Goal: Use online tool/utility: Utilize a website feature to perform a specific function

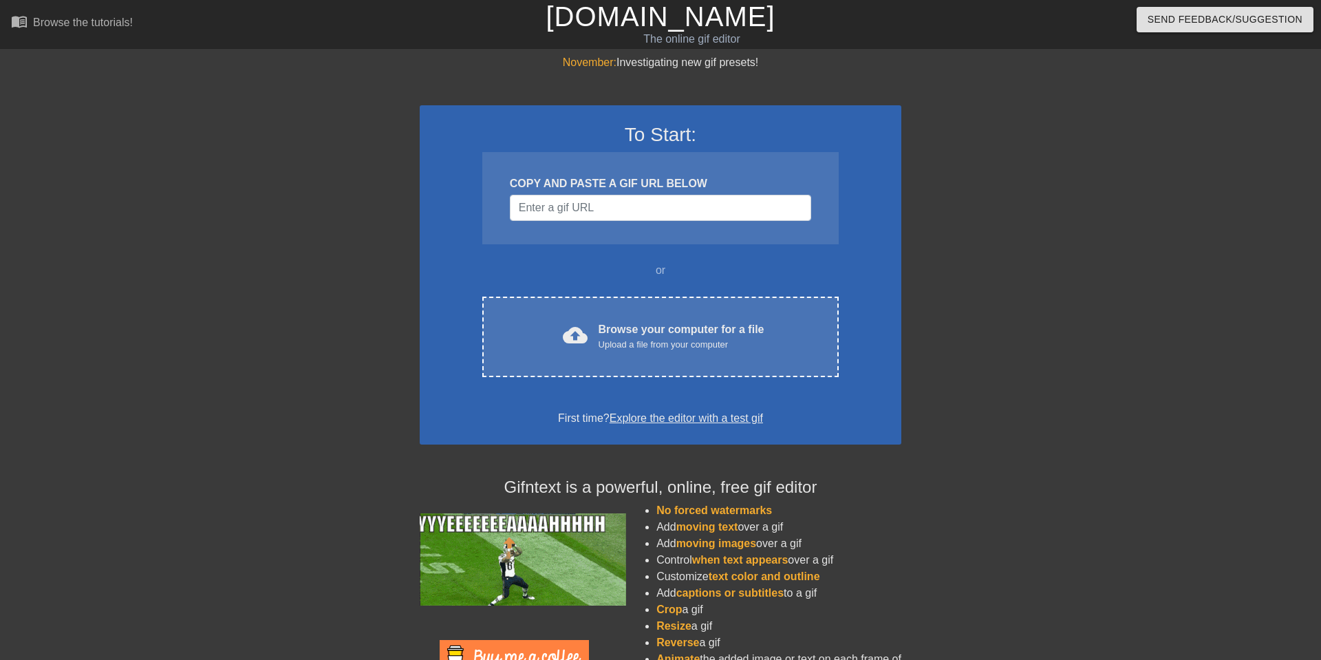
scroll to position [74, 0]
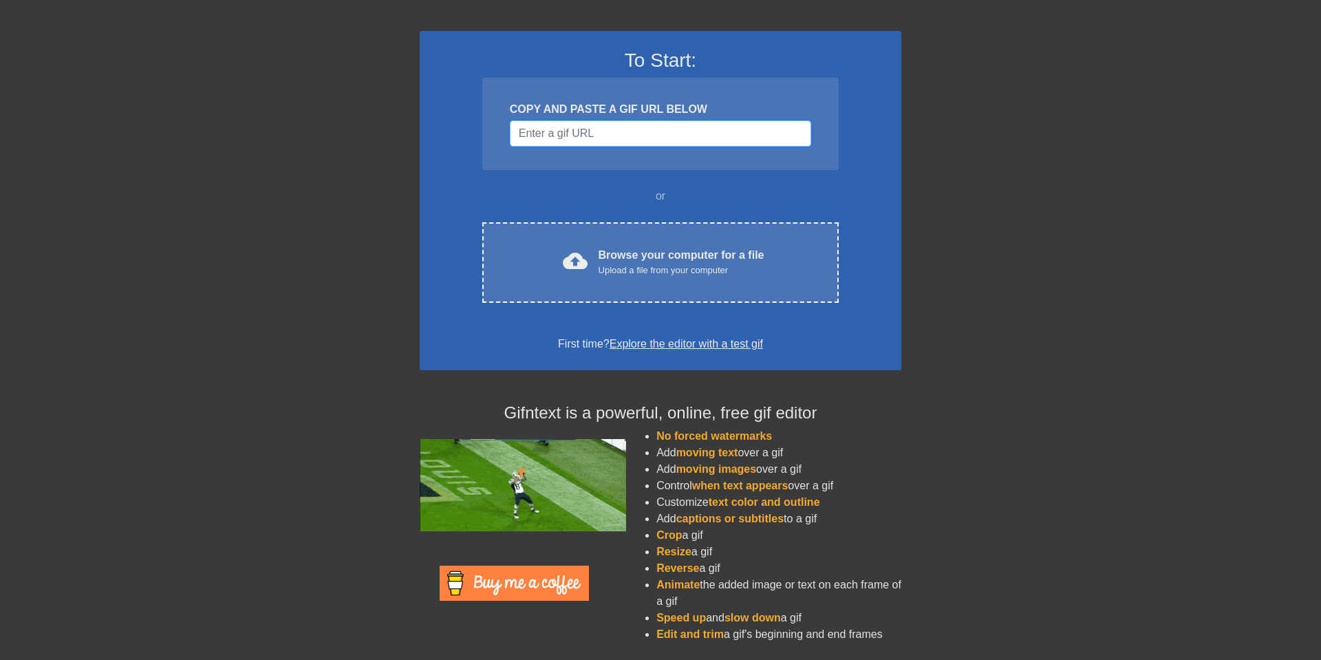
click at [619, 134] on input "Username" at bounding box center [660, 133] width 301 height 26
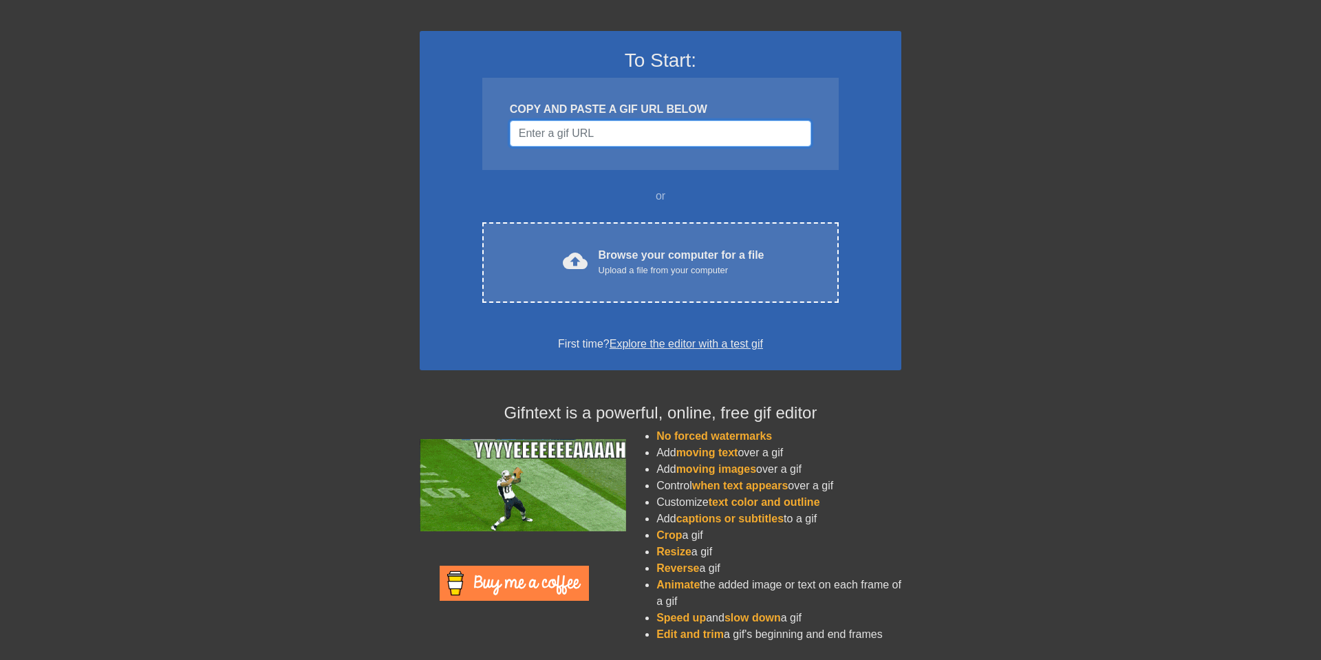
paste input "[URL][DOMAIN_NAME]"
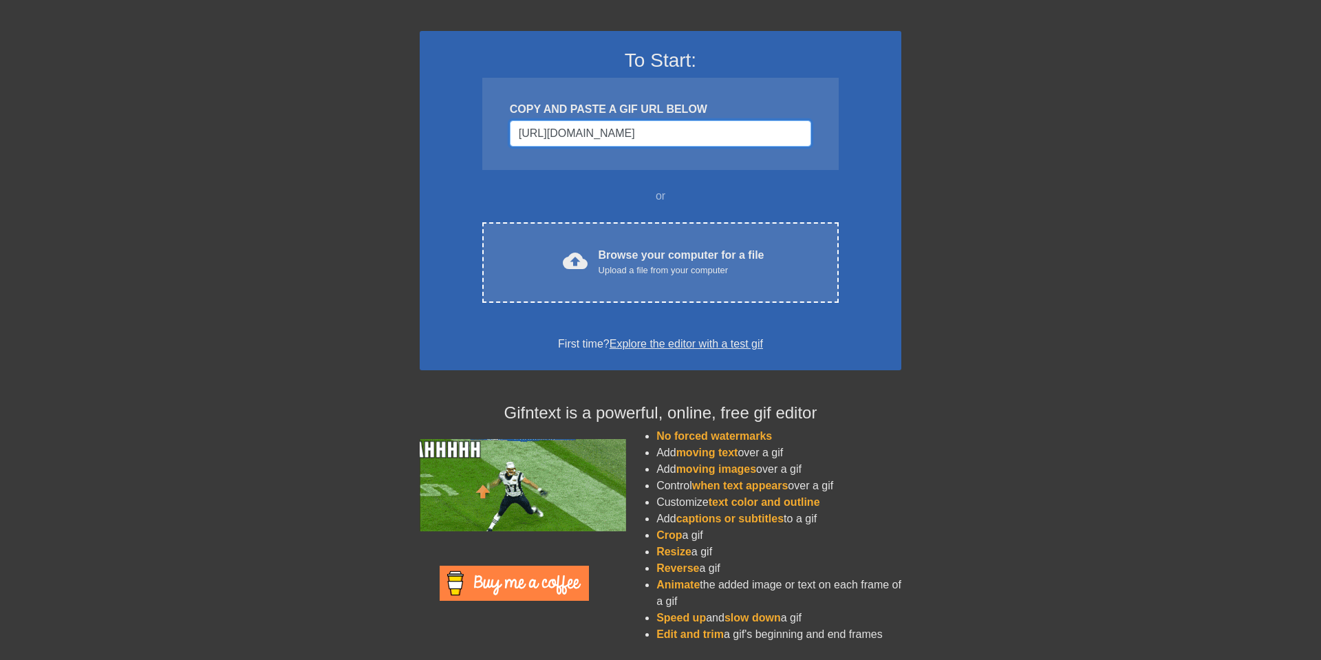
scroll to position [0, 130]
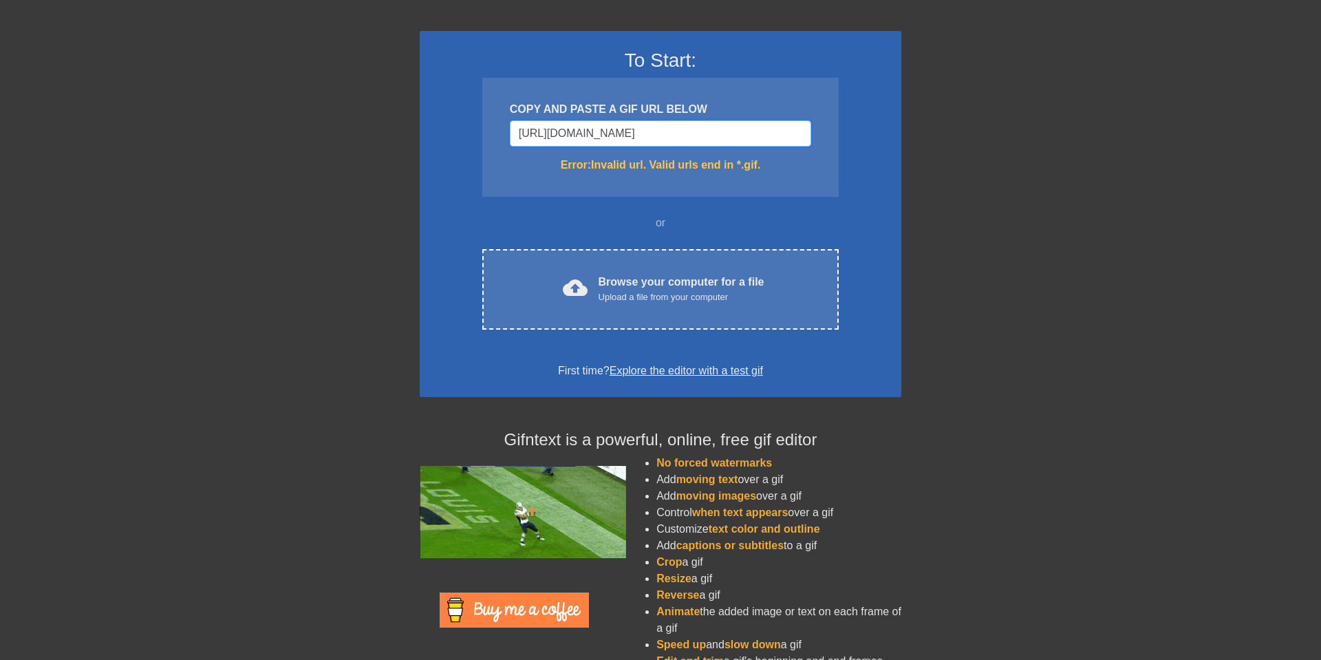
type input "[URL][DOMAIN_NAME]"
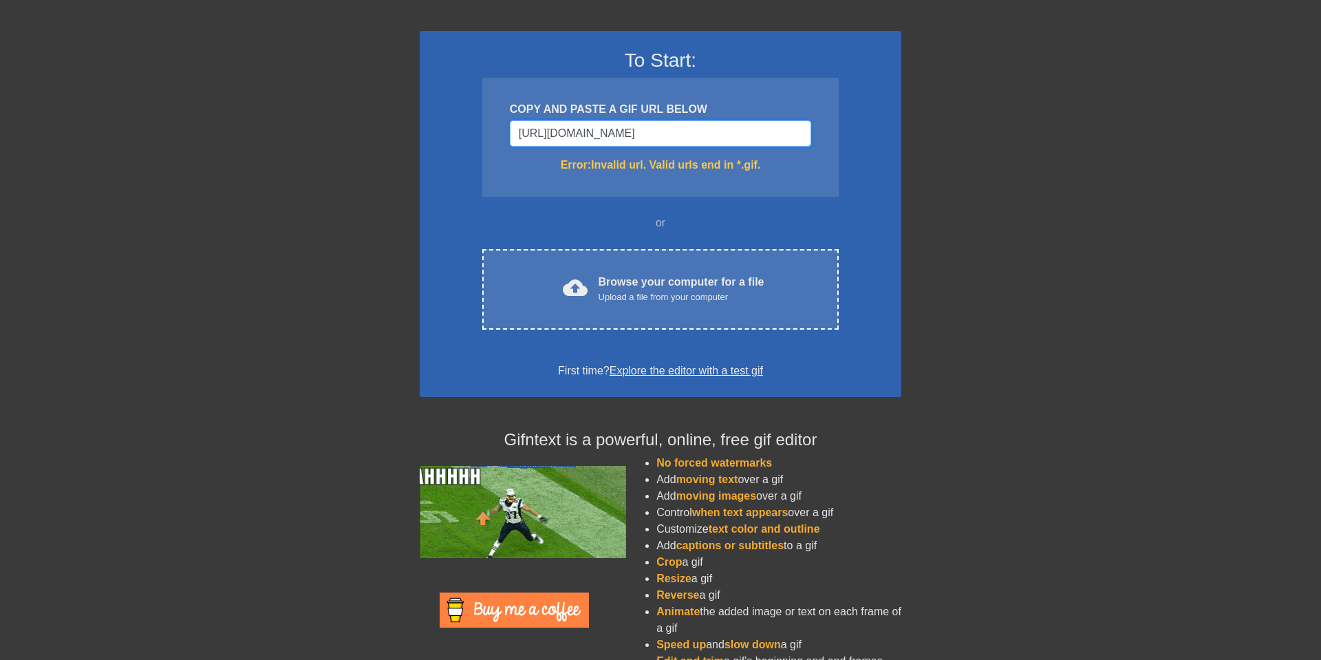
scroll to position [0, 0]
click at [681, 136] on input "[URL][DOMAIN_NAME]" at bounding box center [660, 133] width 301 height 26
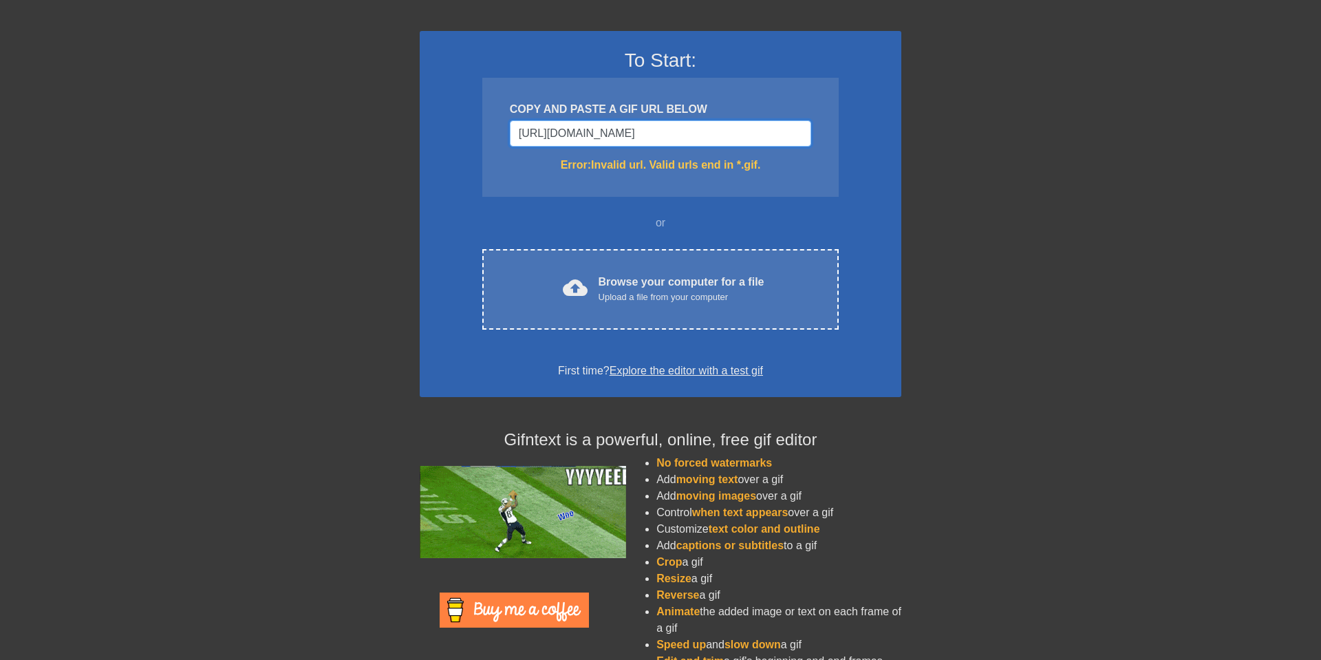
click at [681, 136] on input "[URL][DOMAIN_NAME]" at bounding box center [660, 133] width 301 height 26
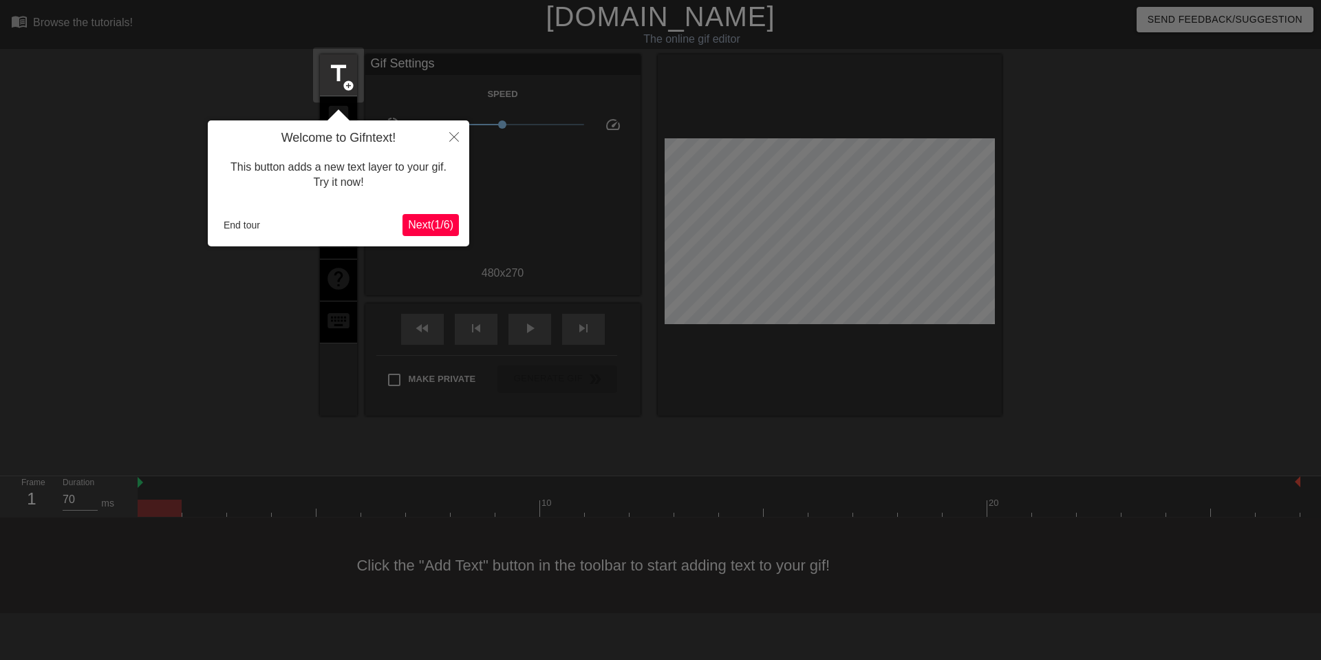
click at [414, 226] on span "Next ( 1 / 6 )" at bounding box center [430, 225] width 45 height 12
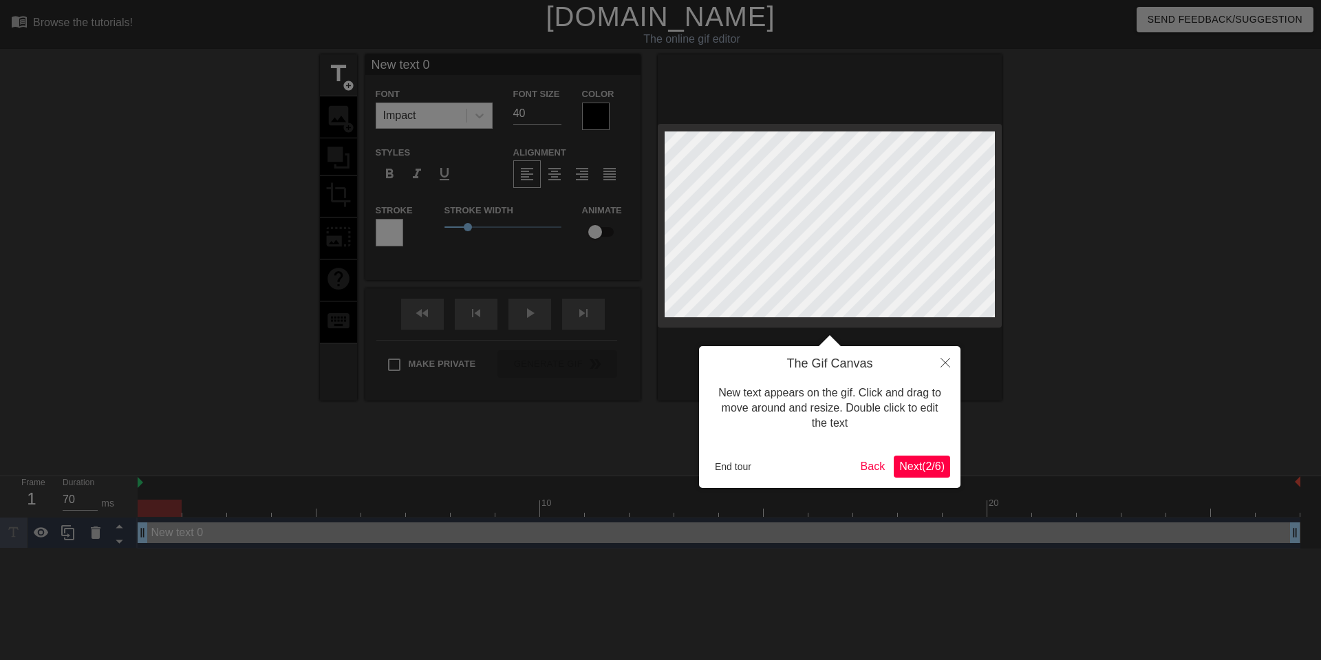
click at [928, 462] on span "Next ( 2 / 6 )" at bounding box center [922, 466] width 45 height 12
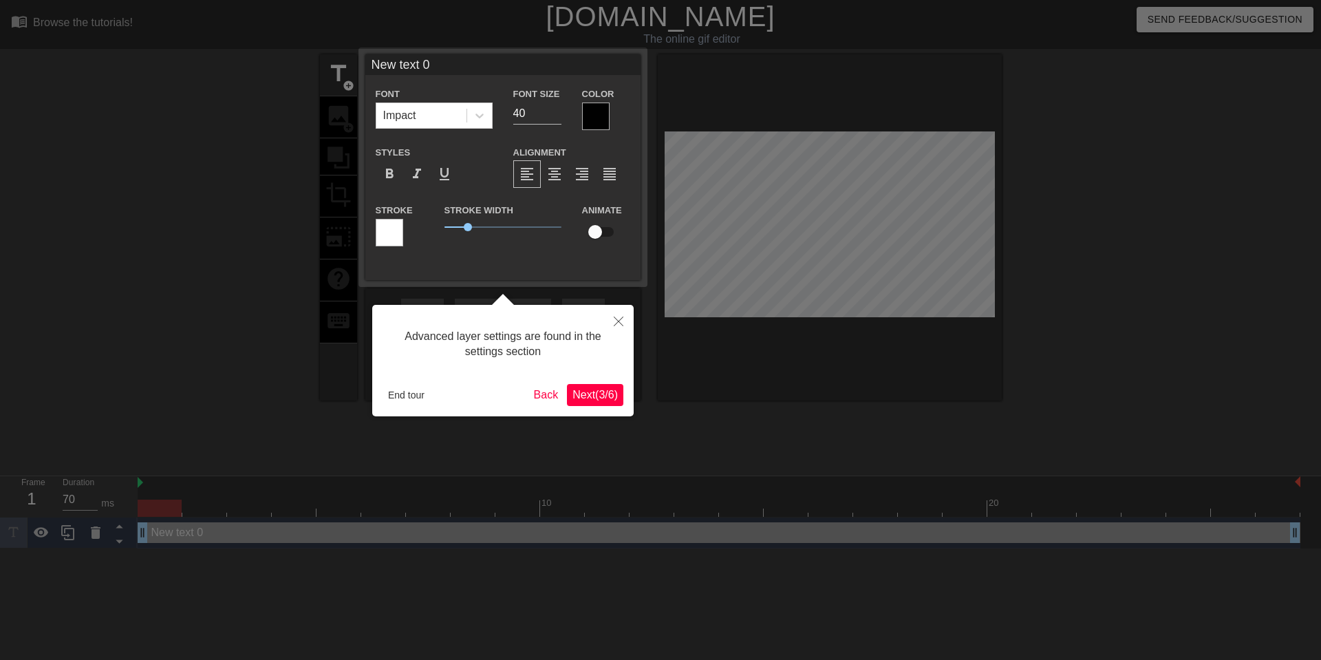
click at [608, 389] on span "Next ( 3 / 6 )" at bounding box center [595, 395] width 45 height 12
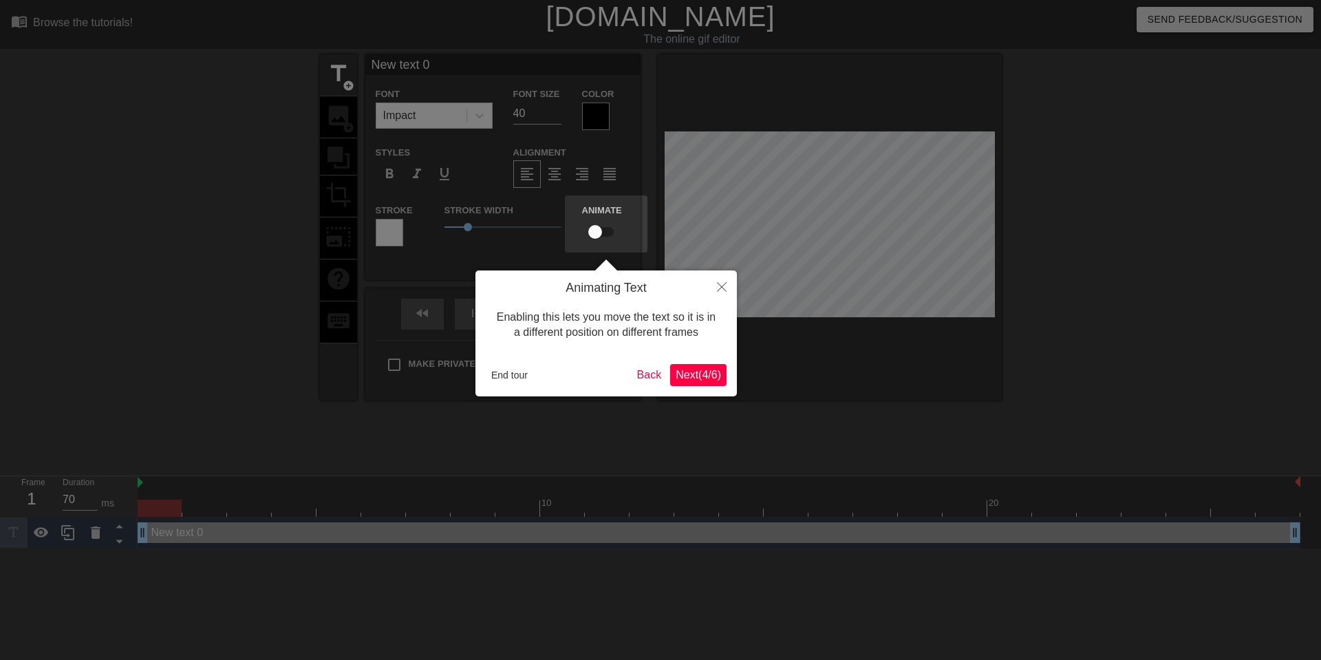
click at [685, 382] on button "Next ( 4 / 6 )" at bounding box center [698, 375] width 56 height 22
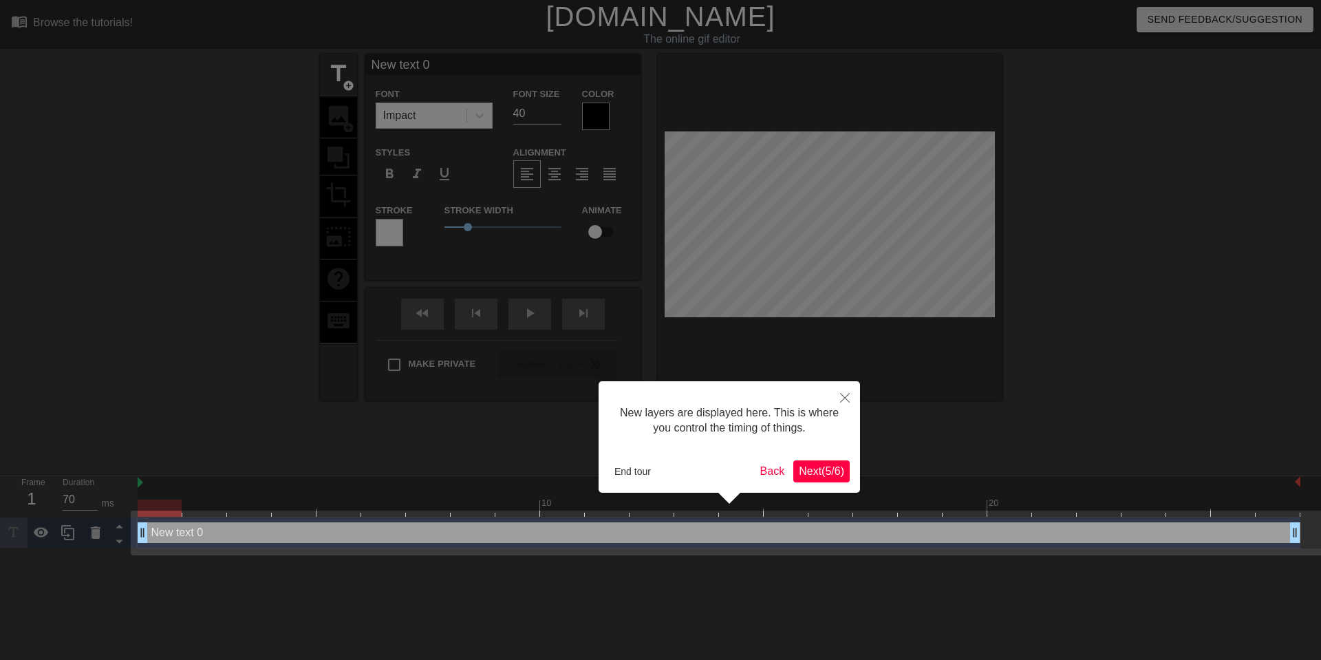
click at [823, 472] on span "Next ( 5 / 6 )" at bounding box center [821, 471] width 45 height 12
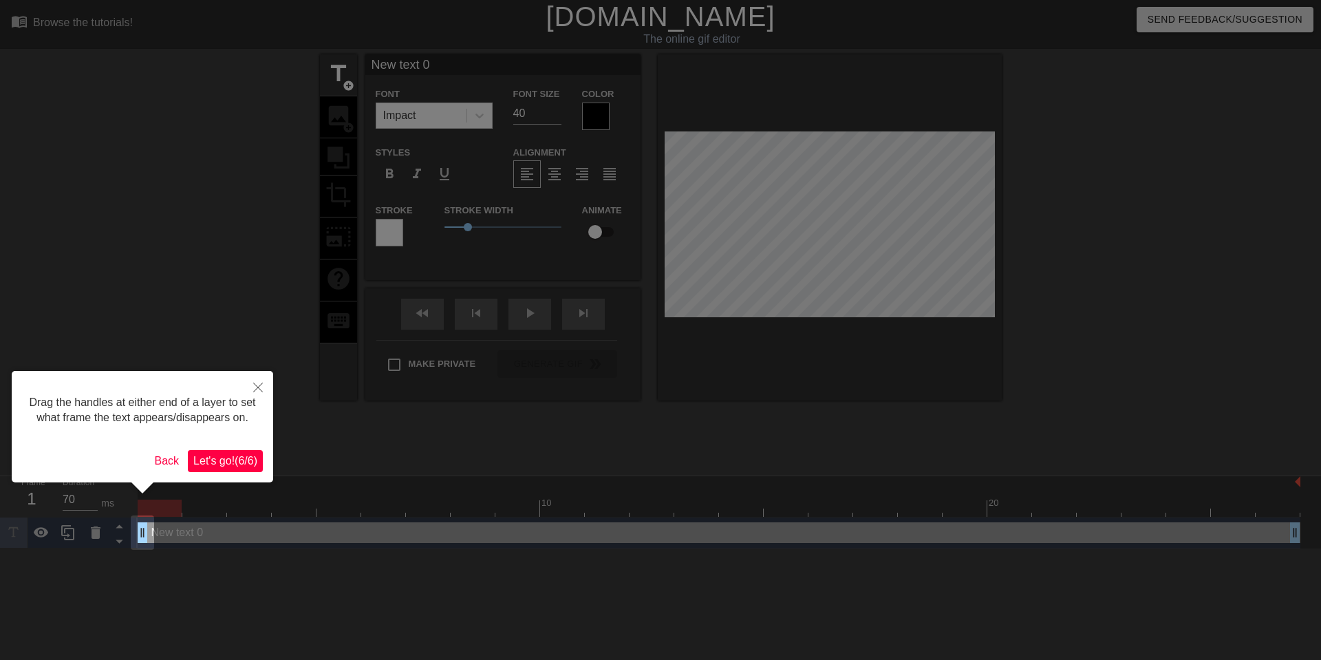
click at [259, 472] on button "Let's go! ( 6 / 6 )" at bounding box center [225, 461] width 75 height 22
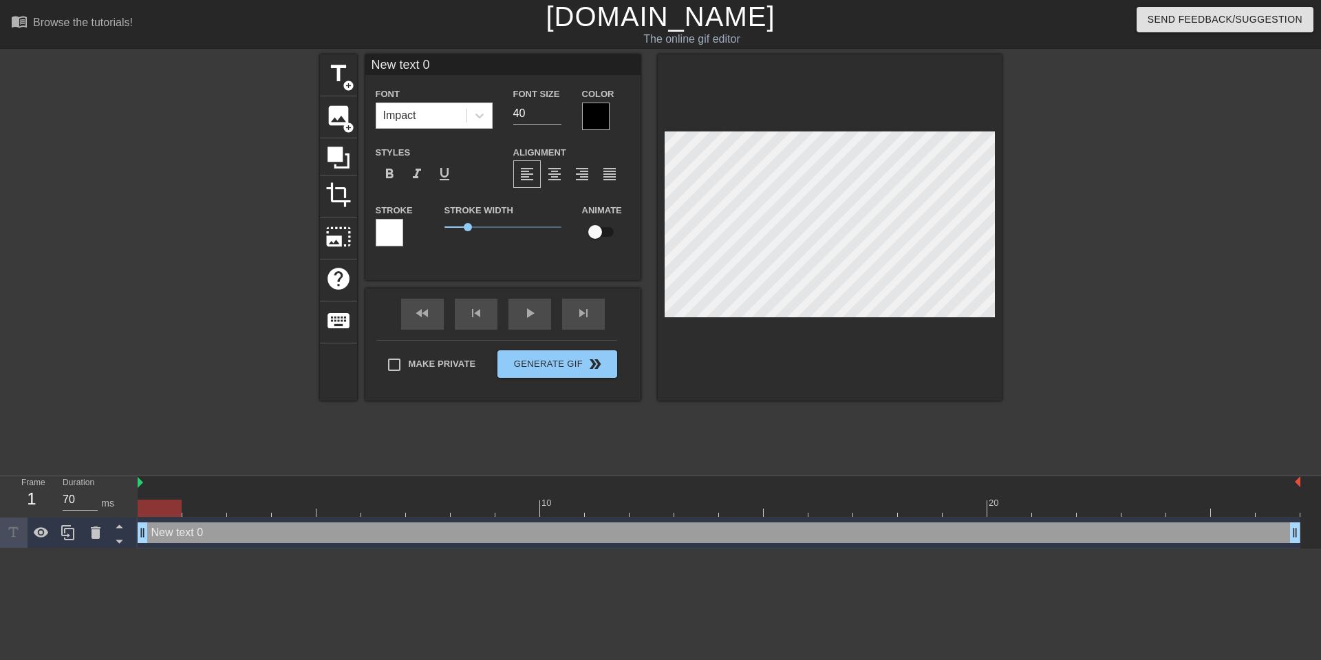
scroll to position [0, 2]
type input "T"
type textarea "T"
type input "To"
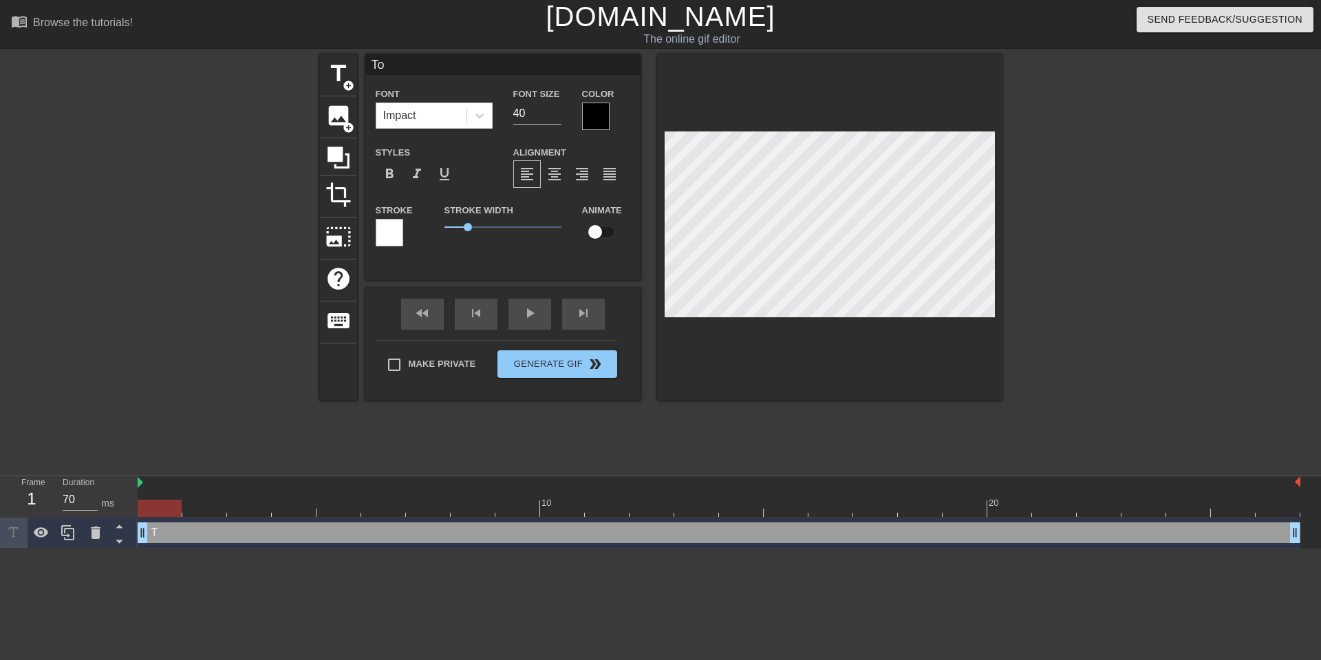
type textarea "To"
type input "Tol"
type textarea "Tol"
type input "Told"
type textarea "Told"
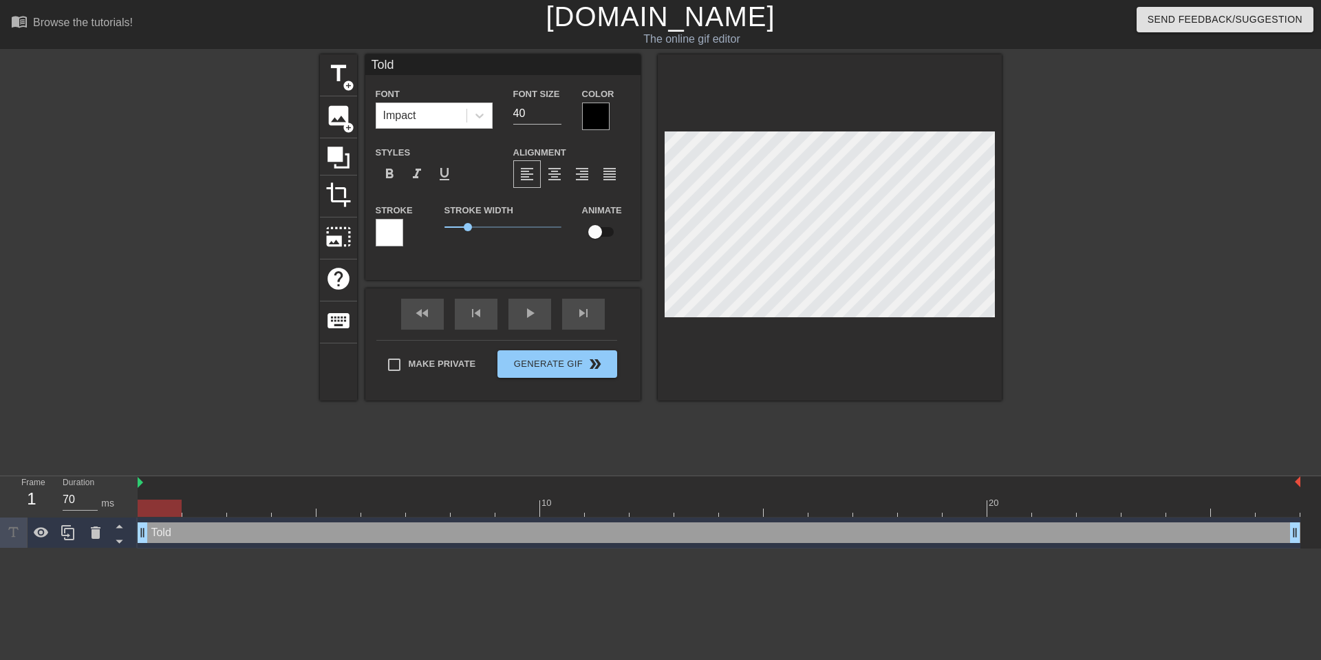
type input "Told"
type textarea "Told"
type input "Told E"
type textarea "Told E"
type input "Told Eq"
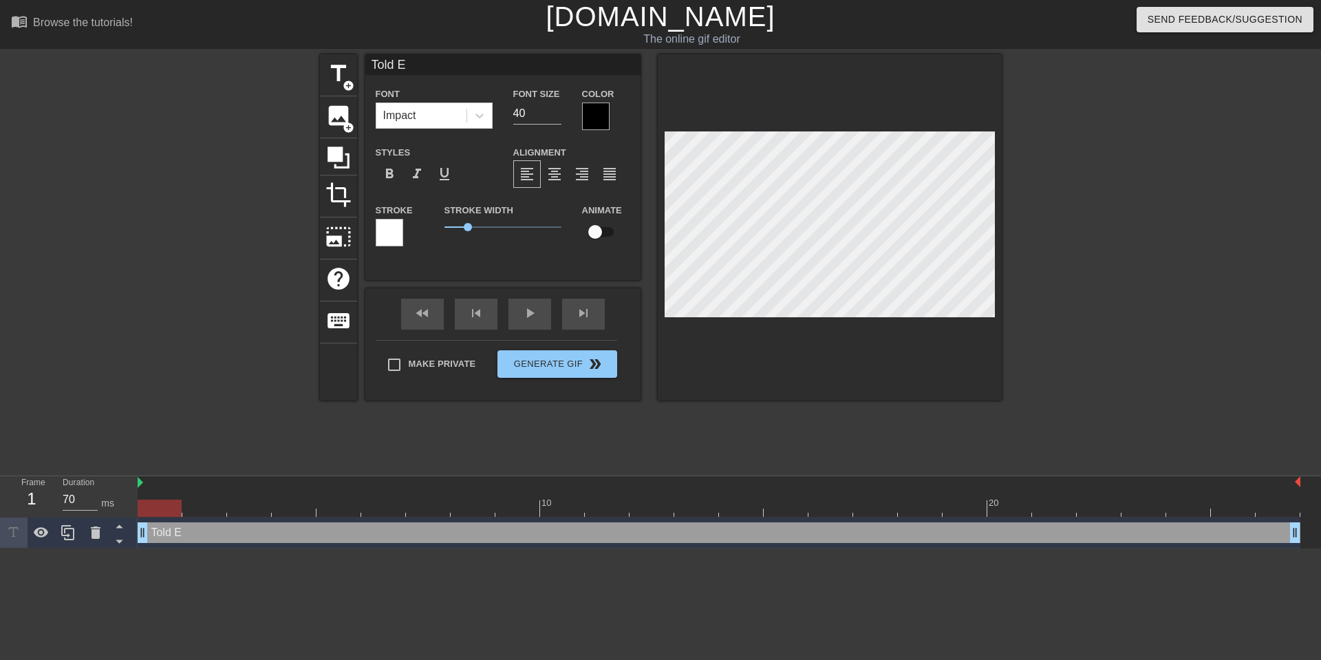
type textarea "Told Eq"
type input "Told Equ"
type textarea "Told Equi"
type input "Told Equi"
type textarea "Told Equ"
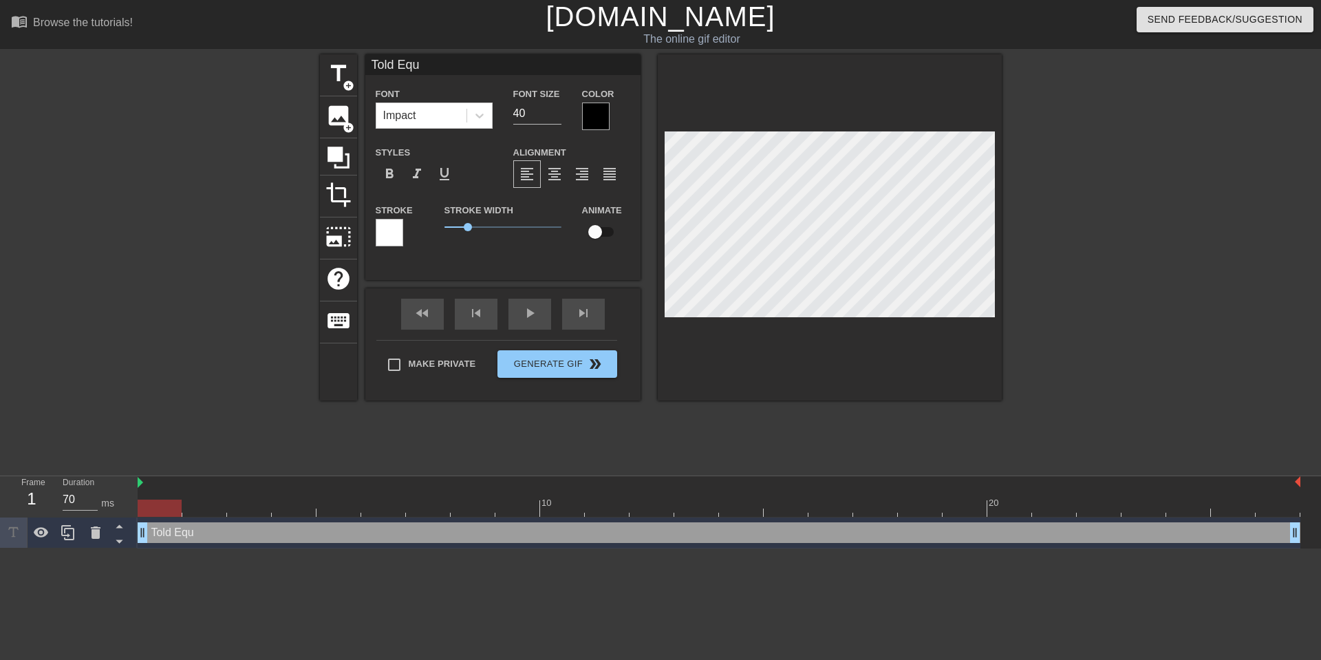
type input "Told Eq"
type textarea "Told E"
type input "Told"
type textarea "Told"
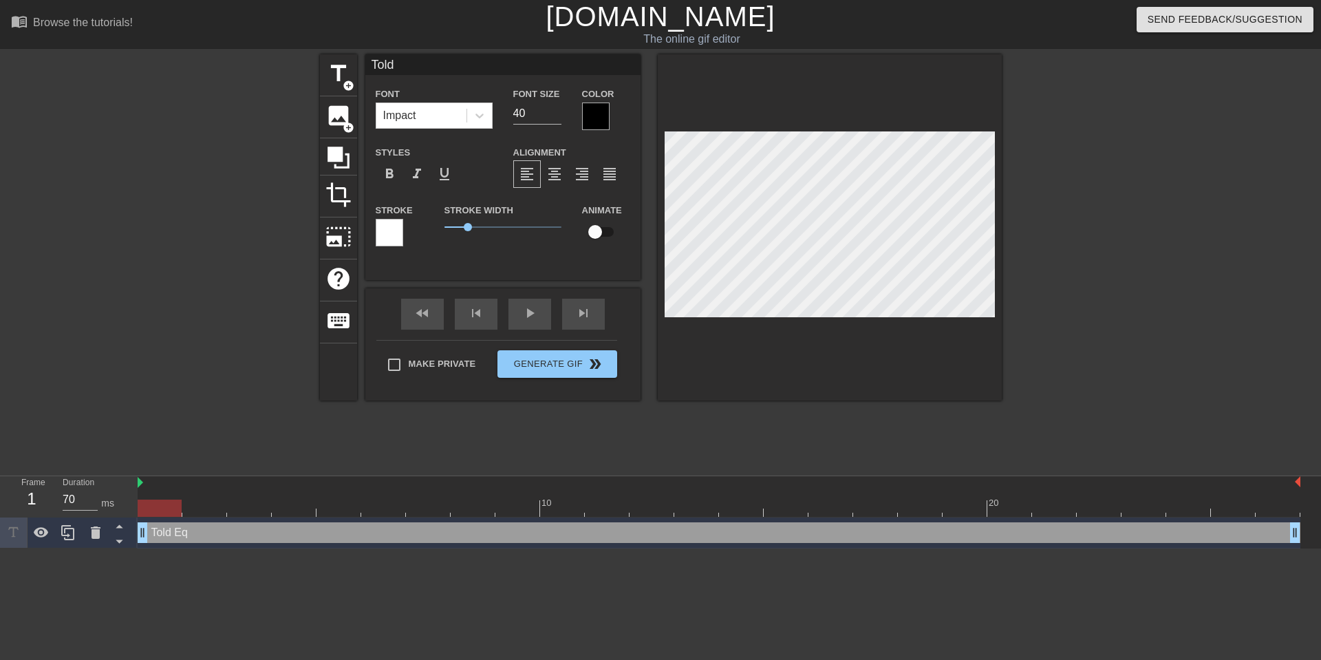
scroll to position [0, 0]
type input "Told"
type textarea "Told"
type input "Tol"
type textarea "Tol"
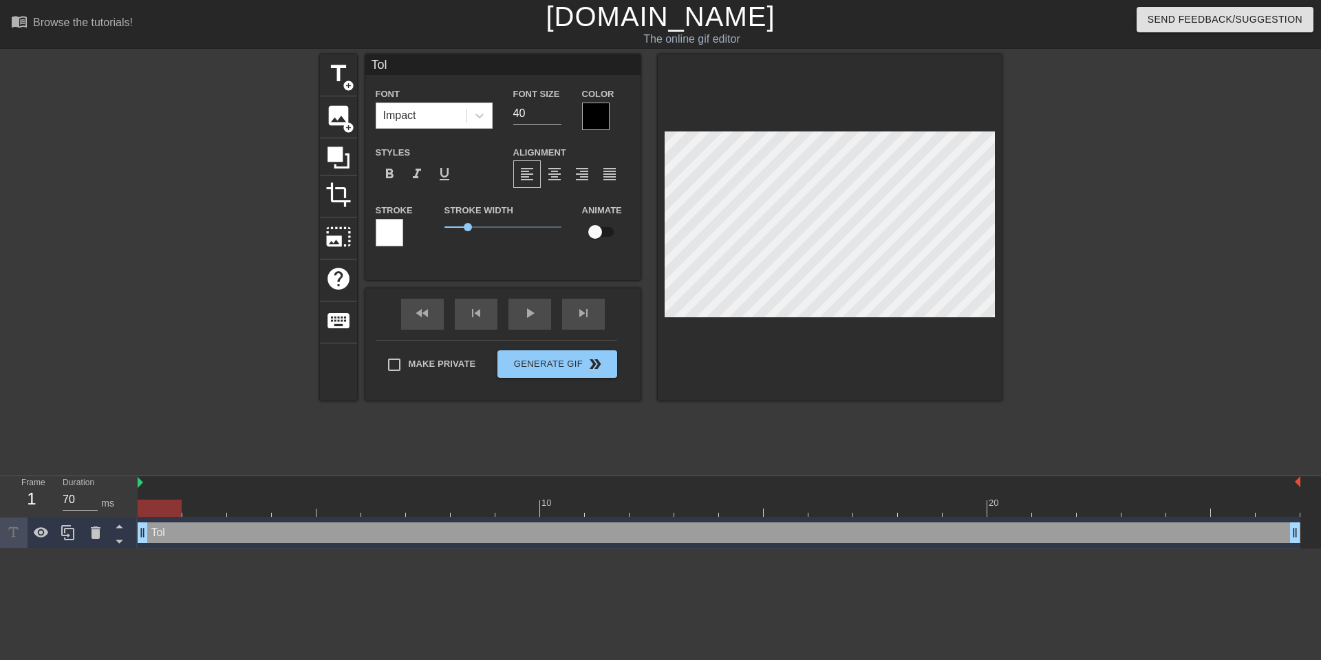
type input "To"
type textarea "To"
type input "T"
type textarea "T"
type input "U"
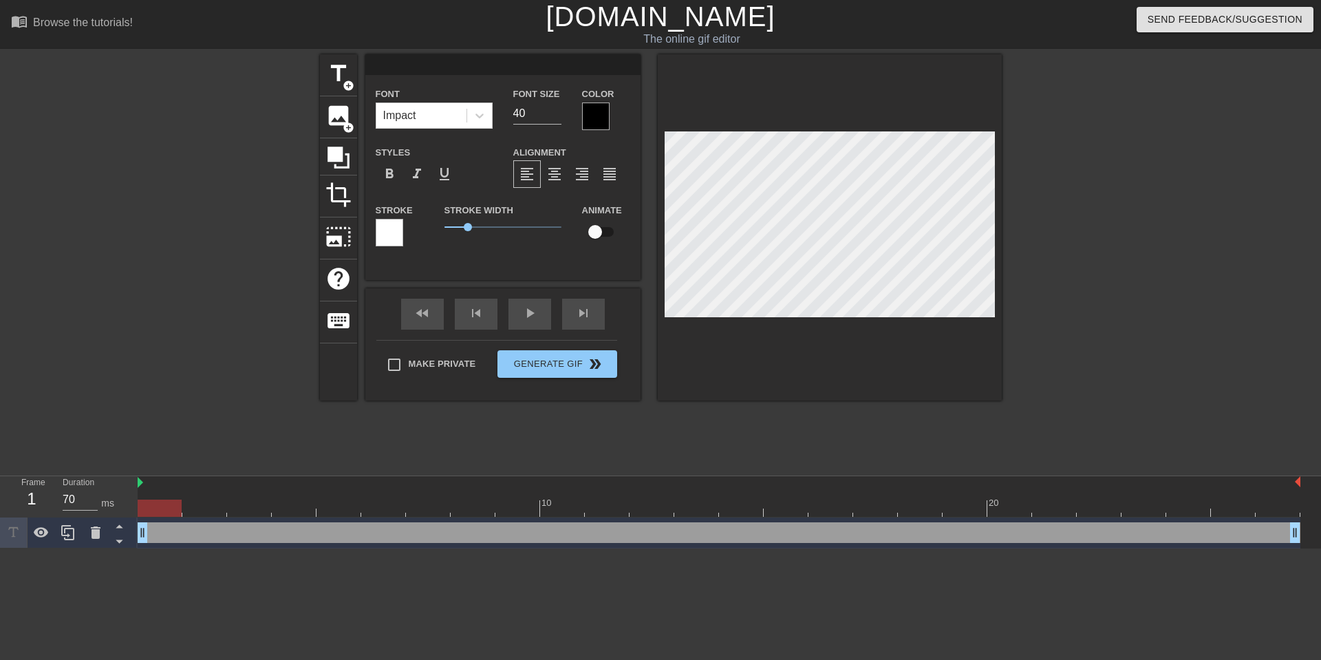
type textarea "U"
type input "Us"
type textarea "Us"
type input "Use"
type textarea "Use"
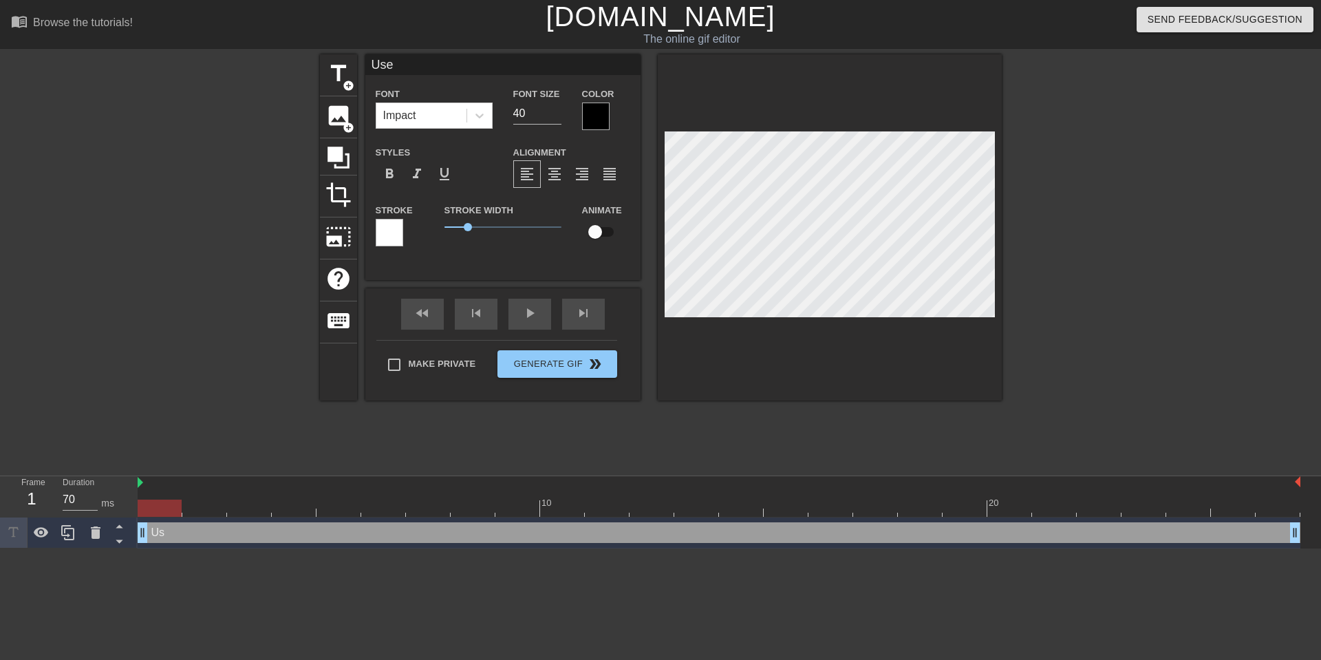
type input "Uses"
type textarea "Uses"
type input "Uses"
type textarea "Uses"
type input "Uses E"
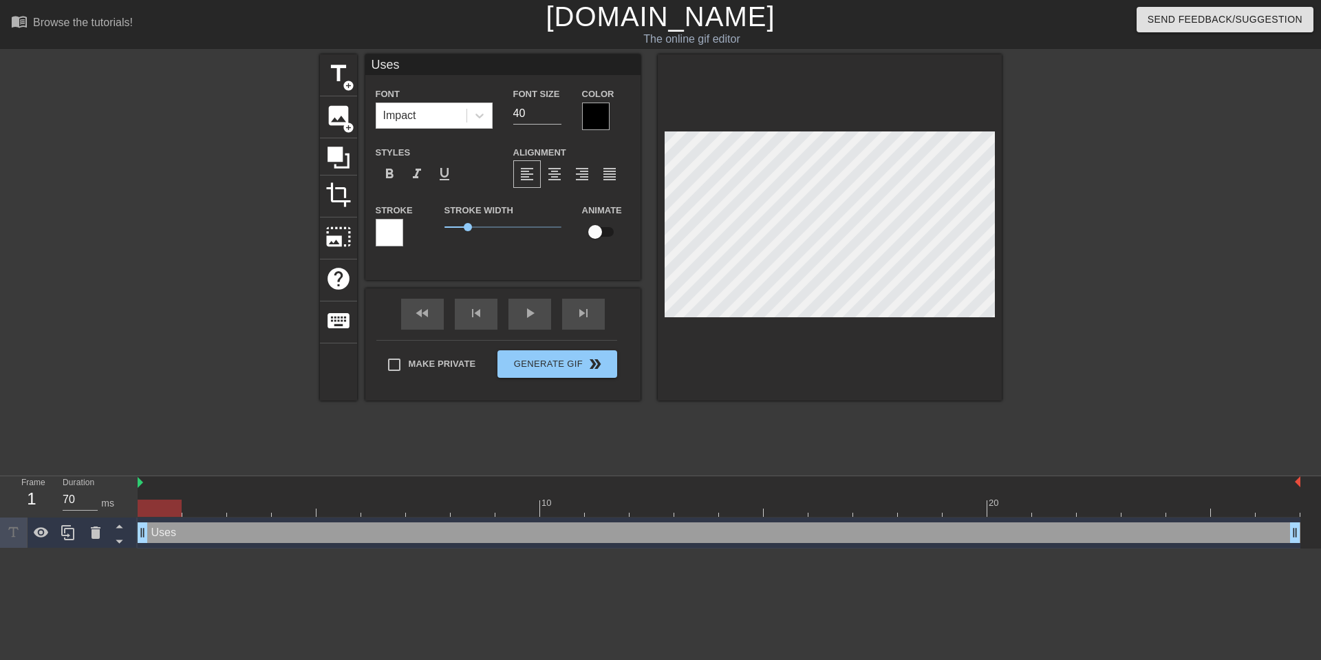
type textarea "Uses E"
type input "Uses Eq"
type textarea "Uses Eq"
type input "Uses Equ"
type textarea "Uses Equ"
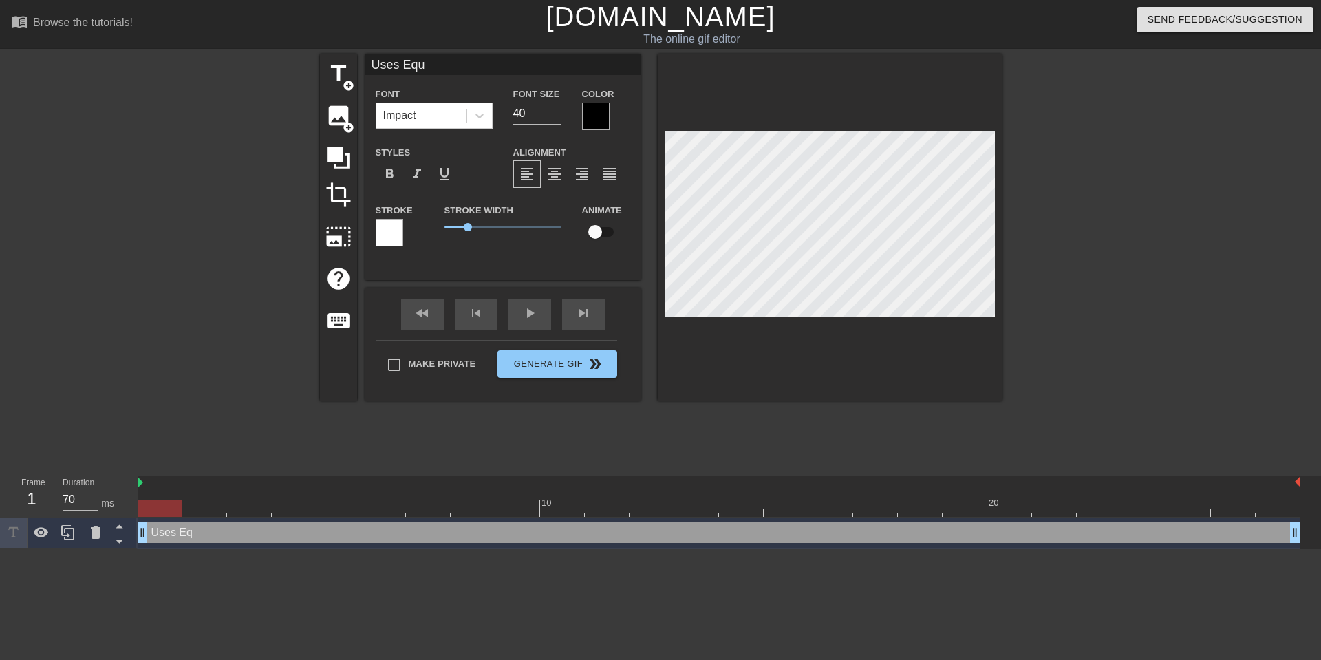
type input "Uses Equi"
type textarea "Uses Equi"
type input "Uses Equil"
type textarea "Uses Equil"
type input "Uses Equili"
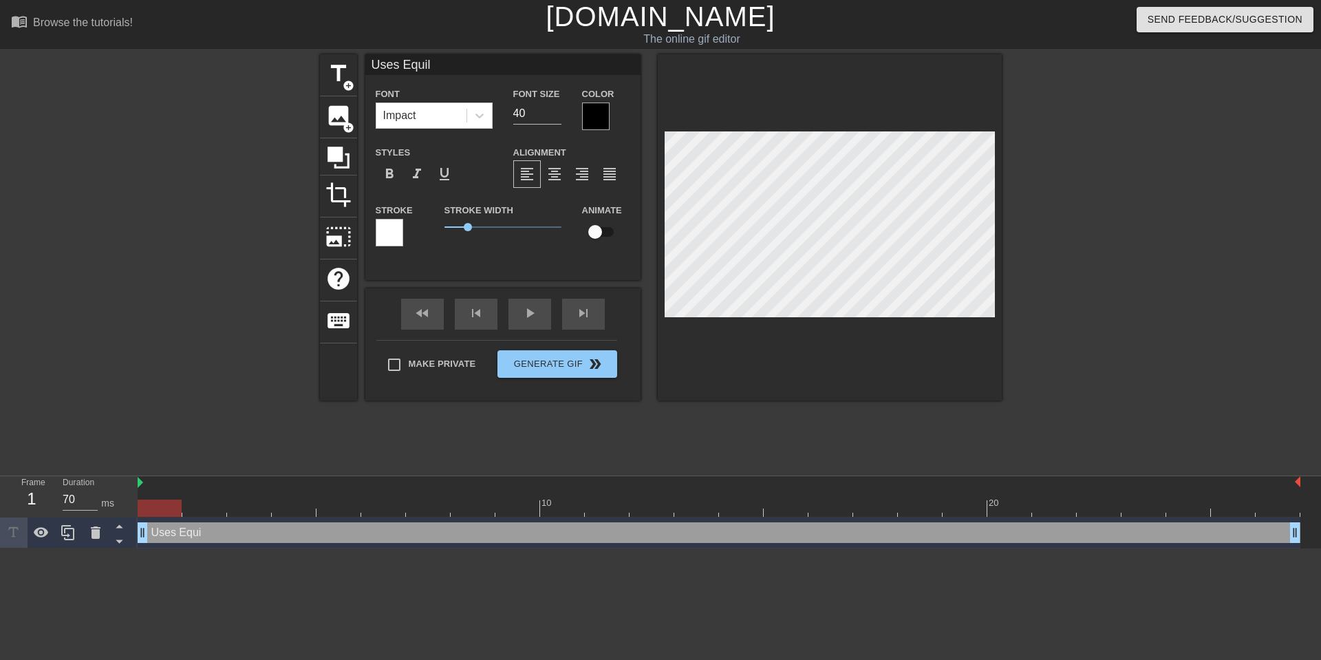
type textarea "Uses Equili"
type input "Uses Equilib"
type textarea "Uses Equilib"
type input "Uses Equilibr"
type textarea "Uses Equilibri"
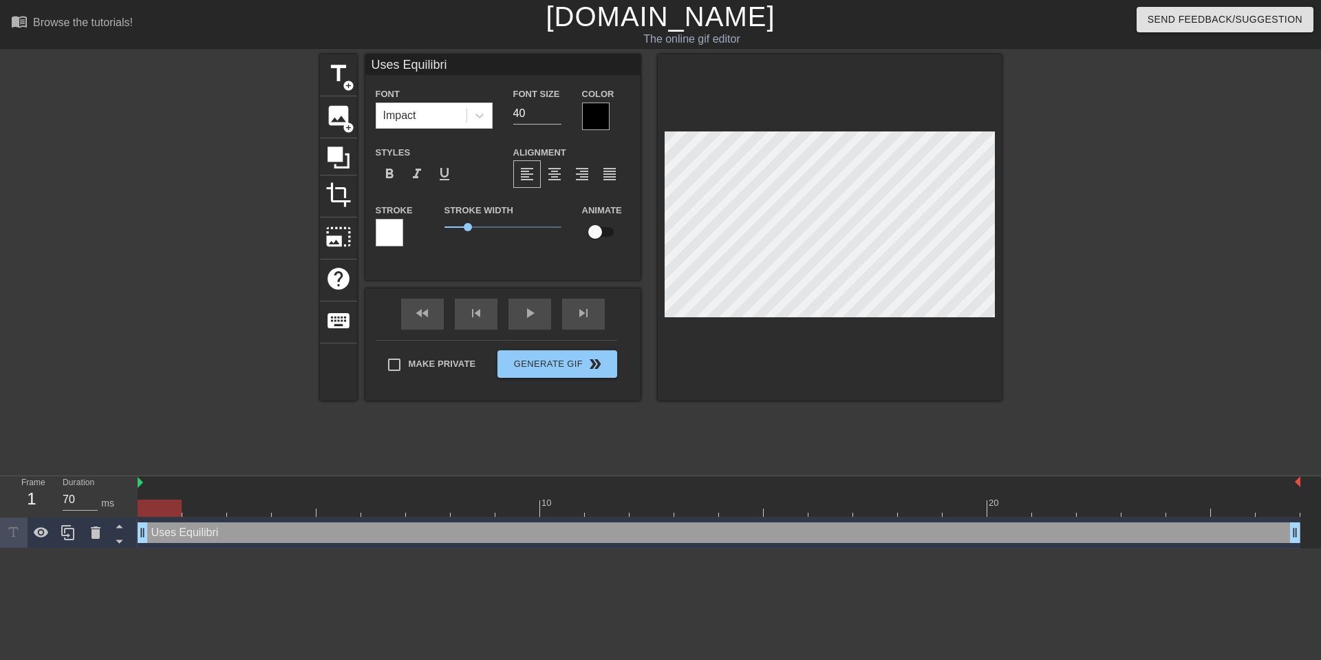
type input "Uses Equilibriu"
type textarea "Uses Equilibriu"
type input "Uses Equilibrium"
type textarea "Uses Equilibrium"
type input "Uses Equilibrium"
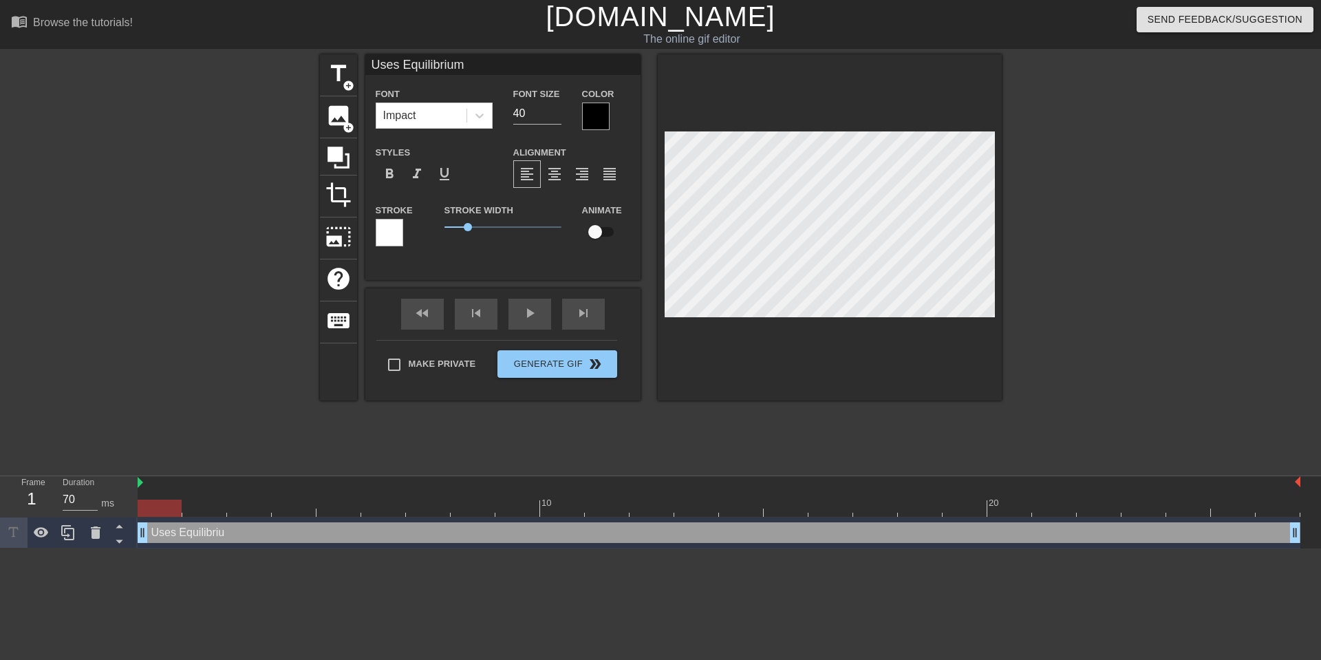
type textarea "Uses Equilibrium"
type input "Uses Equilibrium"
type textarea "Uses Equilibrium"
type input "Uses Equilibriu"
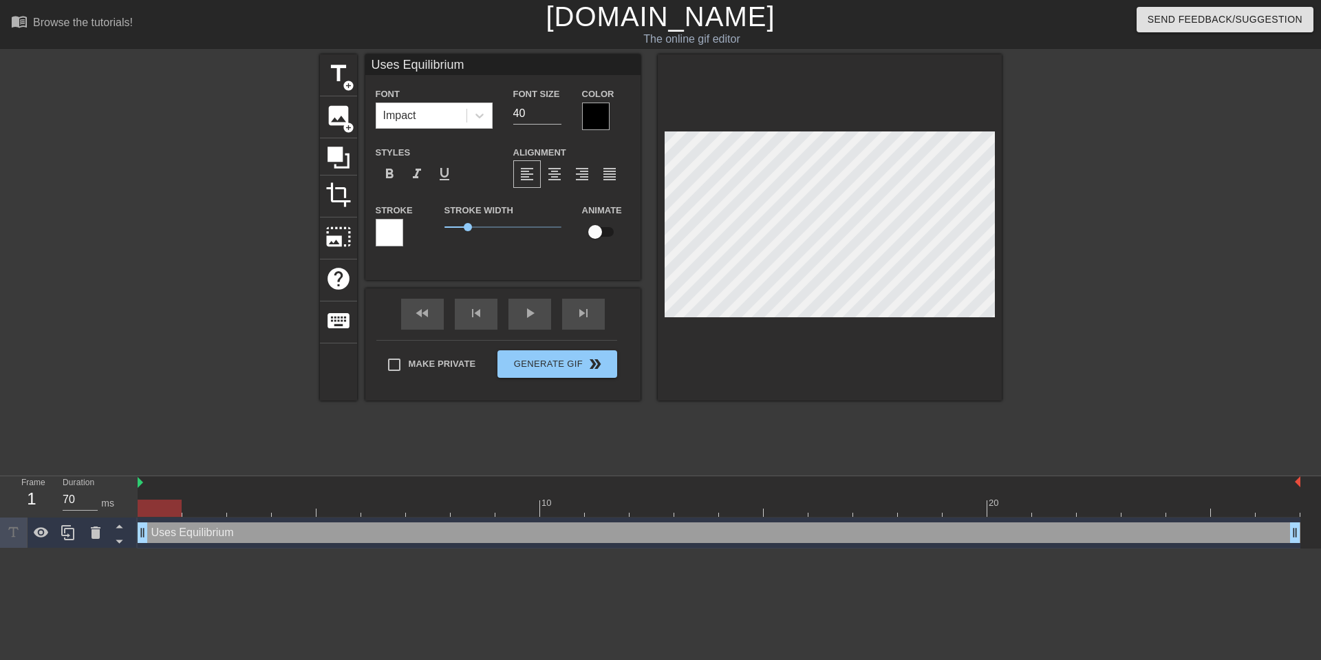
type textarea "Uses Equilibriu"
type input "Uses Equilibri"
type textarea "Uses Equilibri"
type input "Uses Equilibr"
type textarea "Uses Equilibr"
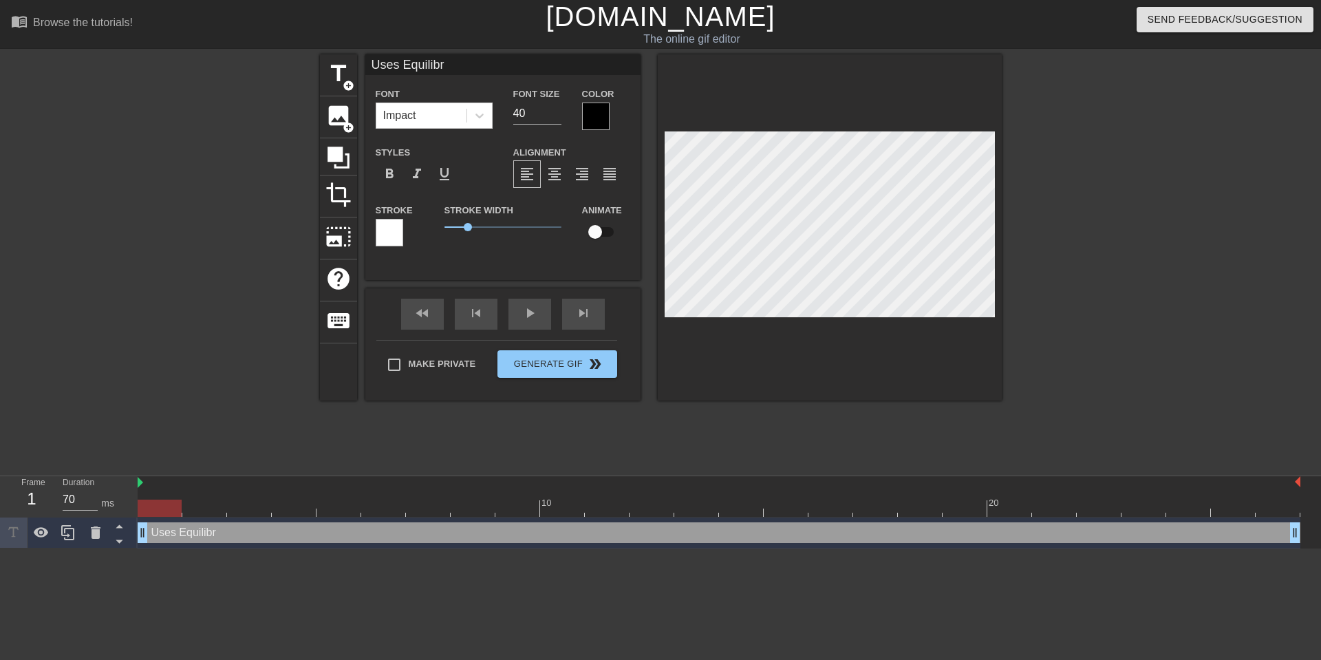
type input "Uses Equilib"
type textarea "Uses Equilib"
type input "Uses Equili"
type textarea "Uses Equili"
type input "Uses Equil"
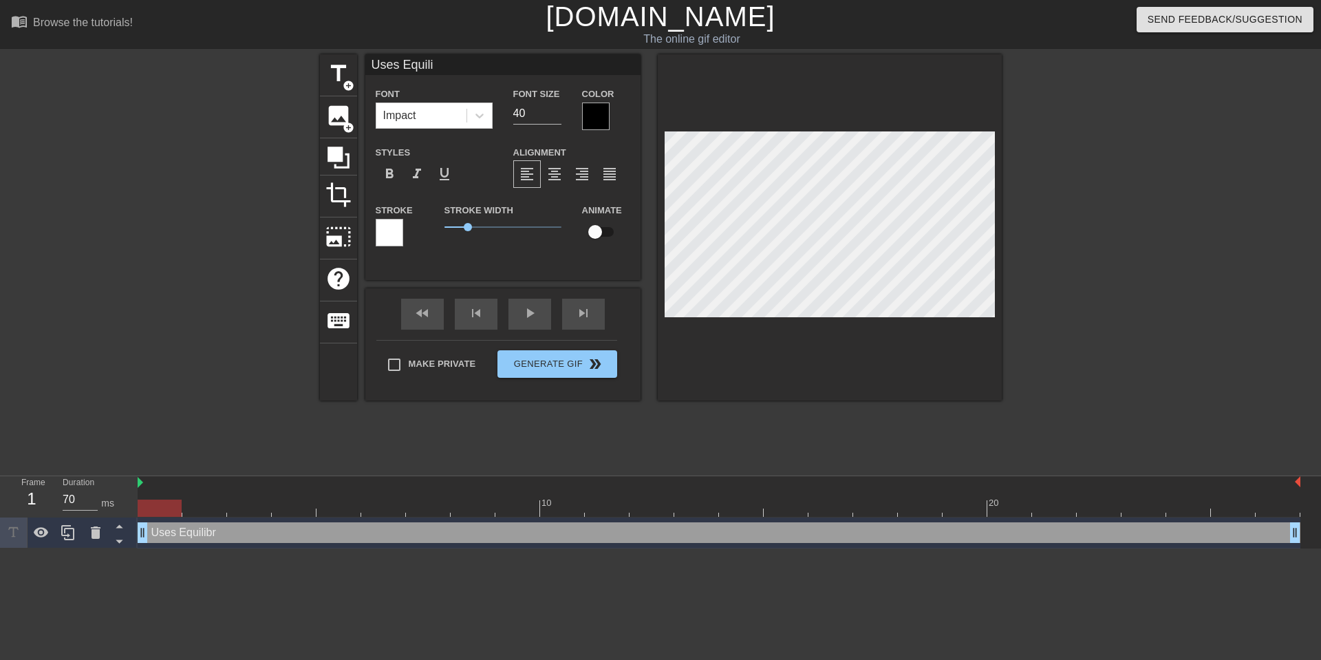
type textarea "Uses Equil"
type input "Uses Equi"
type textarea "Uses Equi"
type input "Uses Equ"
type textarea "Uses Equ"
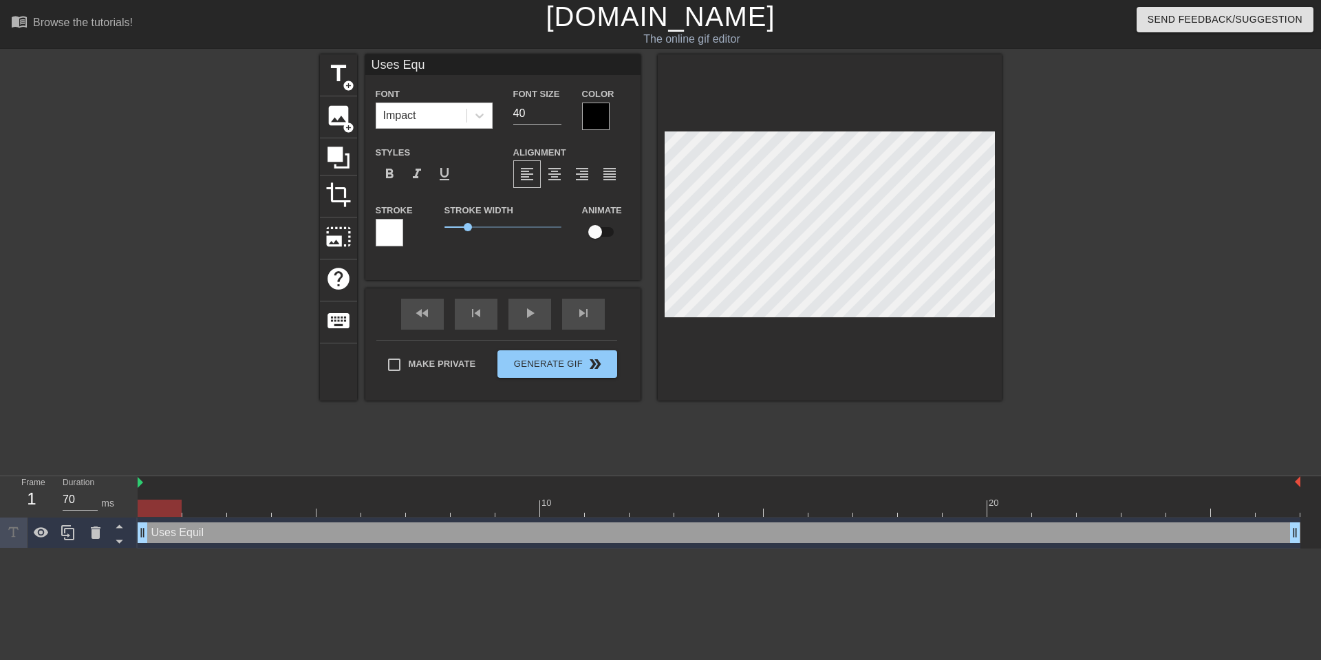
type input "Uses Eq"
type textarea "Uses Eq"
type input "Uses E"
type textarea "Uses E"
type input "Uses"
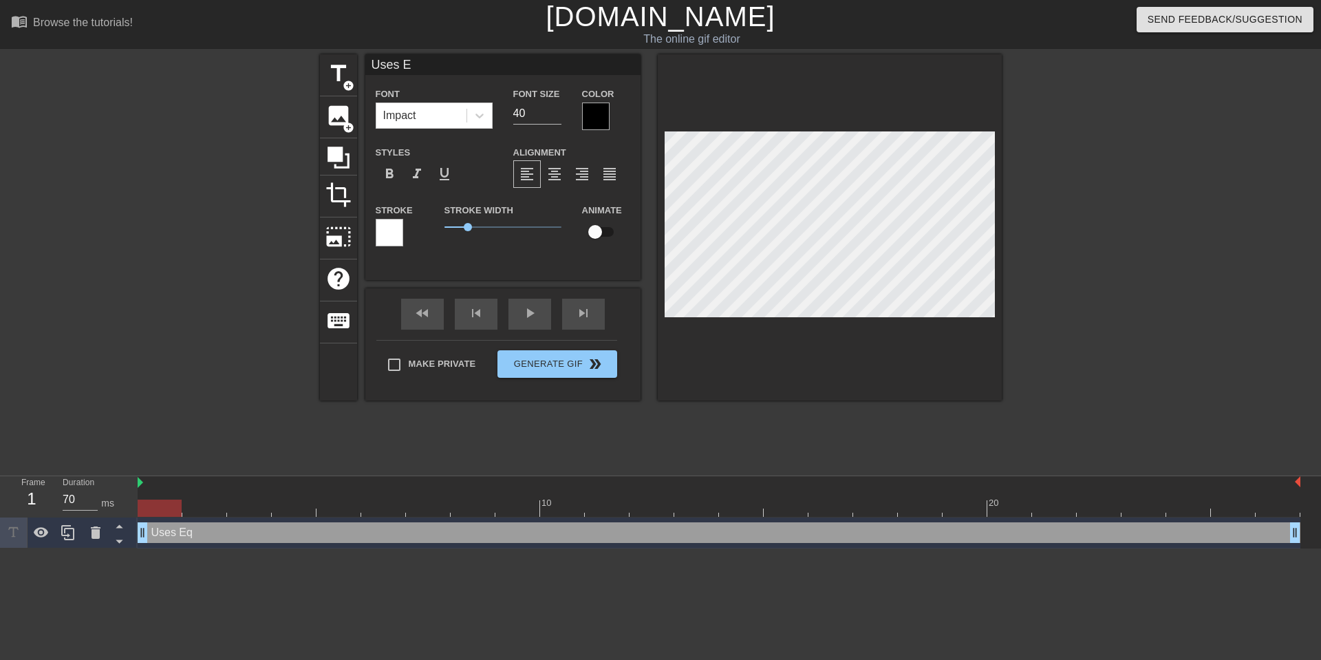
type textarea "Uses"
type input "Uses E"
type textarea "Uses E"
type input "Uses Eq"
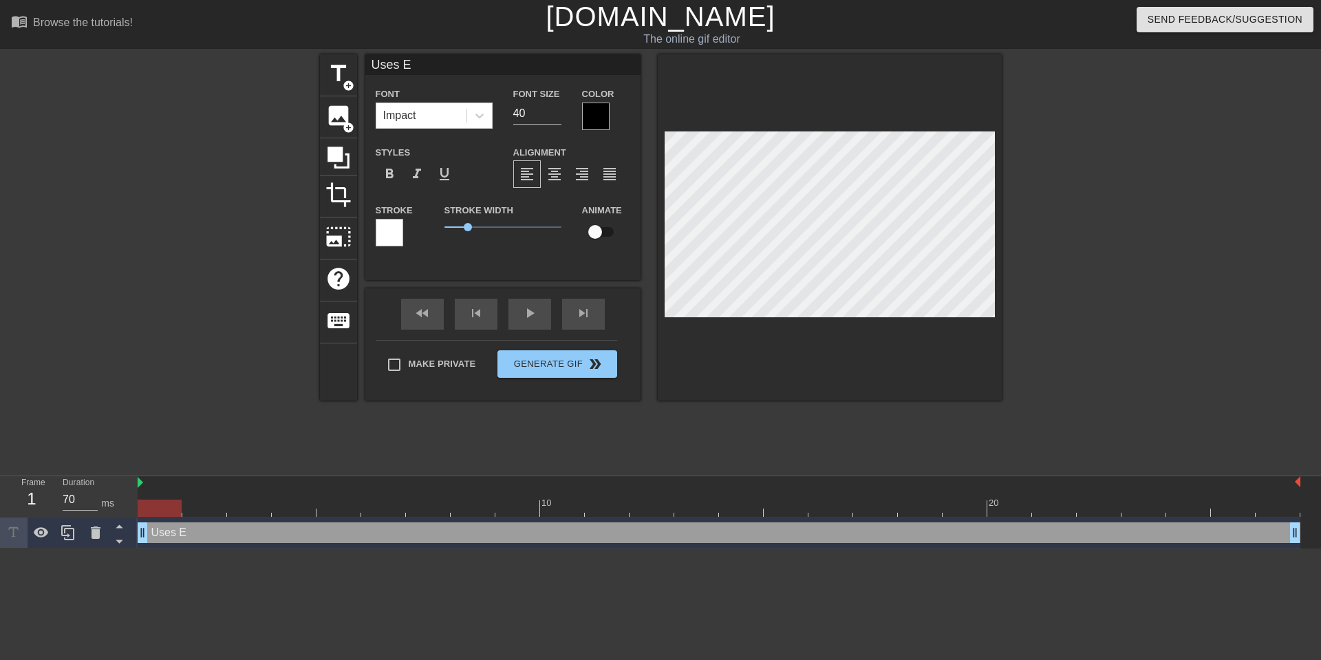
type textarea "Uses Eq"
type input "Uses Equ"
type textarea "Uses Equ"
type input "Uses Equl"
type textarea "Uses Equl"
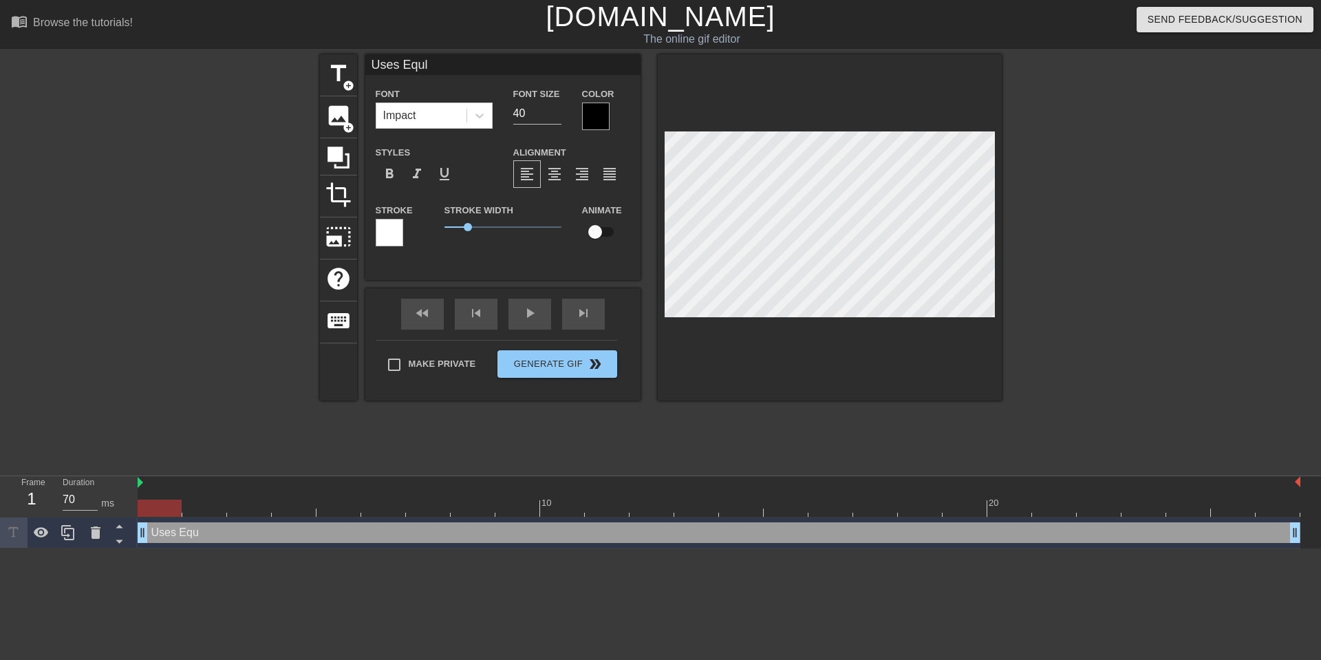
type input "Uses Equli"
type textarea "Uses Equli"
type input "Uses Equlib"
type textarea "Uses Equlib"
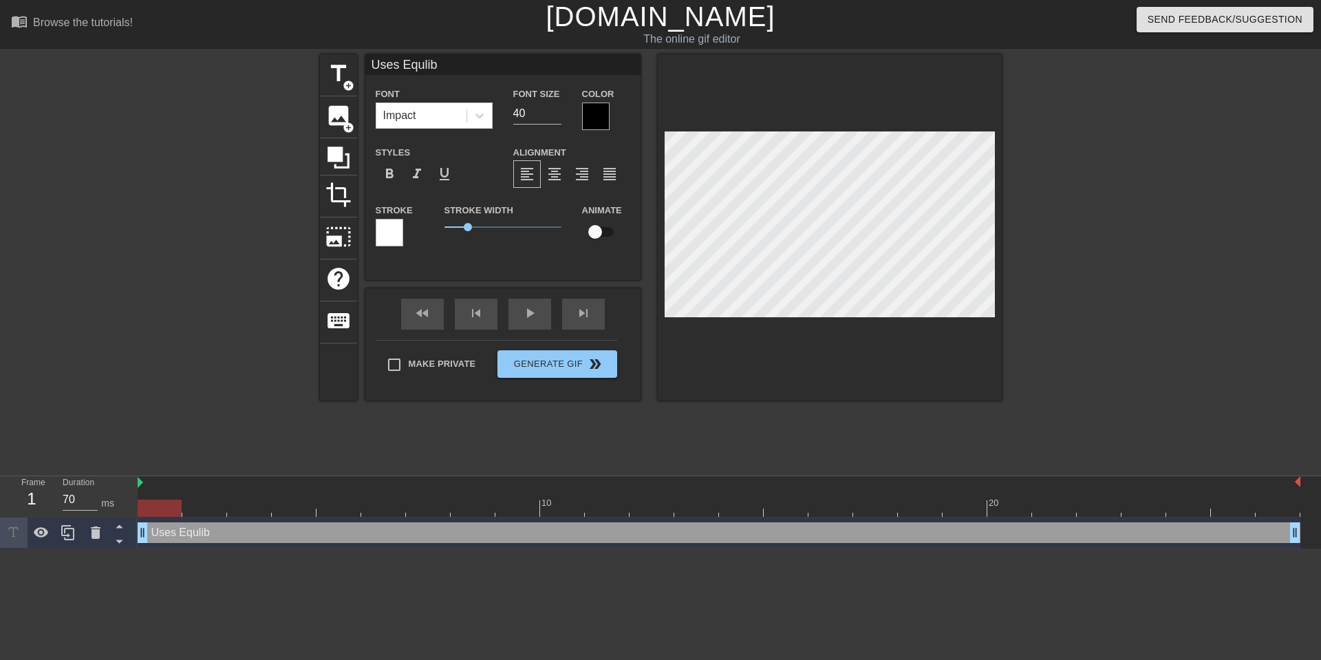
type input "Uses Equli"
type textarea "Uses Equli"
type input "Uses Equl"
type textarea "Uses Equ"
type input "Uses Equi"
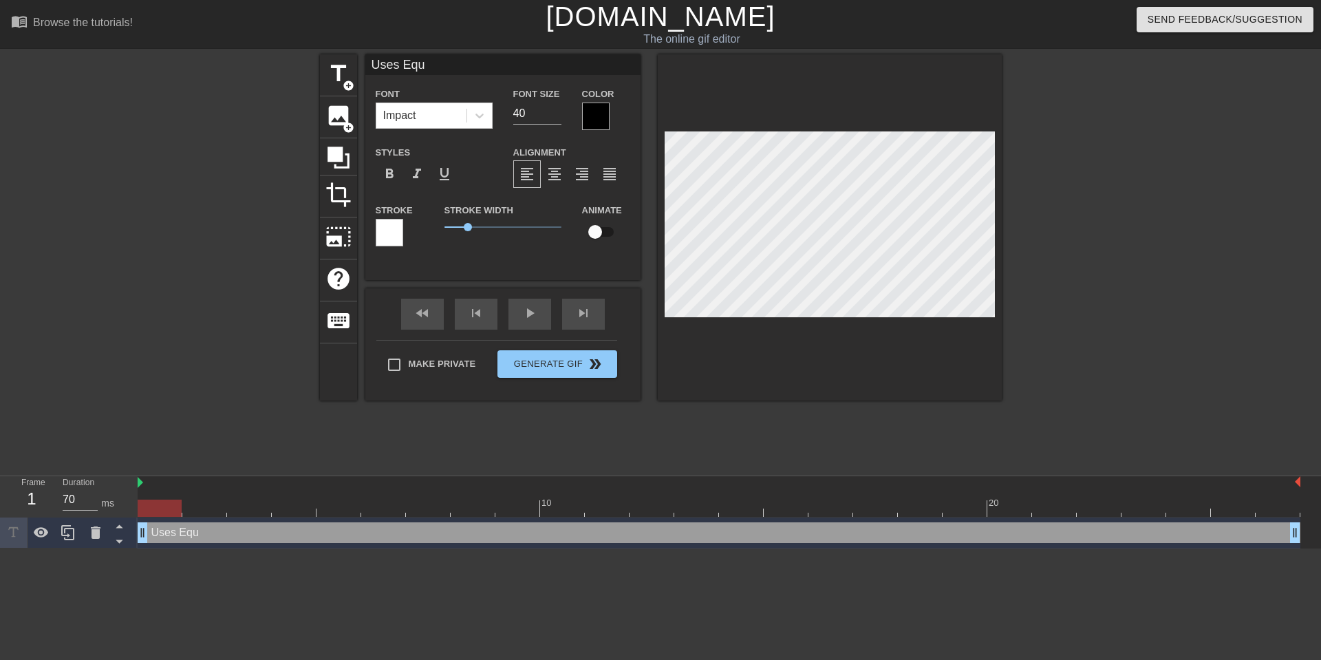
type textarea "Uses Equi"
type input "Uses Equil"
type textarea "Uses Equili"
type input "Uses Equilib"
type textarea "Uses Equilib"
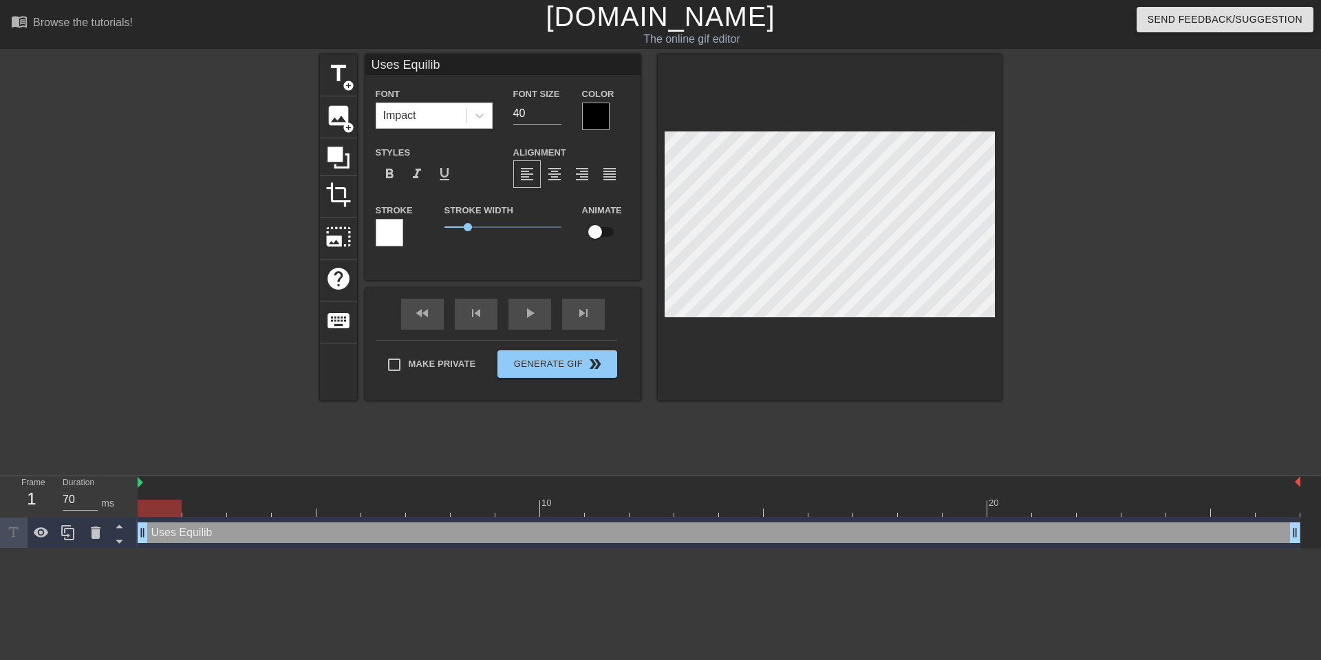
type input "Uses Equilibr"
type textarea "Uses Equilibr"
type input "Uses Equilibri"
type textarea "Uses Equilibri"
type input "Uses Equilibriu"
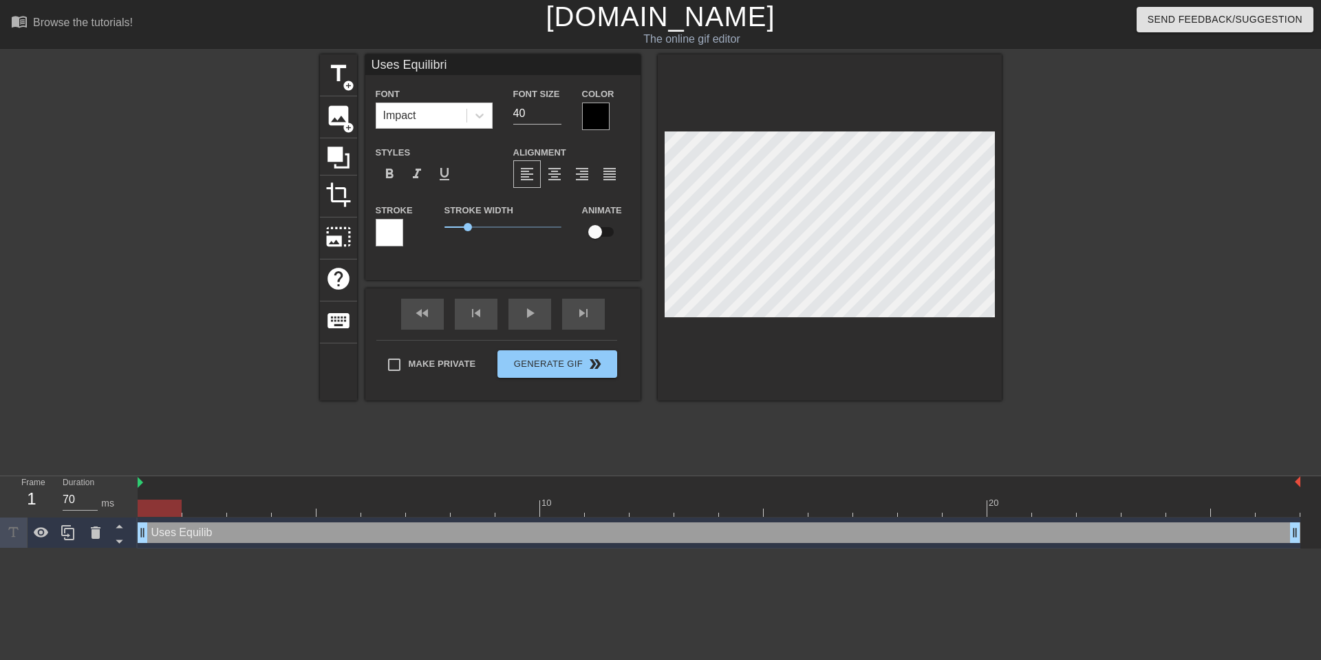
type textarea "Uses Equilibriu"
type input "Uses Equilibrium"
type textarea "Uses Equilibrium"
type input "Uses Equilibrium"
type textarea "Uses Equilibrium"
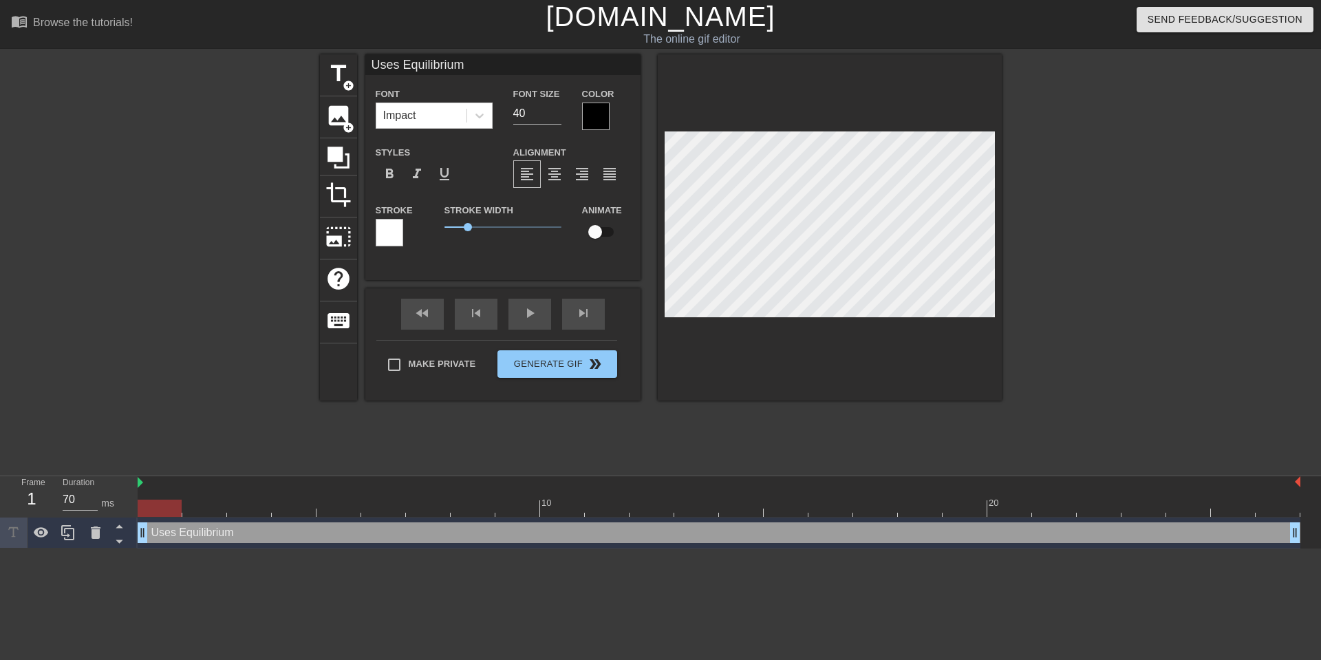
type input "Uses Equilibrium D"
type textarea "Uses Equilibrium D"
type input "Uses Equilibrium Di"
type textarea "Uses Equilibrium Di"
type input "Uses Equilibrium Dis"
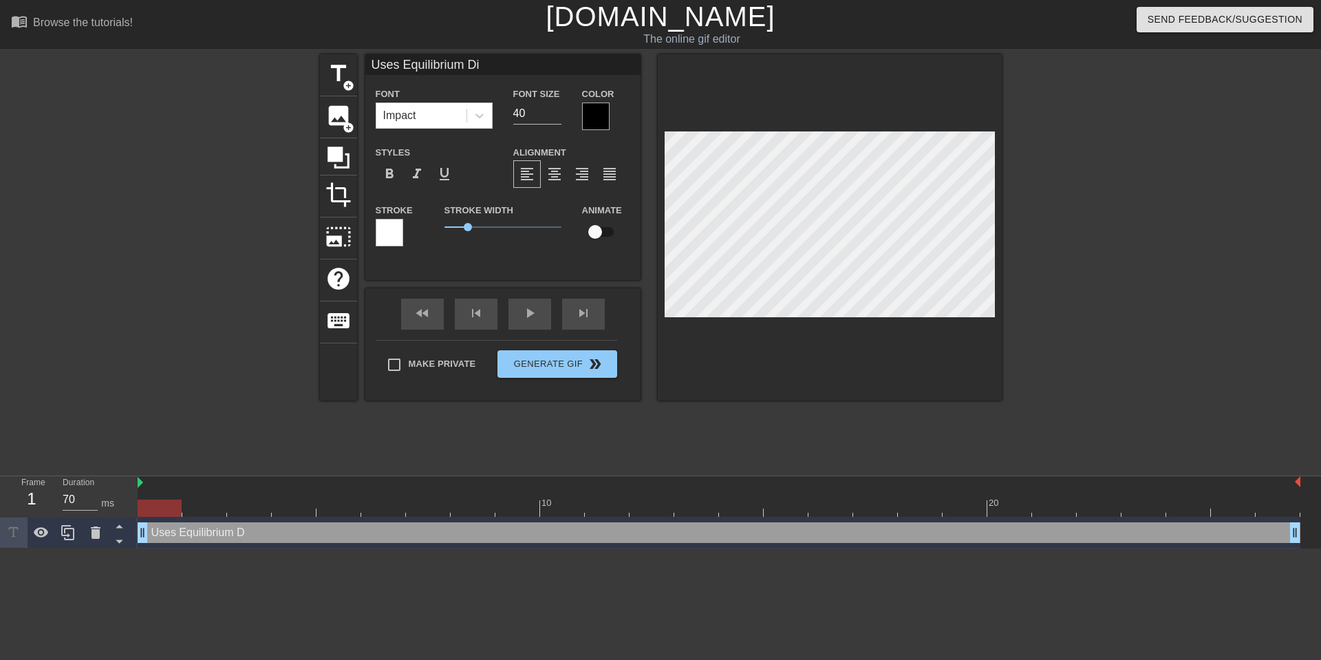
type textarea "Uses Equilibrium Dis"
type input "Uses Equilibrium Dist"
type textarea "Uses Equilibrium Dist"
type input "Uses Equilibrium Dis"
type textarea "Uses Equilibrium Dis"
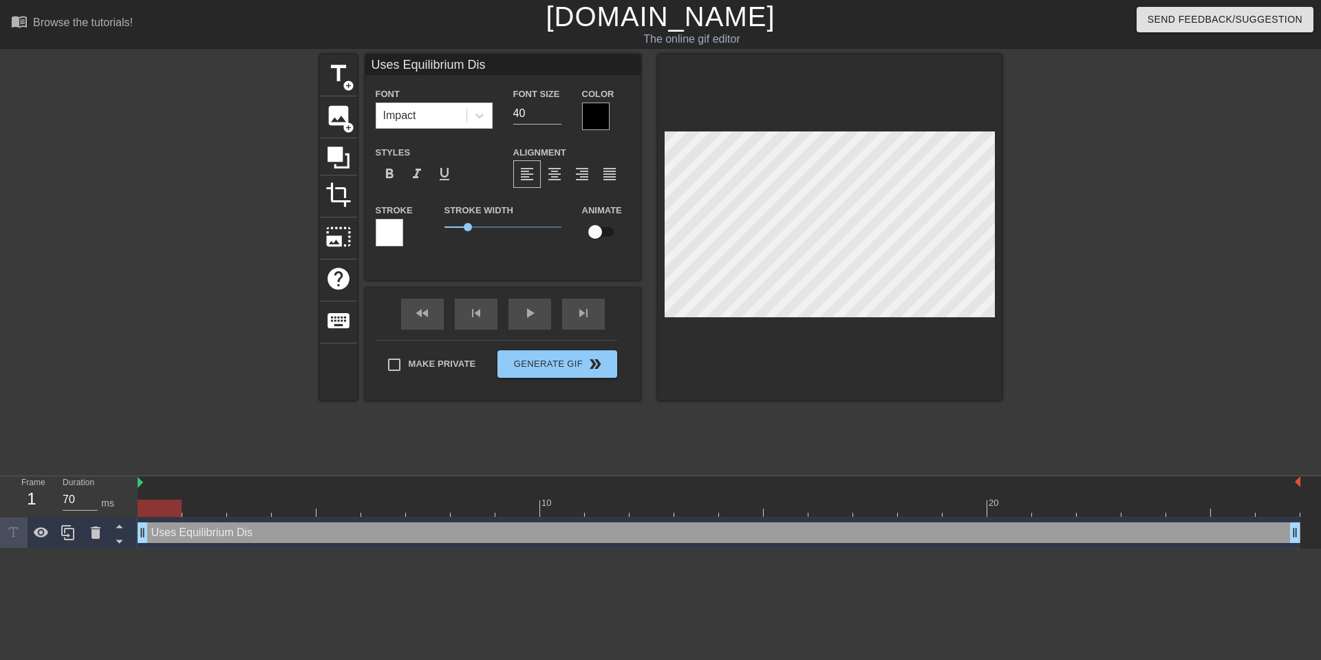
type input "Uses Equilibrium Di"
type textarea "Uses Equilibrium Di"
type input "Uses Equilibrium D"
type textarea "Uses Equilibrium D"
type input "Uses Equilibrium"
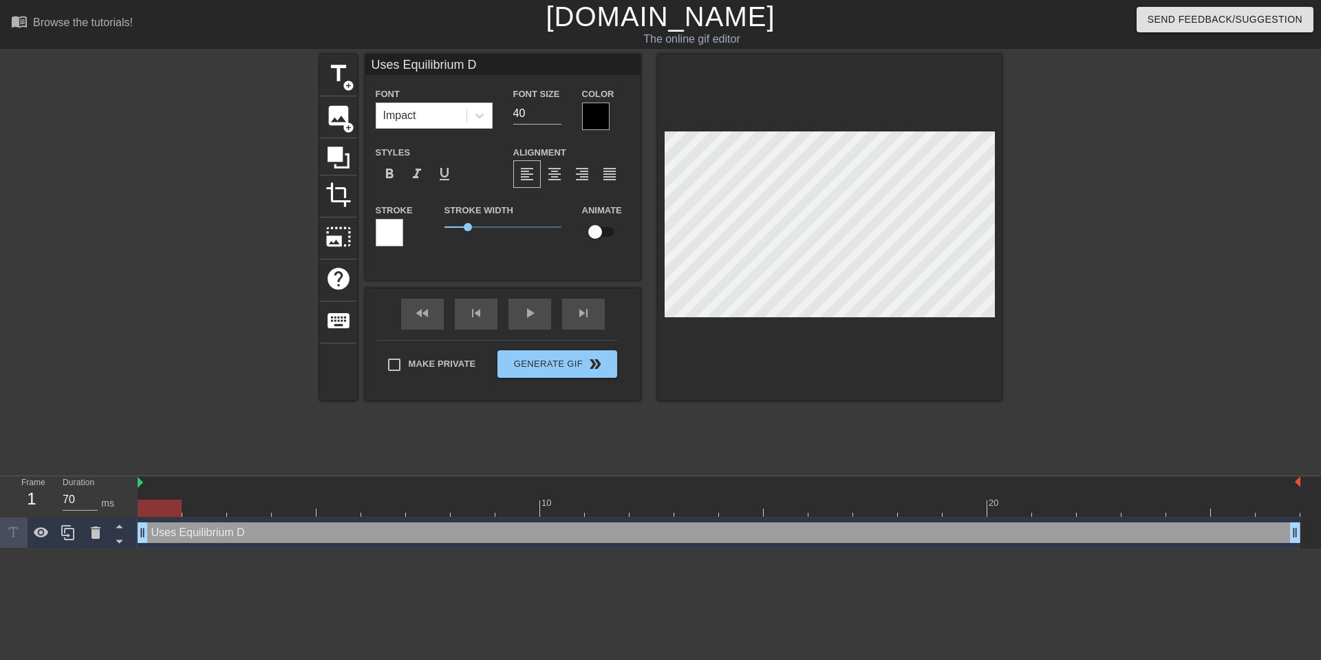
type textarea "Uses Equilibrium"
type input "Uses Equilibrium"
type textarea "Uses Equilibrium"
type input "Uses Equilibriu"
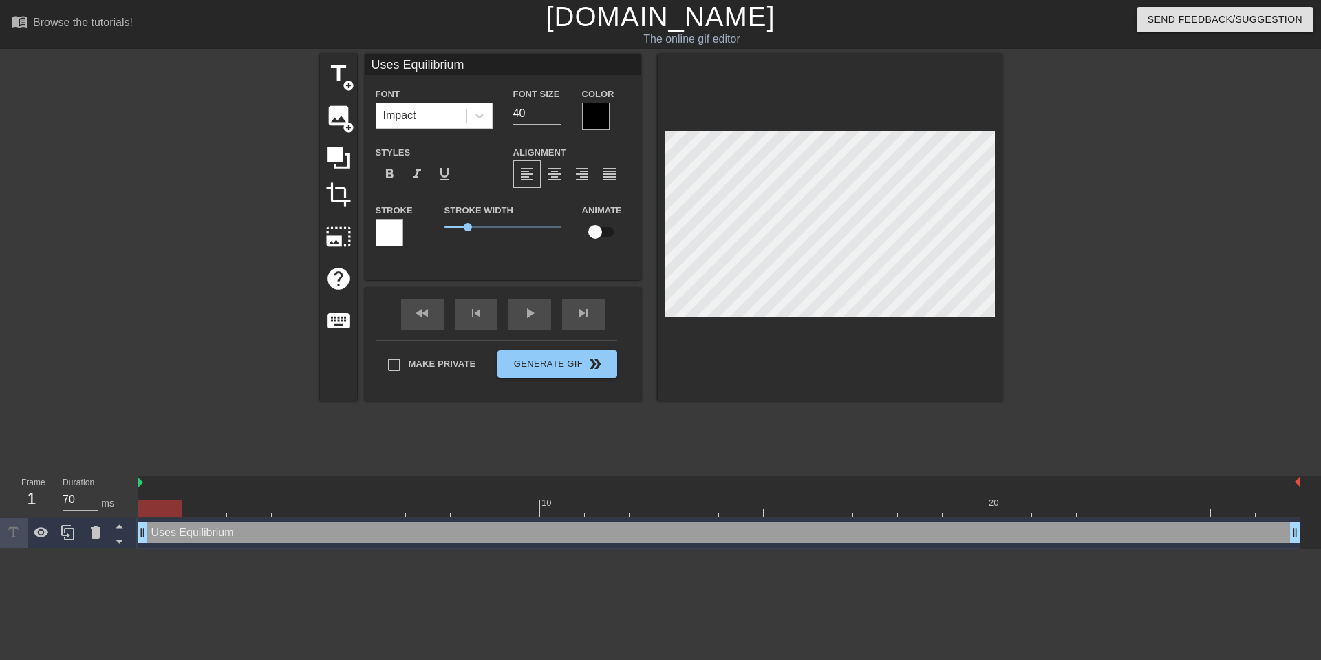
type textarea "Uses Equilibriu"
type input "Uses Equilibri"
type textarea "Uses Equilibri"
type input "Uses Equilibr"
type textarea "Uses Equilibr"
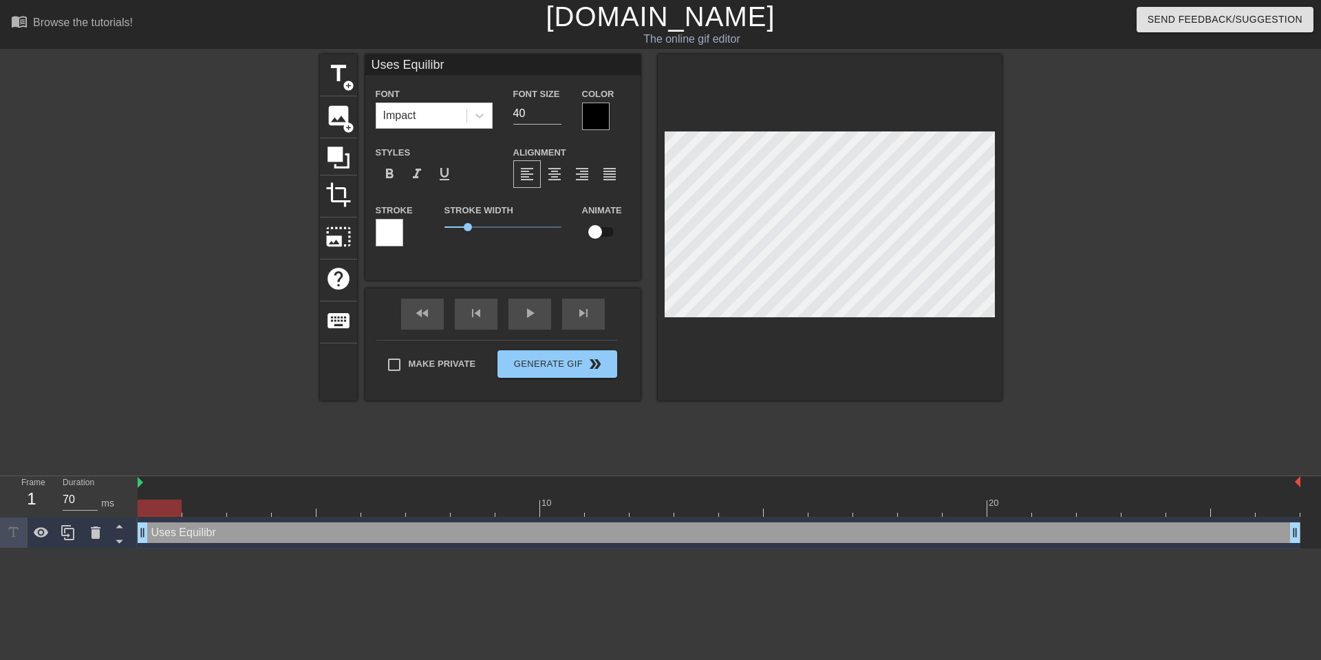
type input "Uses Equilib"
type textarea "Uses Equilib"
type input "Uses Equili"
type textarea "Uses Equili"
type input "Uses Equil"
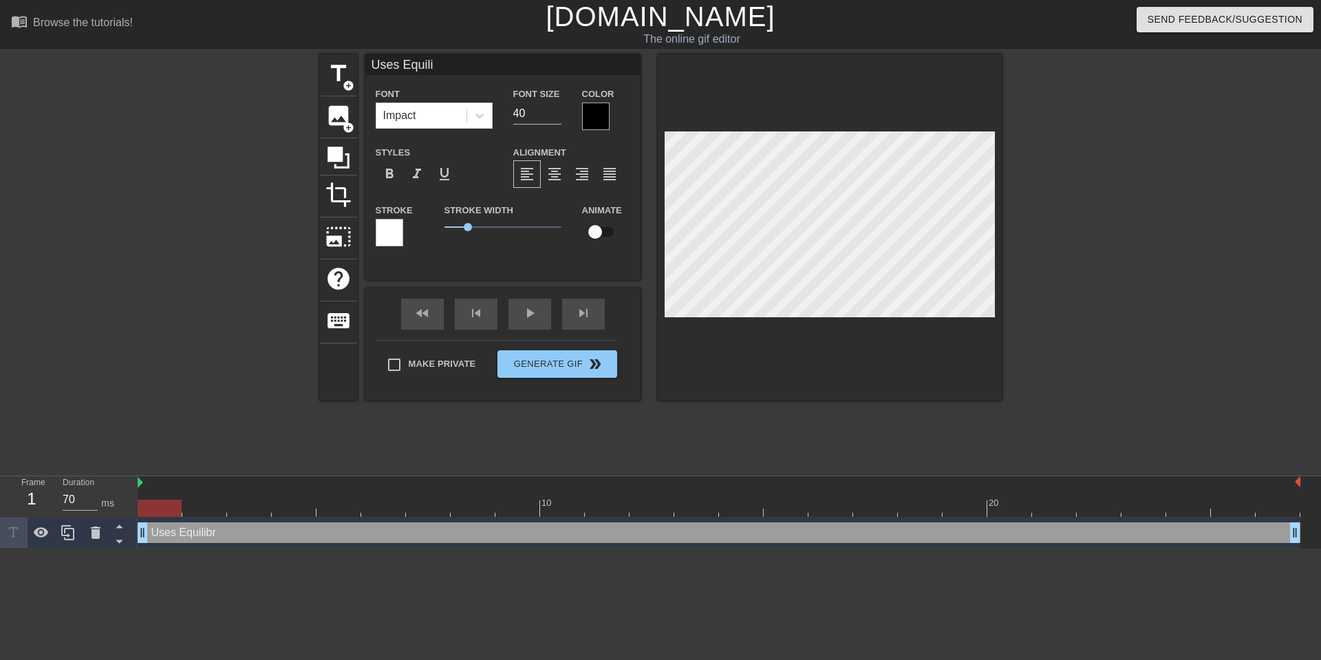
type textarea "Uses Equil"
type input "Uses Equi"
type textarea "Uses Equi"
type input "Uses Equ"
type textarea "Uses Equ"
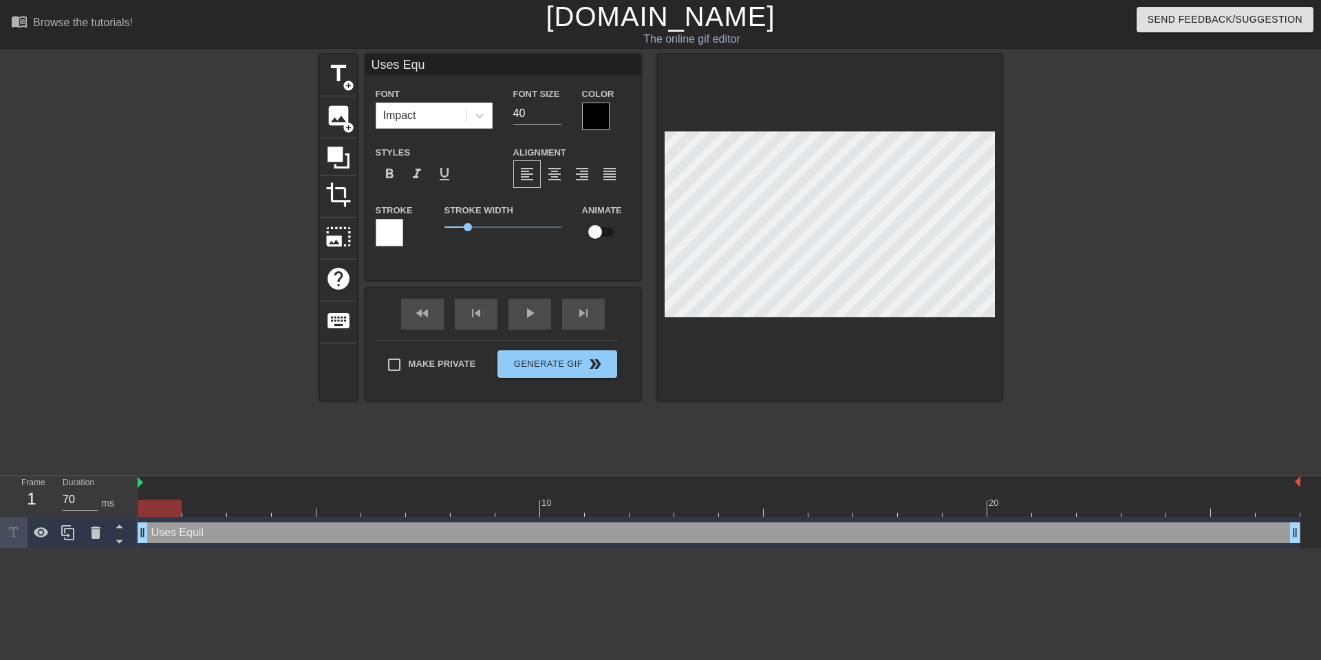
type input "Uses Eq"
type textarea "Uses Eq"
type input "Uses E"
type textarea "Uses E"
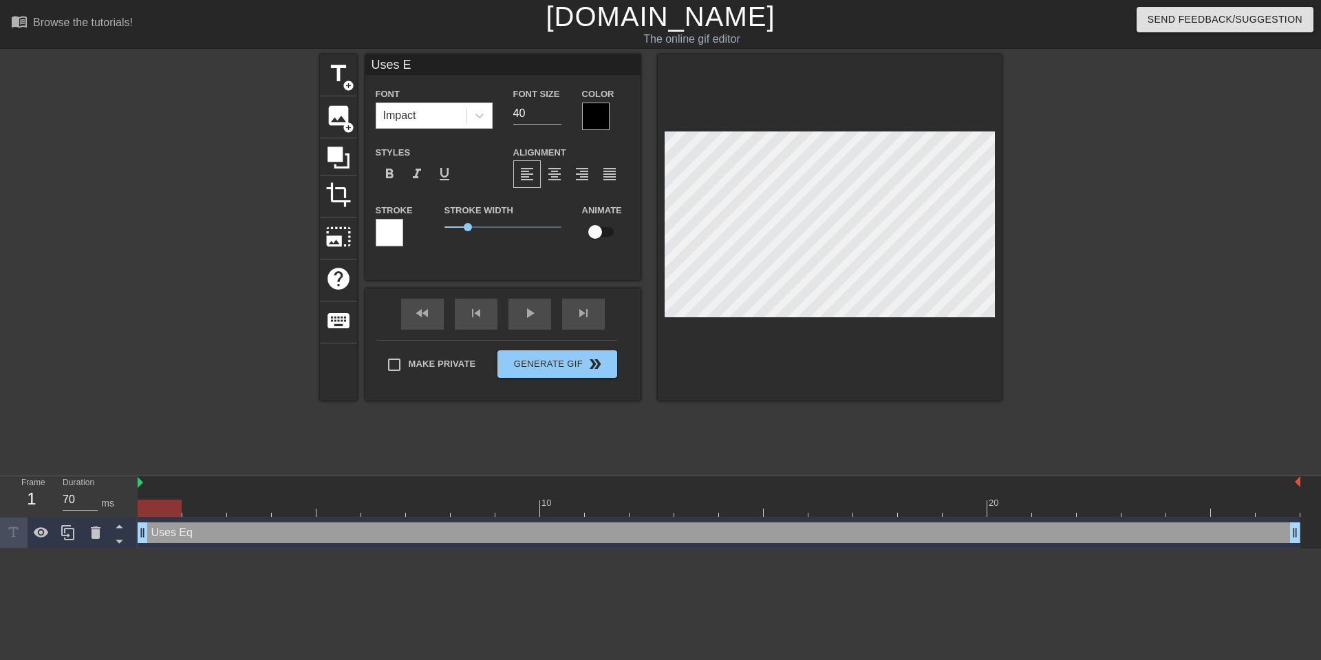
type input "Uses"
type textarea "Uses"
type input "Uses"
type textarea "Uses"
type input "Use"
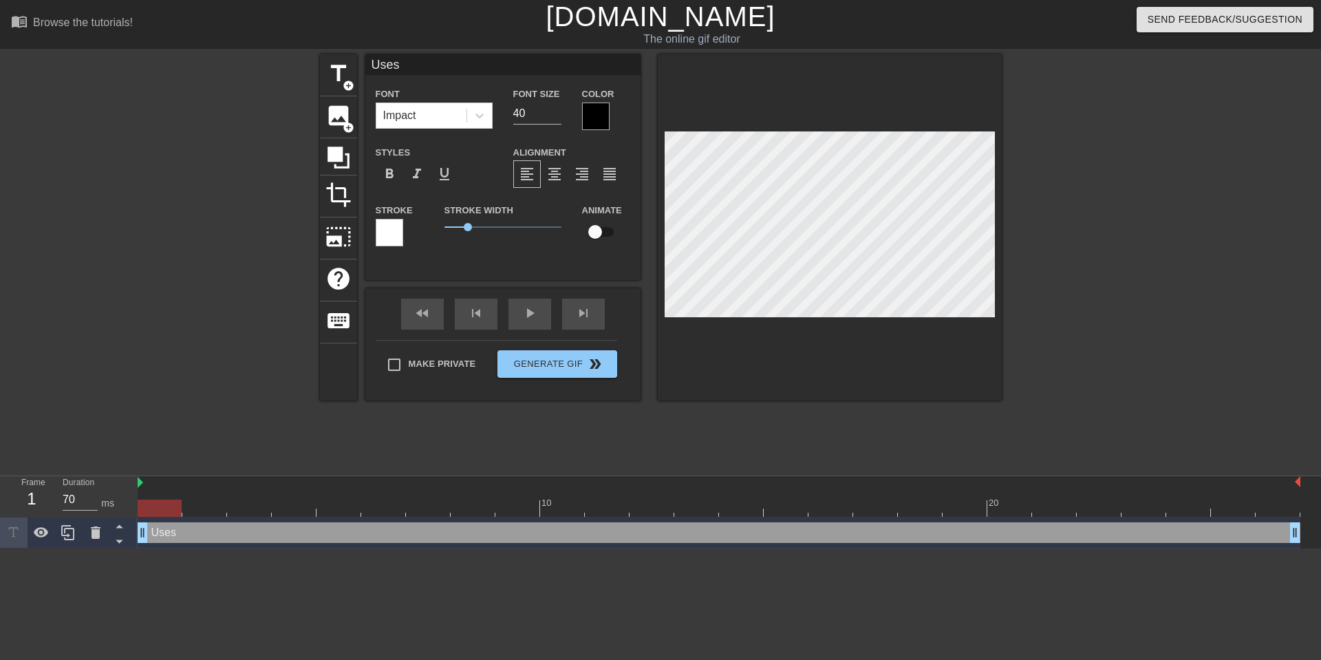
type textarea "Use"
type input "Us"
type textarea "Us"
type input "U"
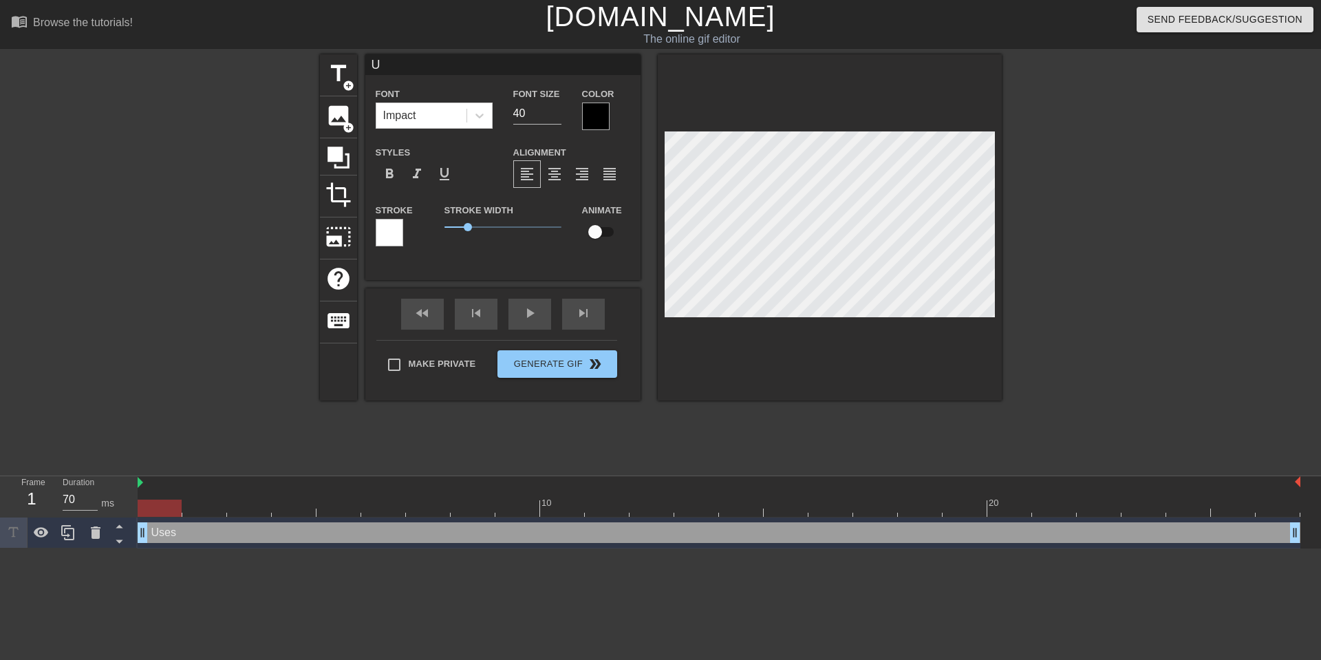
type textarea "U"
type input "E"
type textarea "E"
type input "Eq"
type textarea "Eq"
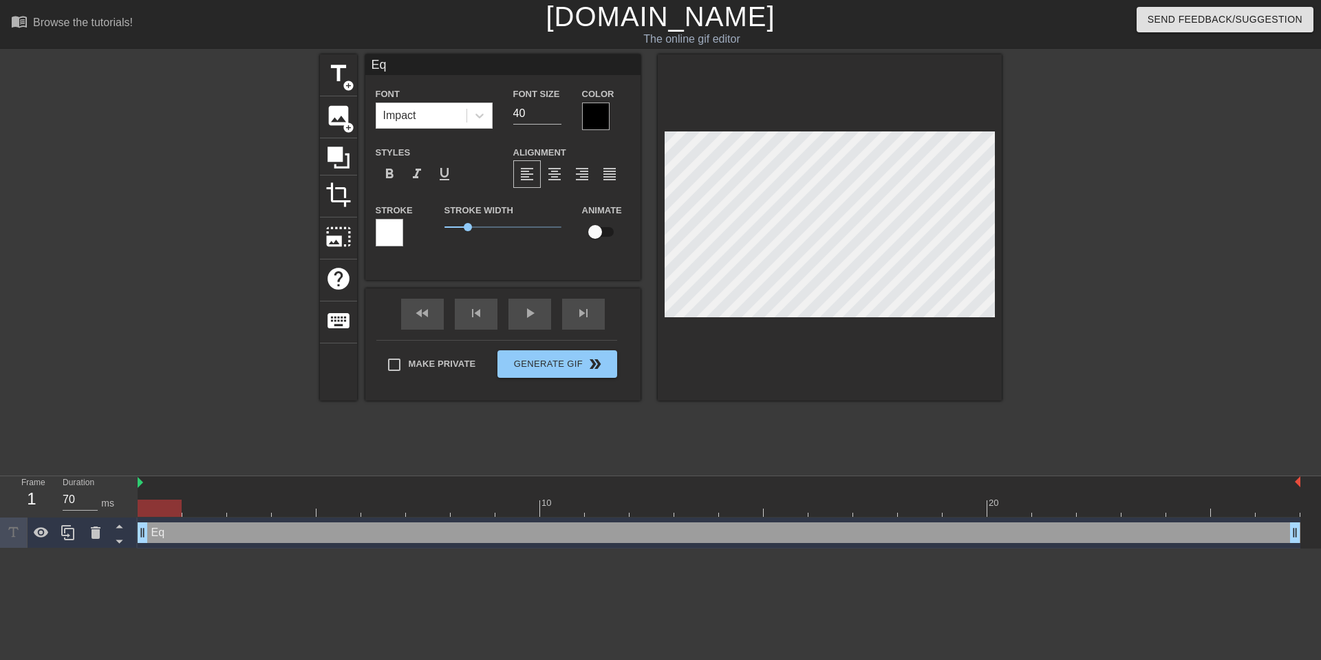
type input "E"
type textarea "E"
type input "U"
type textarea "U"
type input "Us"
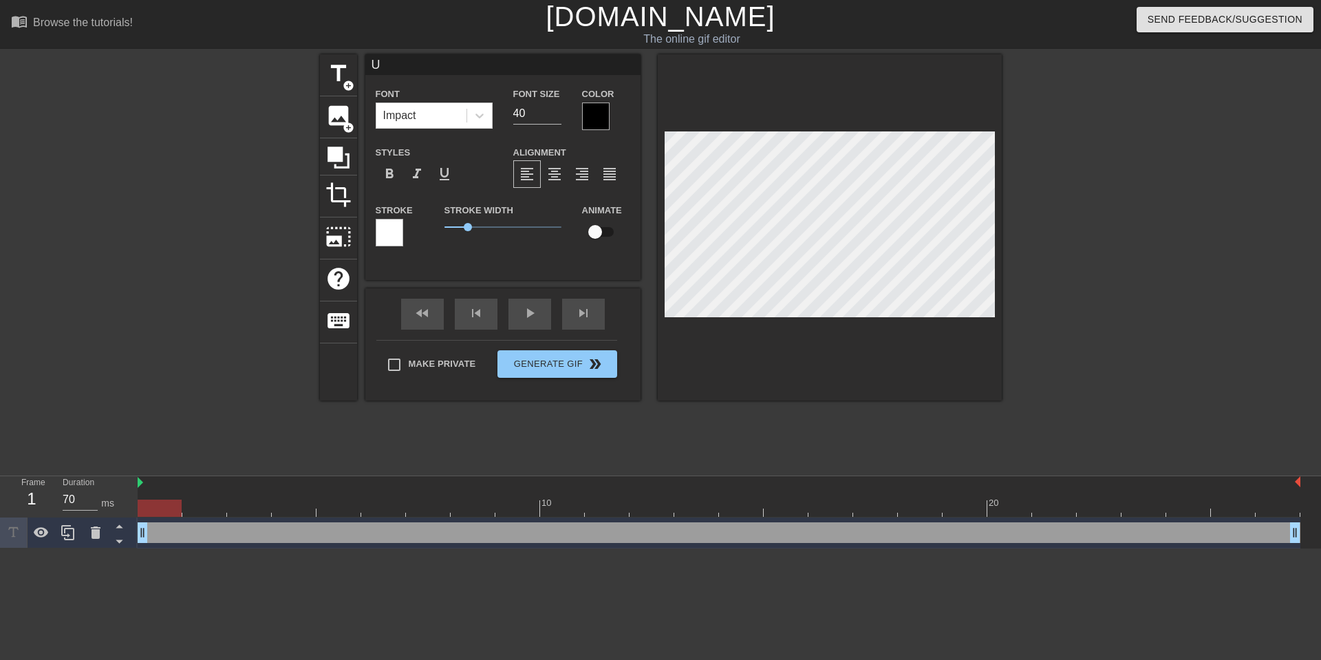
type textarea "Us"
type input "Use"
type textarea "Use"
type input "Uses"
type textarea "Uses"
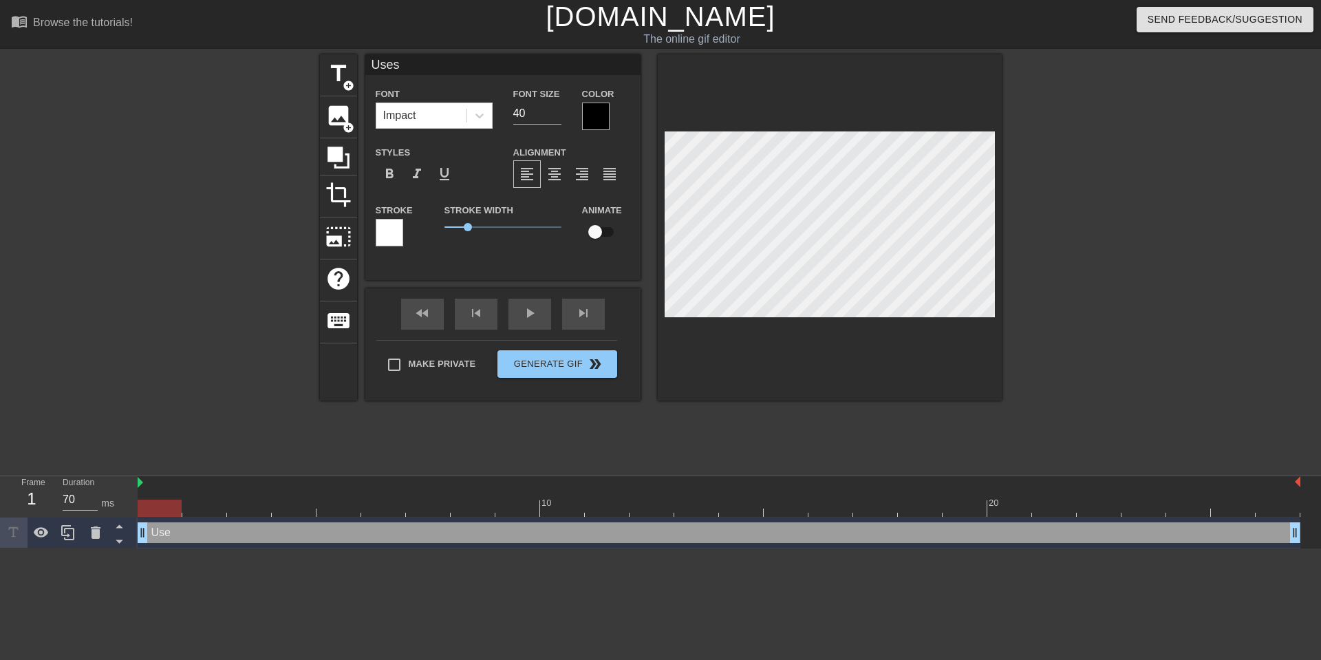
type input "Uses"
type textarea "Uses"
type input "Uses f"
type textarea "Uses f"
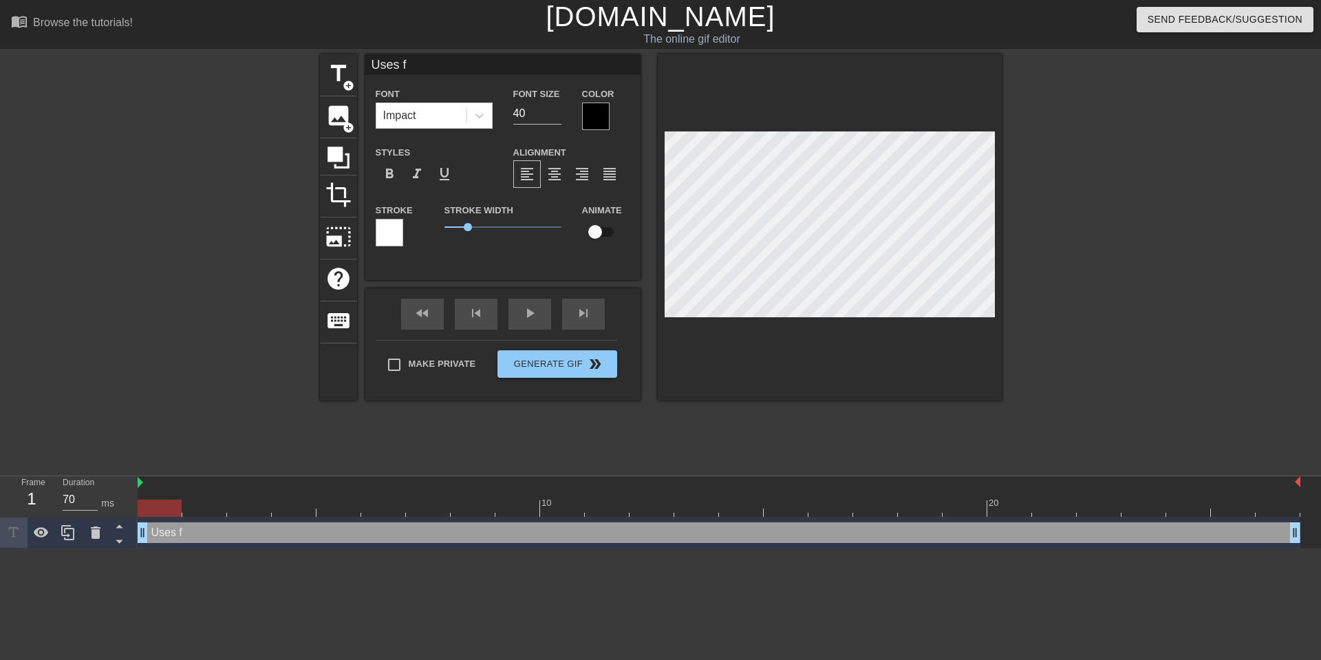
type input "Uses"
type textarea "Uses"
type input "Uses S"
type textarea "Uses S"
type input "Uses Si"
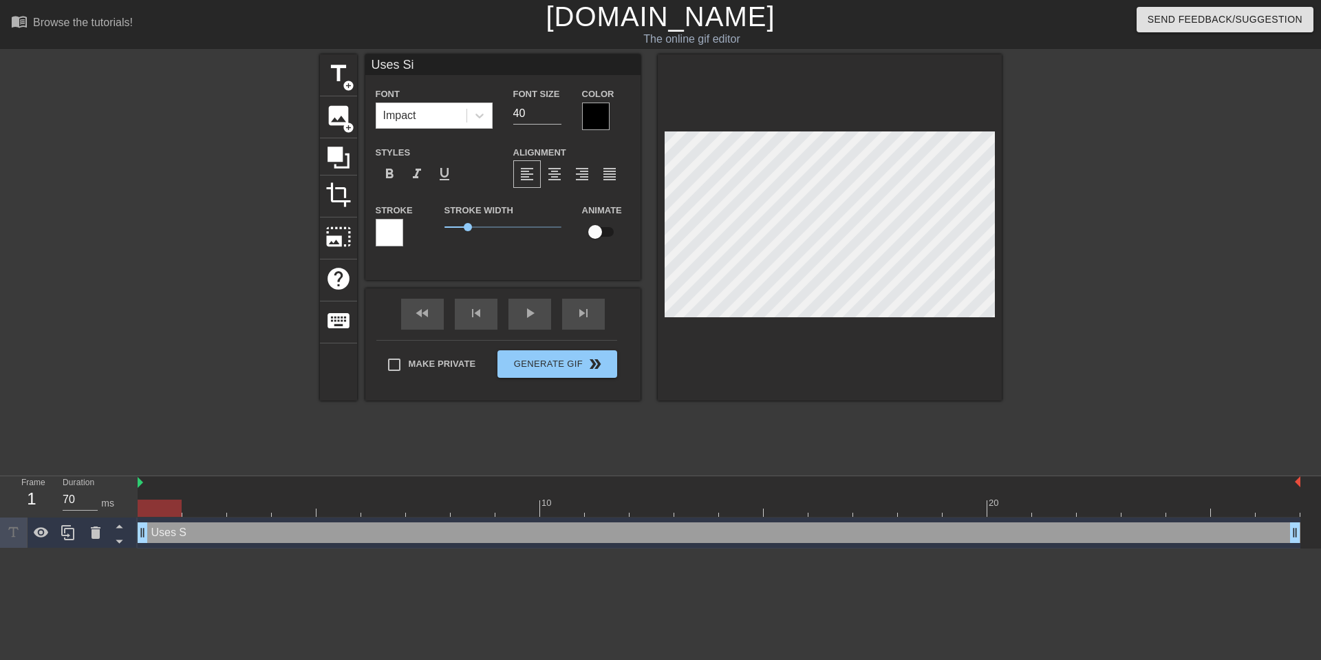
type textarea "Uses Si"
type input "Uses Sim"
type textarea "Uses Sim"
type input "Uses Simp"
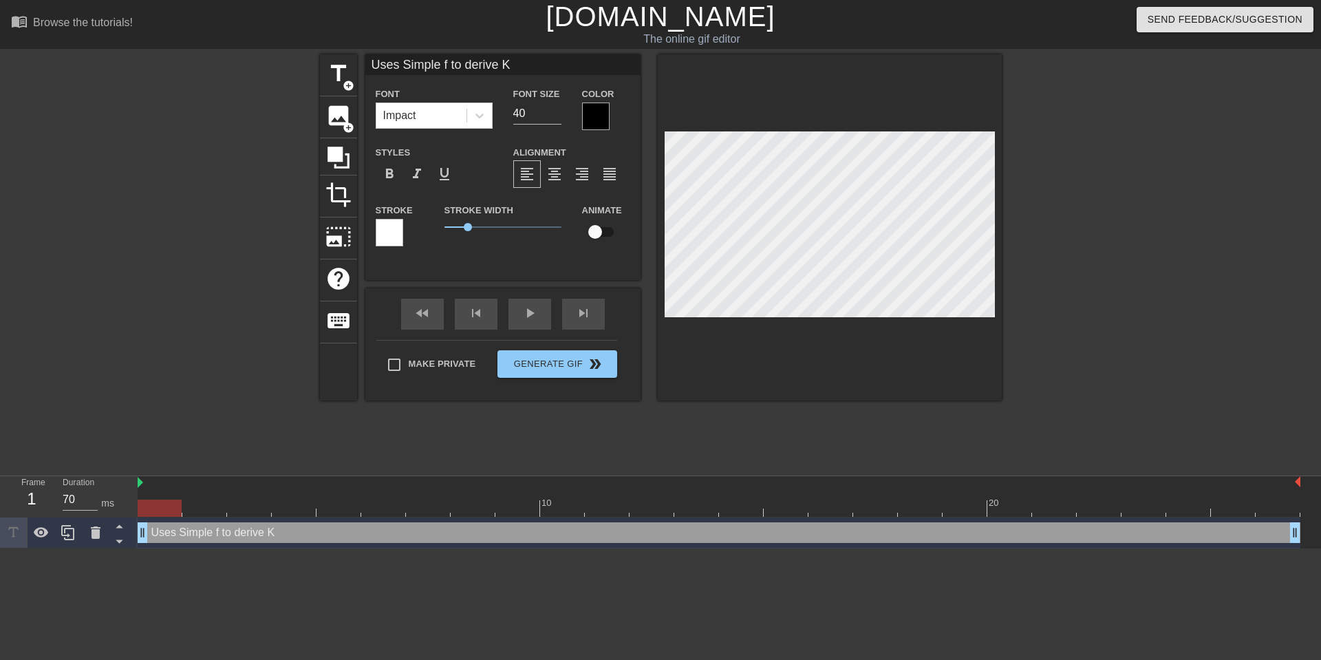
click at [594, 111] on div at bounding box center [596, 117] width 28 height 28
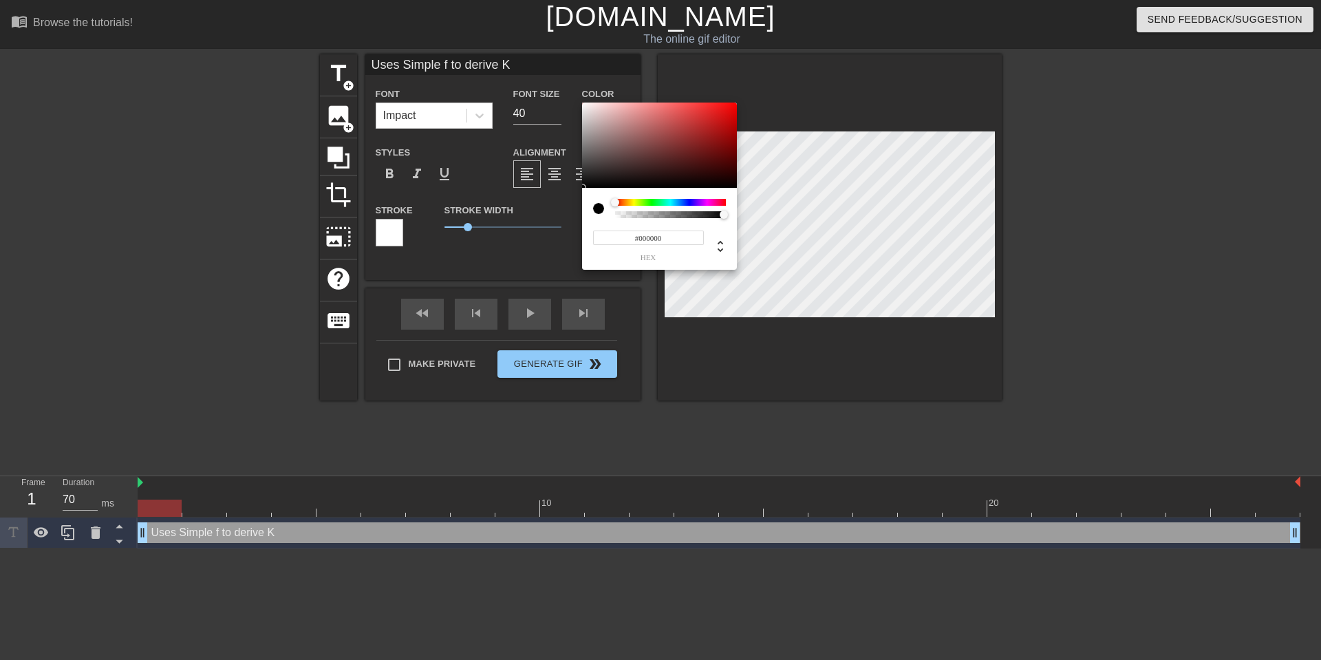
drag, startPoint x: 635, startPoint y: 236, endPoint x: 668, endPoint y: 237, distance: 33.0
click at [668, 237] on input "#000000" at bounding box center [648, 238] width 111 height 14
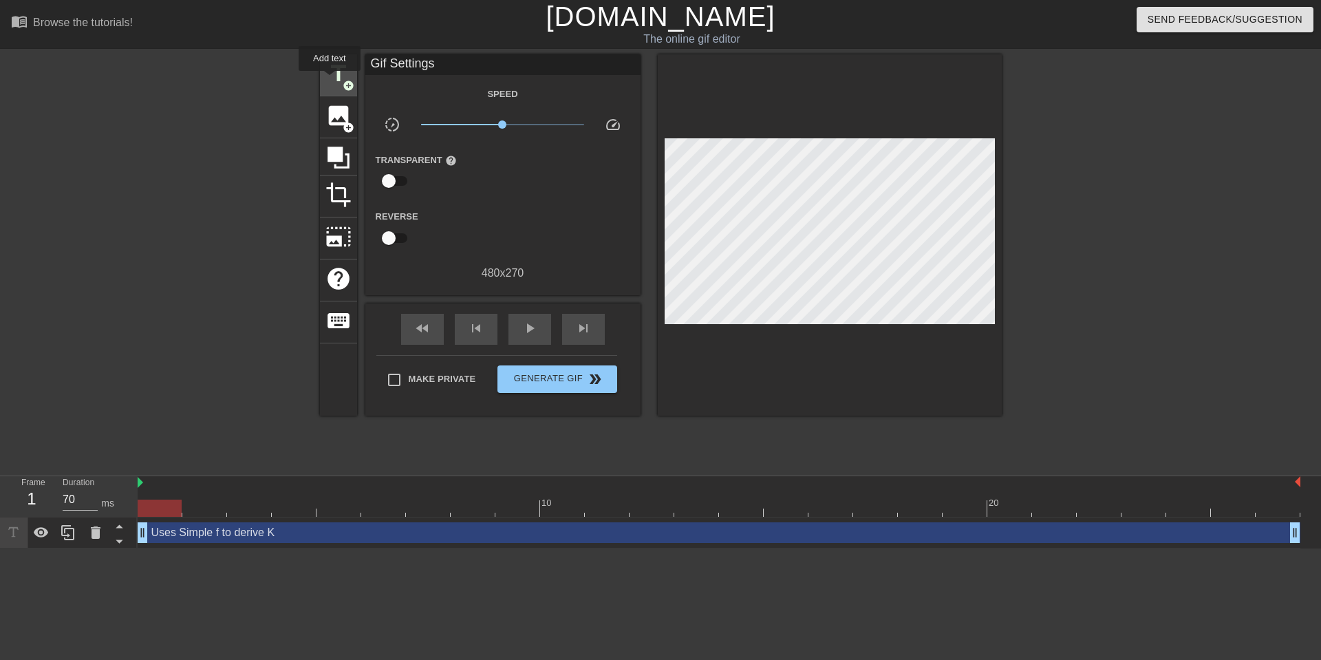
click at [330, 81] on span "title" at bounding box center [339, 74] width 26 height 26
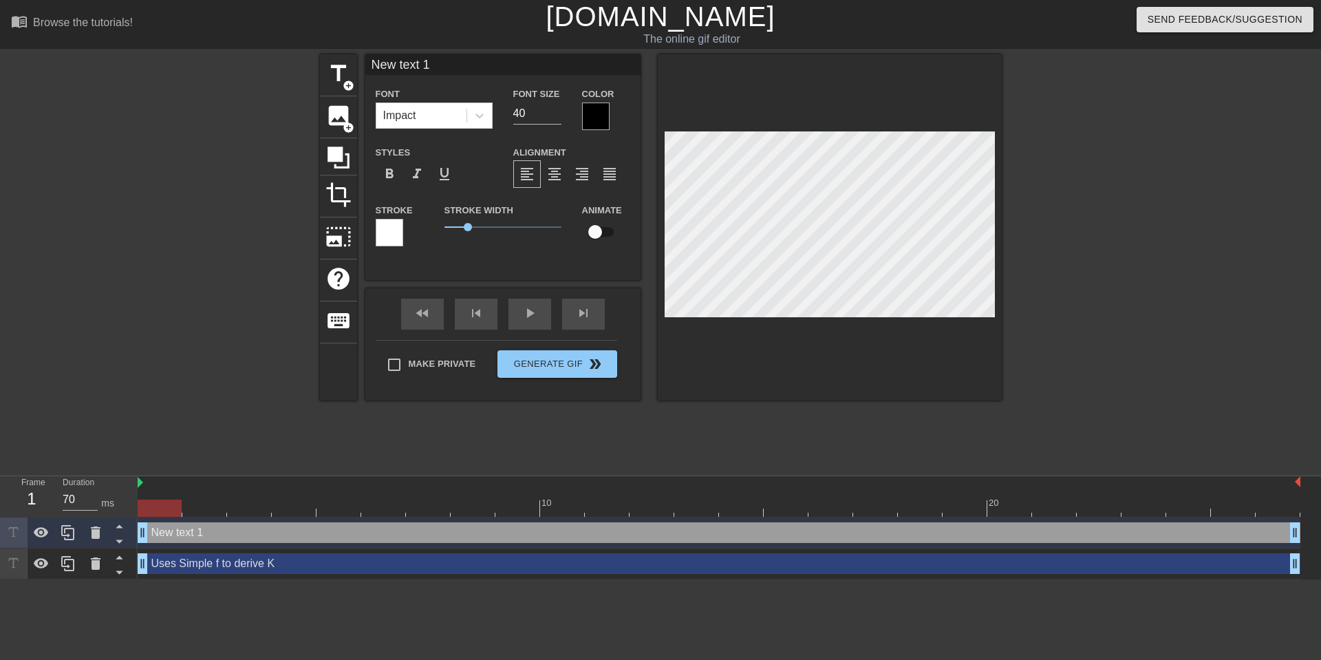
click at [382, 229] on div at bounding box center [390, 233] width 28 height 28
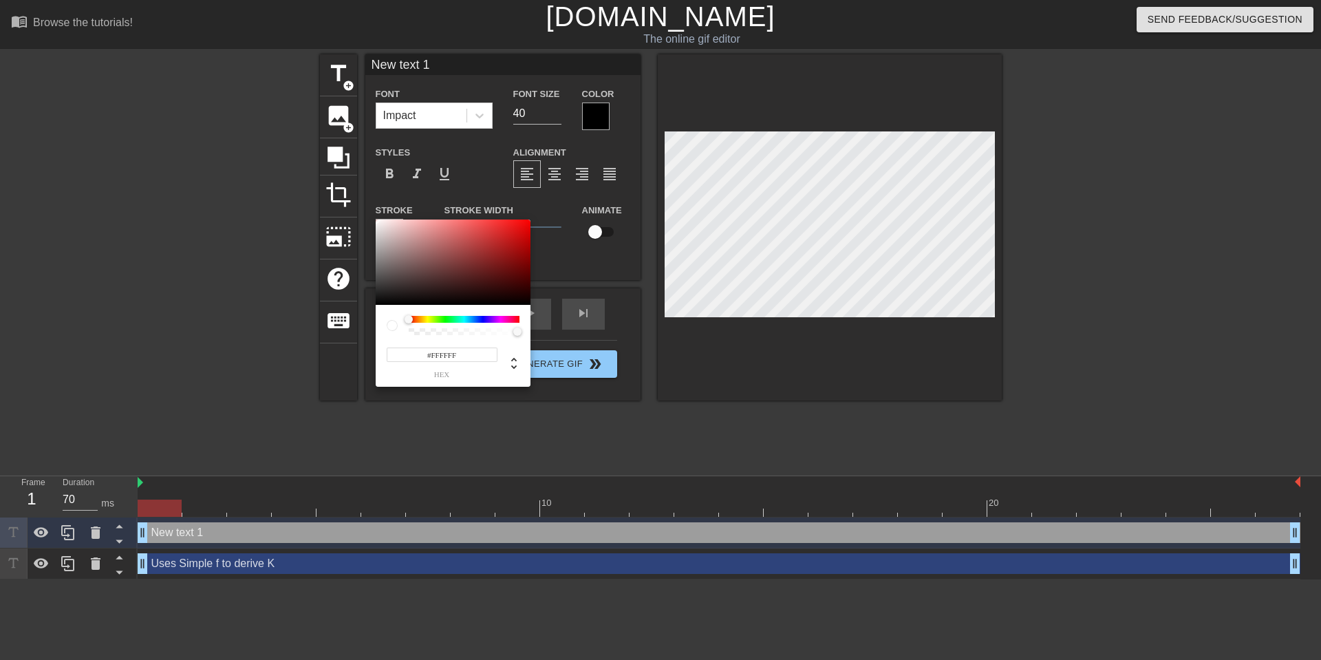
drag, startPoint x: 432, startPoint y: 360, endPoint x: 468, endPoint y: 361, distance: 36.5
click at [468, 361] on input "#FFFFFF" at bounding box center [442, 355] width 111 height 14
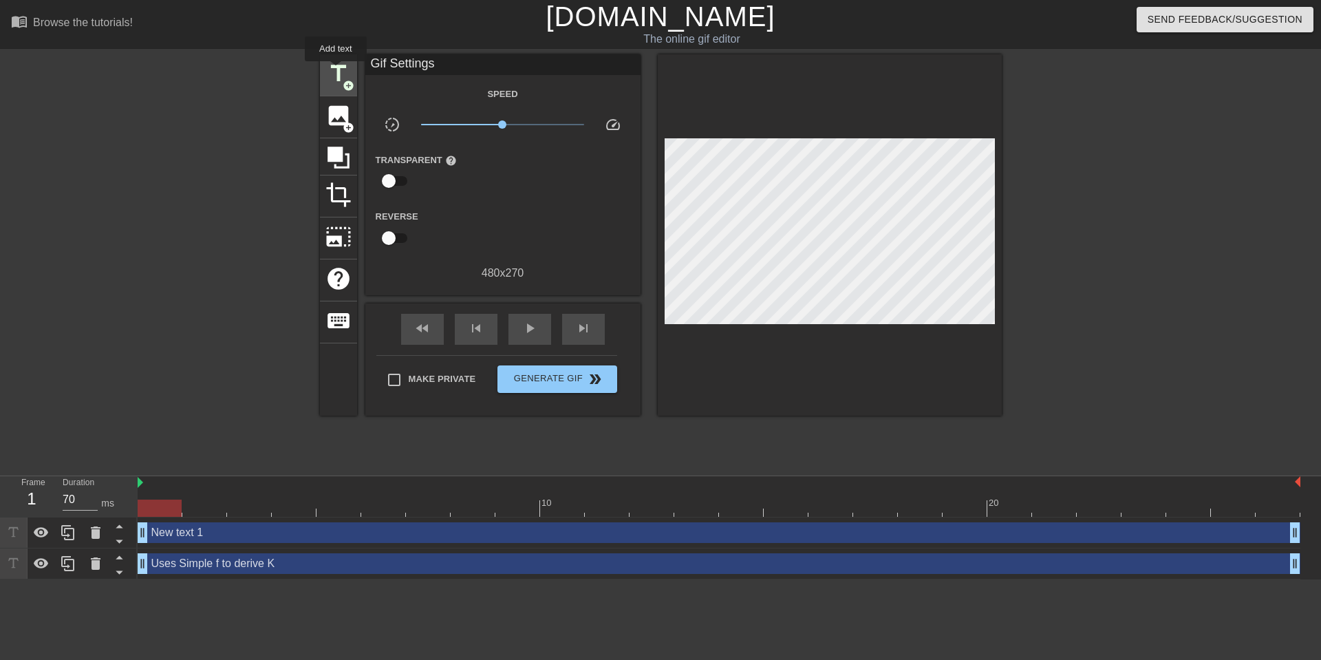
click at [337, 71] on span "title" at bounding box center [339, 74] width 26 height 26
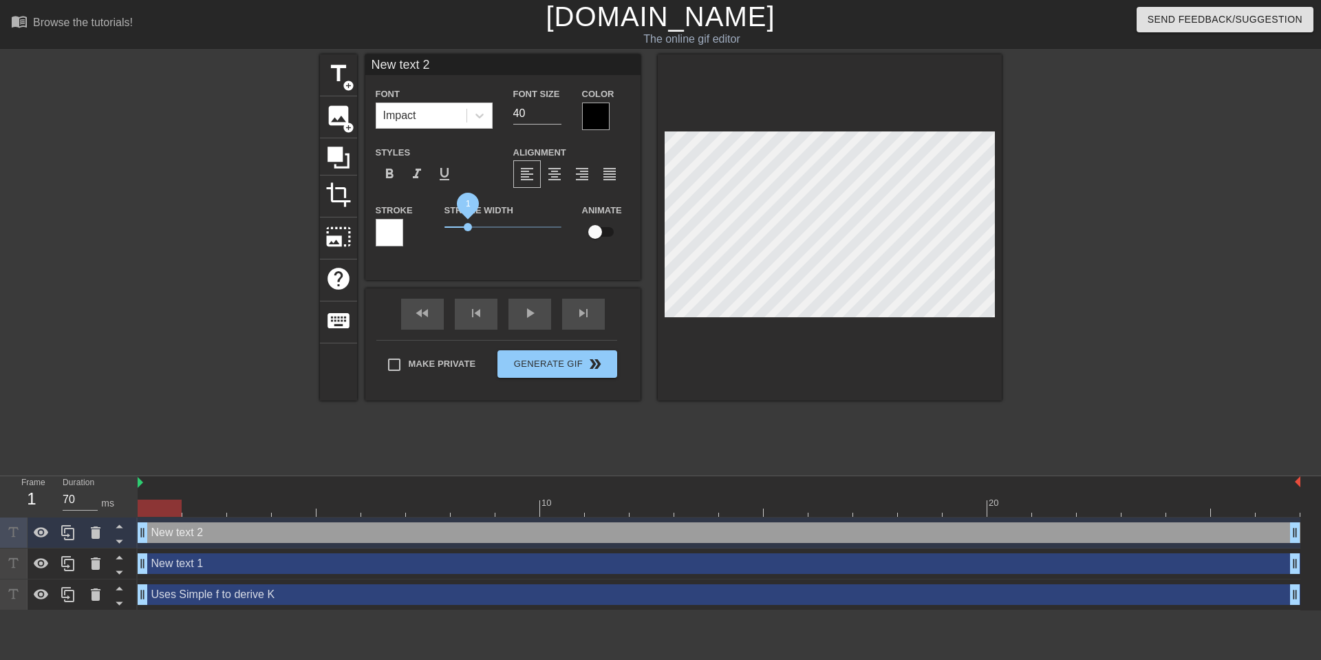
click at [468, 226] on span "1" at bounding box center [468, 227] width 8 height 8
click at [392, 230] on div at bounding box center [390, 233] width 28 height 28
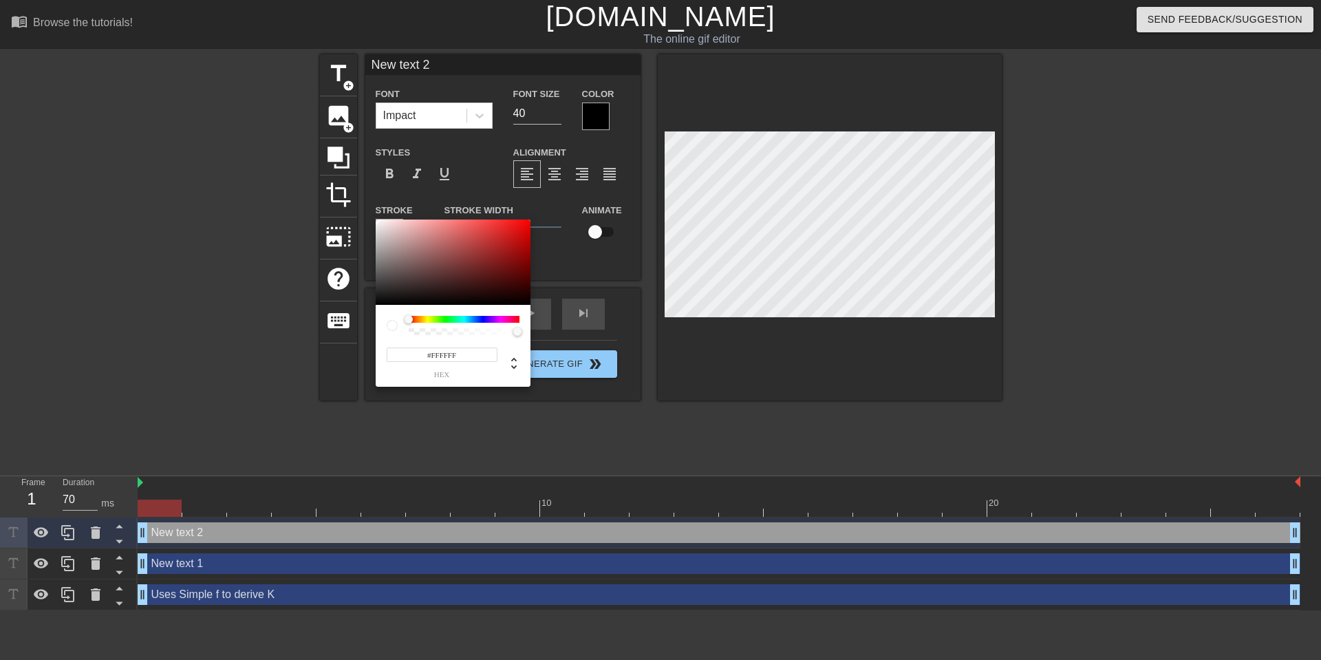
drag, startPoint x: 429, startPoint y: 354, endPoint x: 471, endPoint y: 355, distance: 41.3
click at [471, 355] on input "#FFFFFF" at bounding box center [442, 355] width 111 height 14
click at [390, 324] on div at bounding box center [392, 325] width 11 height 11
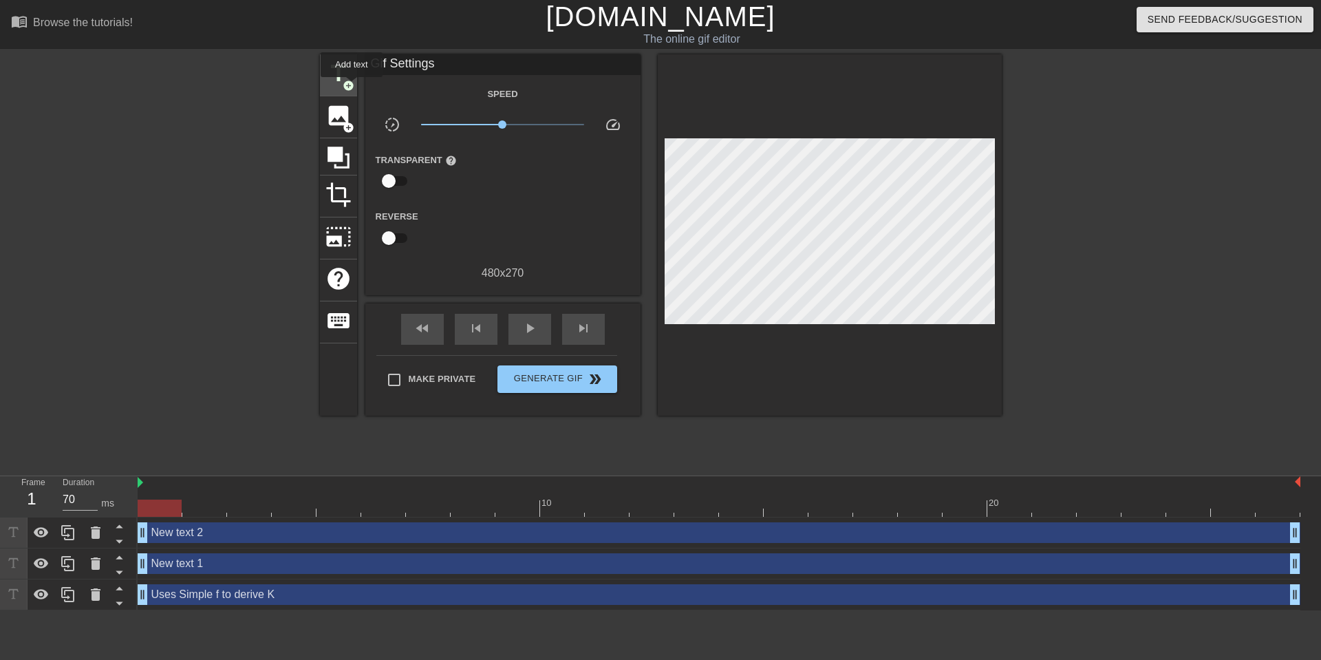
click at [347, 83] on span "add_circle" at bounding box center [349, 86] width 12 height 12
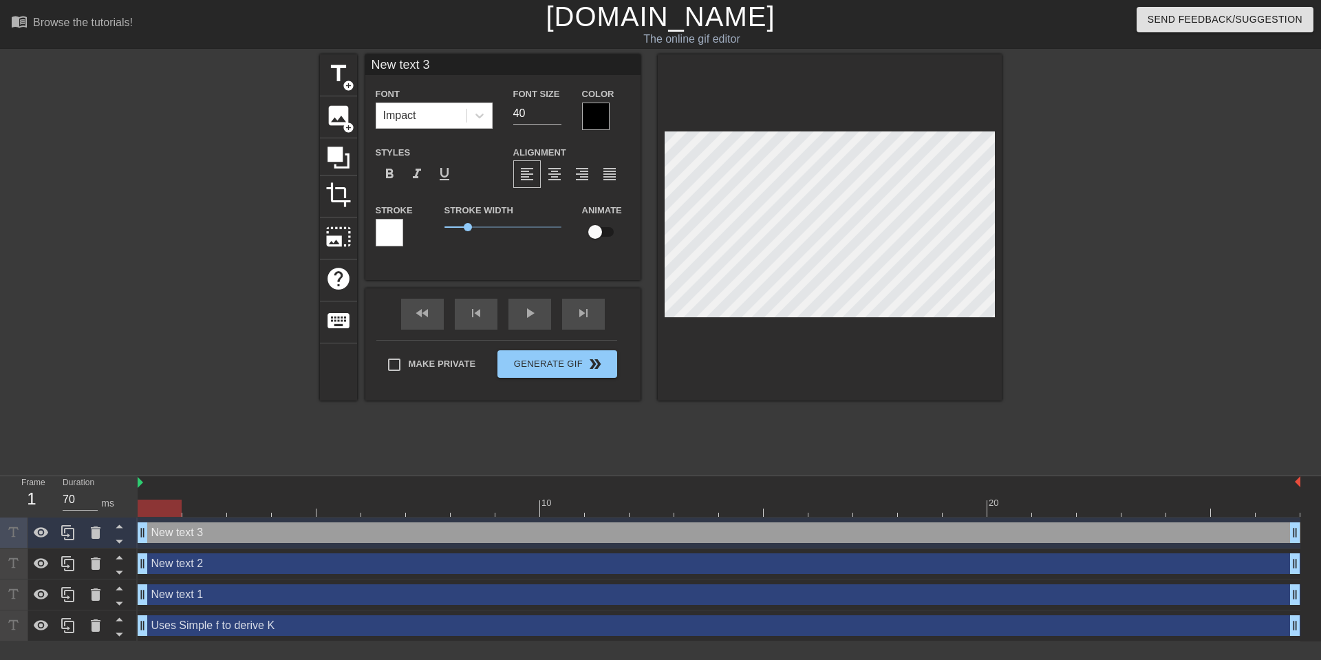
click at [407, 244] on div "Stroke" at bounding box center [400, 224] width 48 height 45
click at [392, 237] on div at bounding box center [390, 233] width 28 height 28
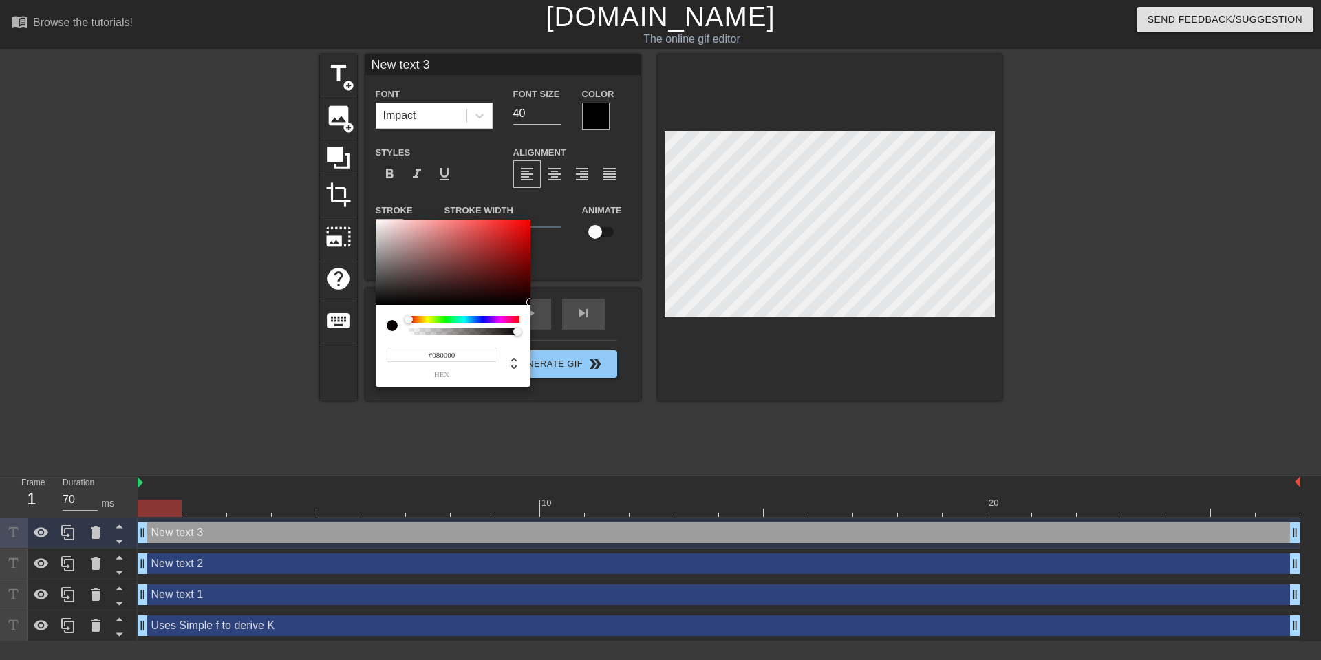
click at [527, 302] on div at bounding box center [453, 262] width 155 height 85
click at [529, 303] on div at bounding box center [531, 303] width 8 height 8
click at [530, 304] on div at bounding box center [531, 303] width 8 height 8
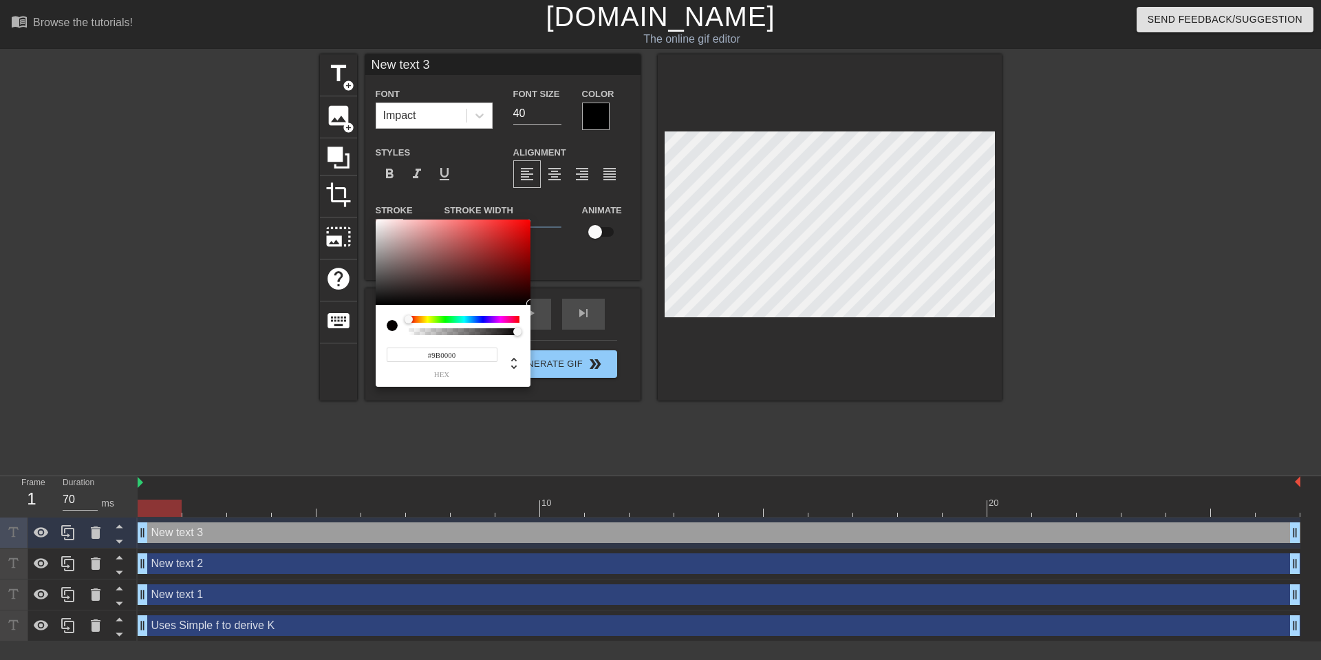
click at [530, 304] on div at bounding box center [453, 262] width 155 height 85
click at [530, 306] on div "#000000 hex" at bounding box center [453, 303] width 155 height 167
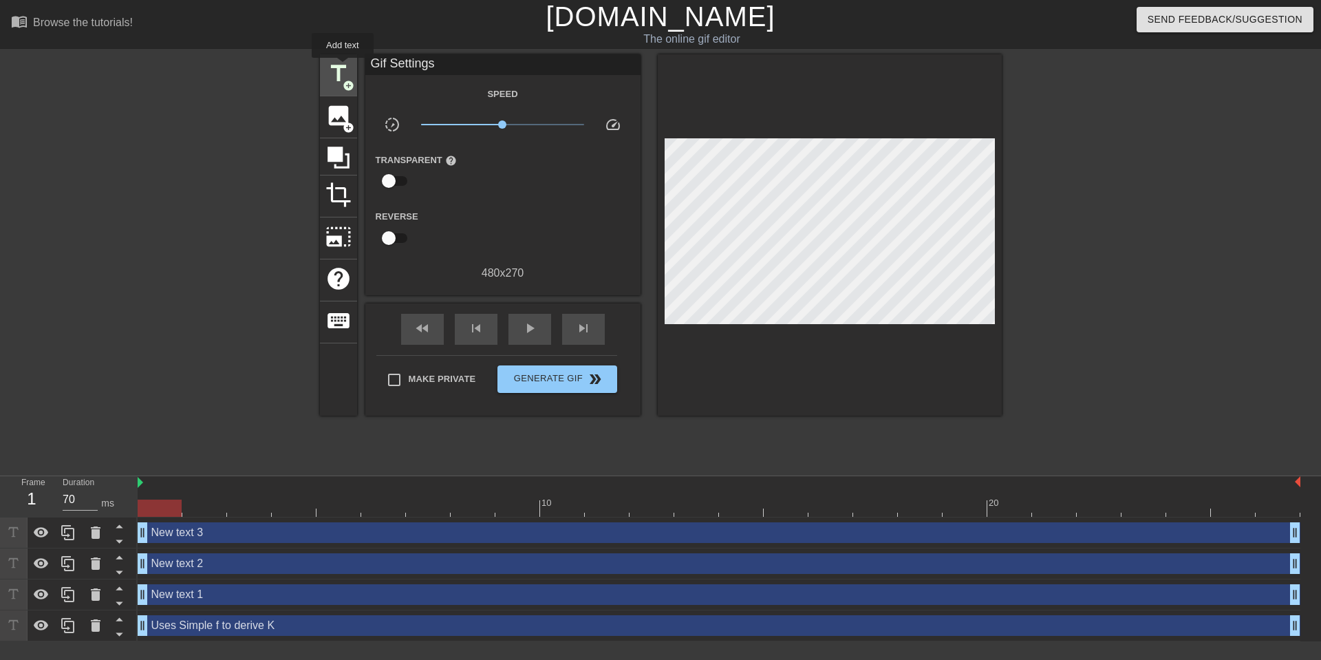
click at [343, 67] on span "title" at bounding box center [339, 74] width 26 height 26
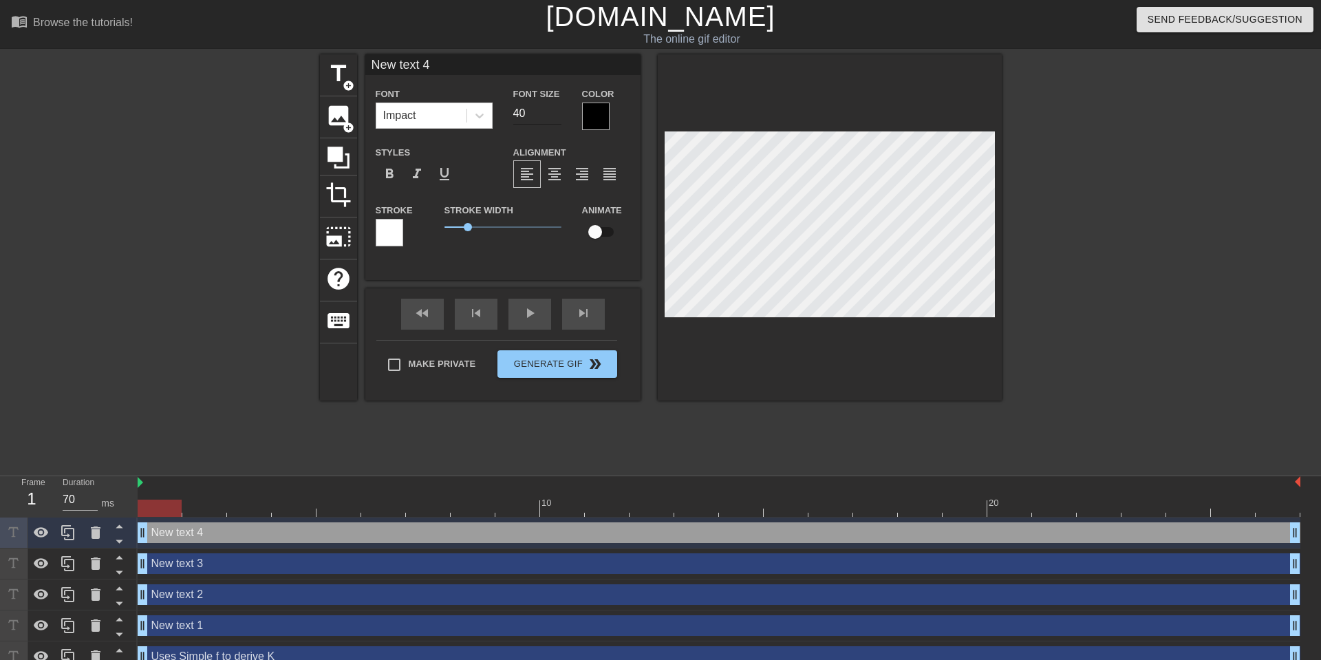
click at [524, 117] on input "40" at bounding box center [537, 114] width 48 height 22
click at [92, 529] on icon at bounding box center [96, 533] width 10 height 12
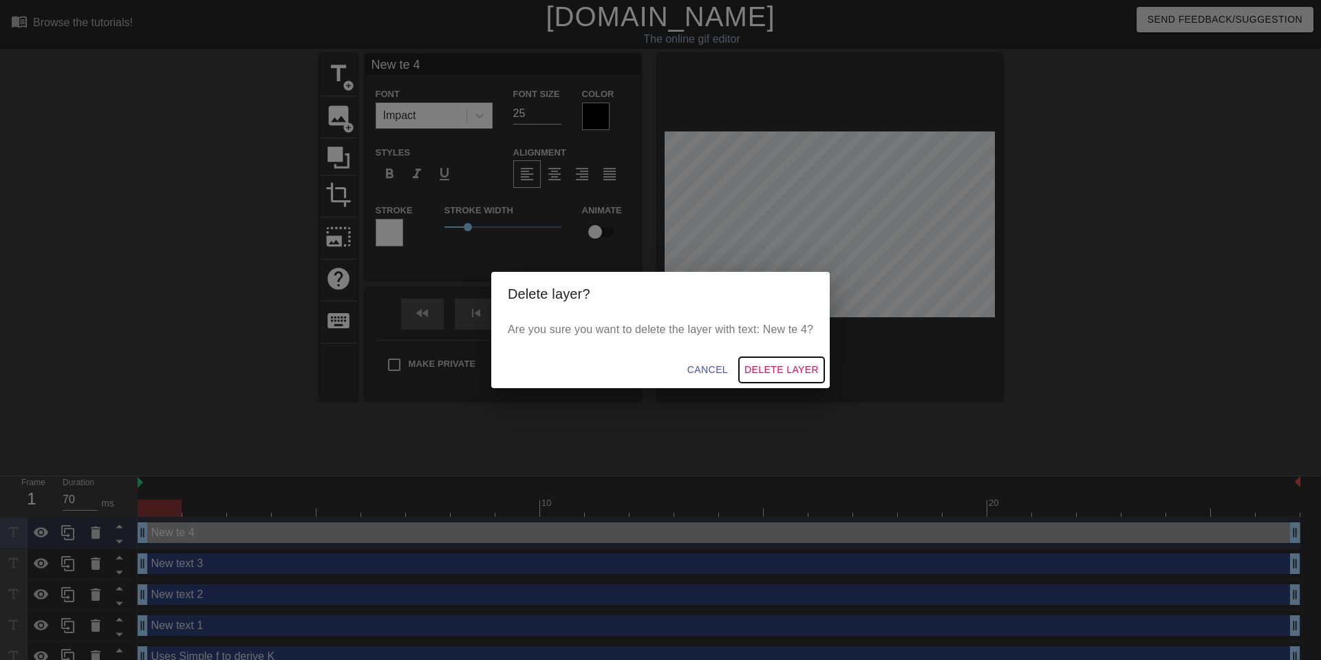
click at [801, 365] on span "Delete Layer" at bounding box center [782, 369] width 74 height 17
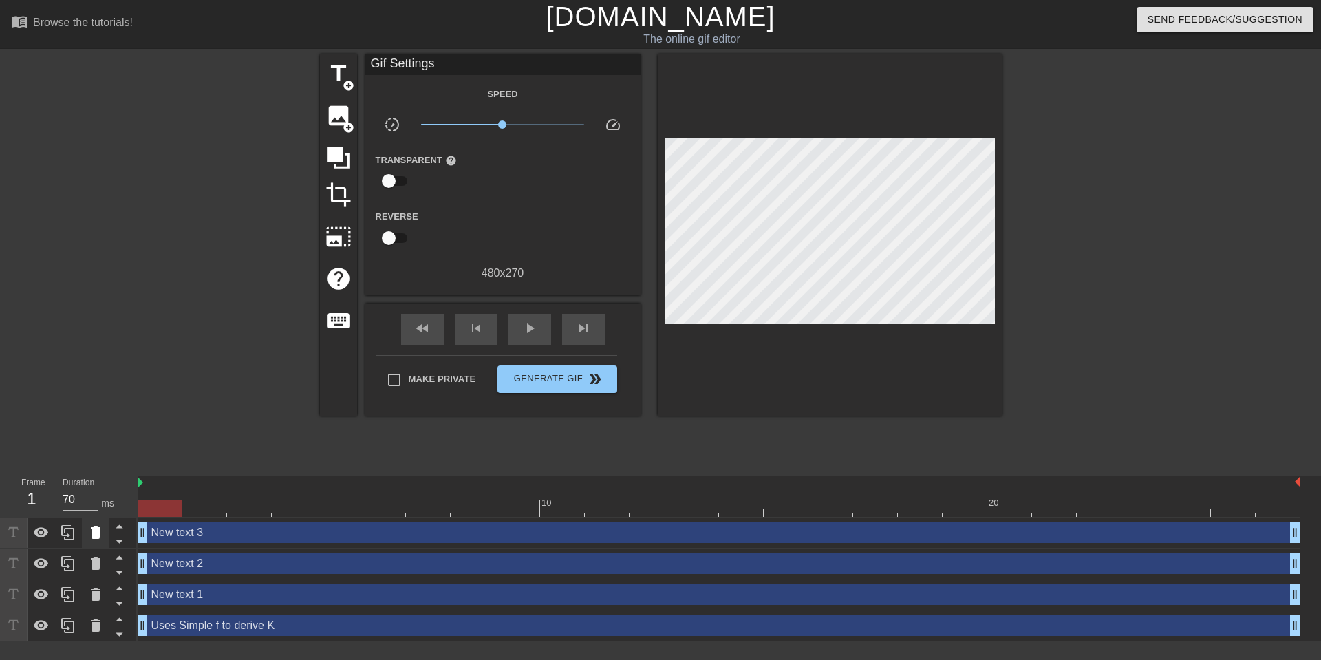
click at [94, 544] on div at bounding box center [96, 533] width 28 height 30
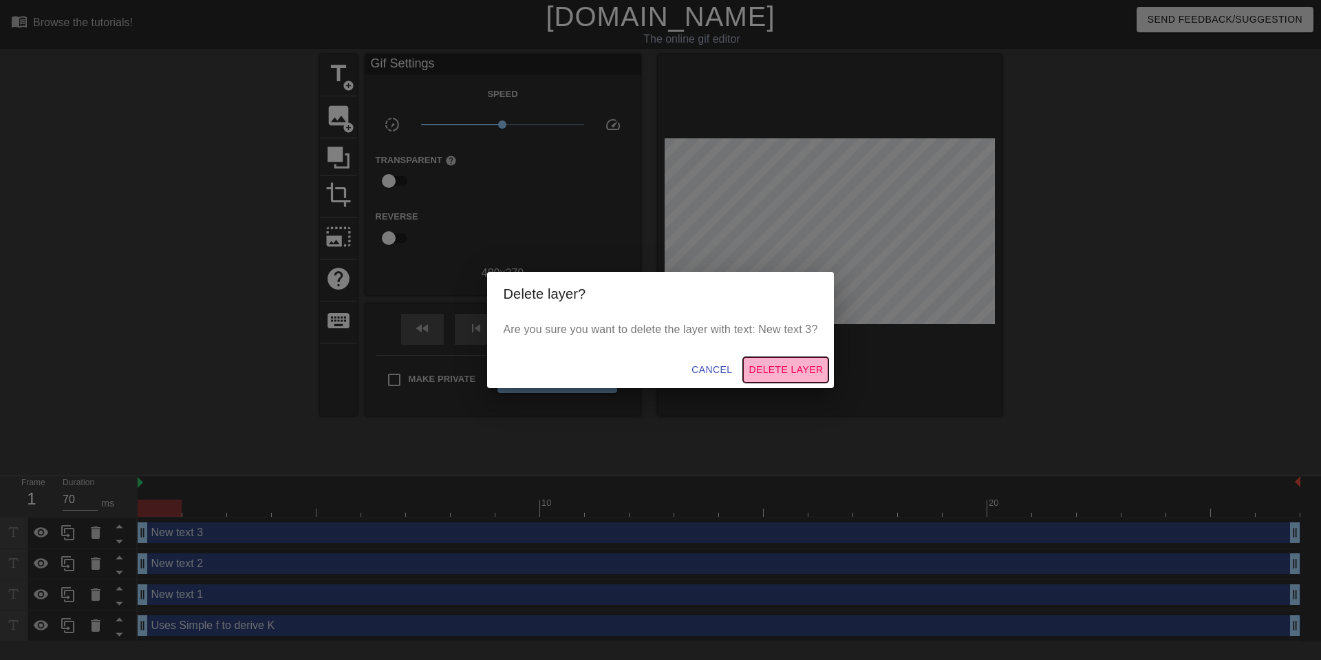
click at [810, 375] on span "Delete Layer" at bounding box center [786, 369] width 74 height 17
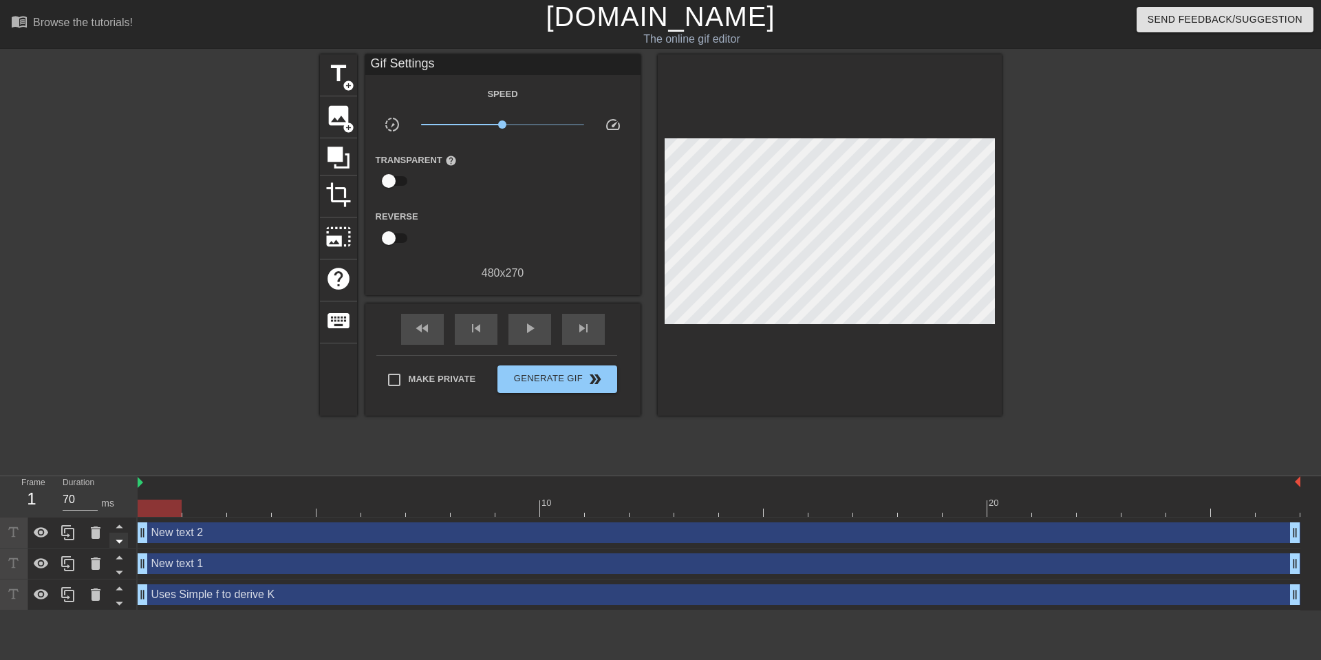
click at [111, 543] on icon at bounding box center [119, 541] width 17 height 17
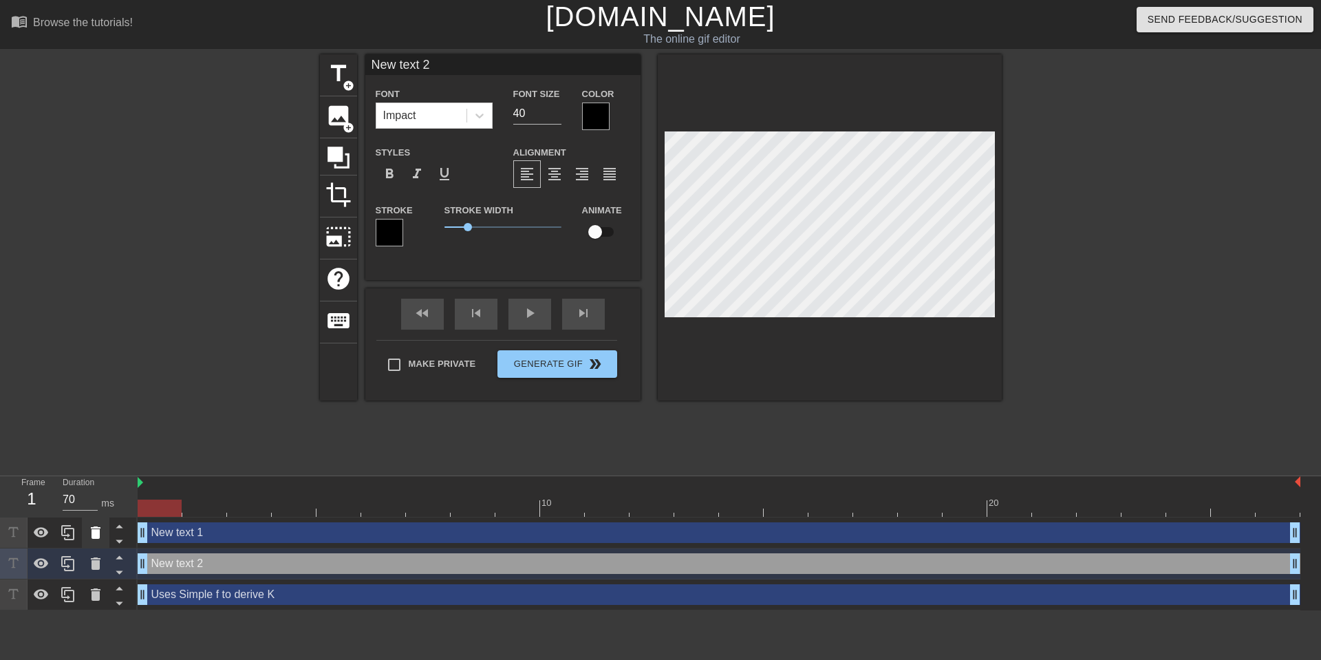
click at [100, 538] on icon at bounding box center [95, 532] width 17 height 17
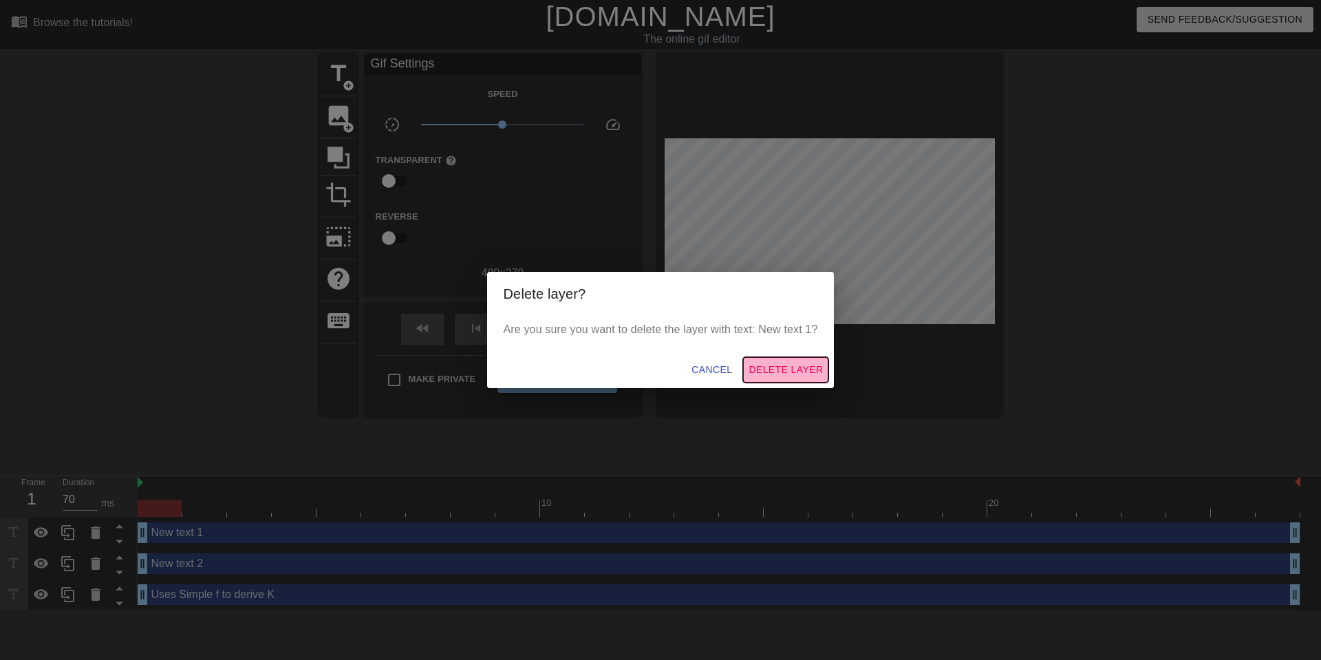
click at [775, 368] on span "Delete Layer" at bounding box center [786, 369] width 74 height 17
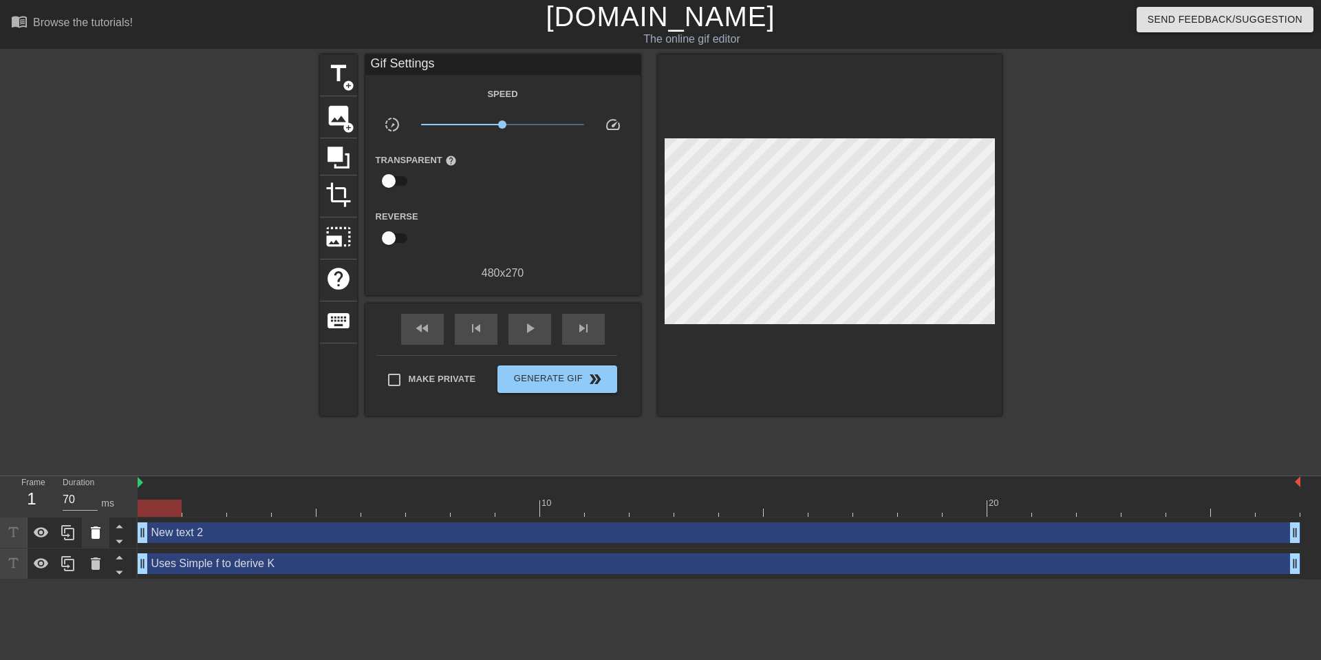
click at [94, 534] on icon at bounding box center [96, 533] width 10 height 12
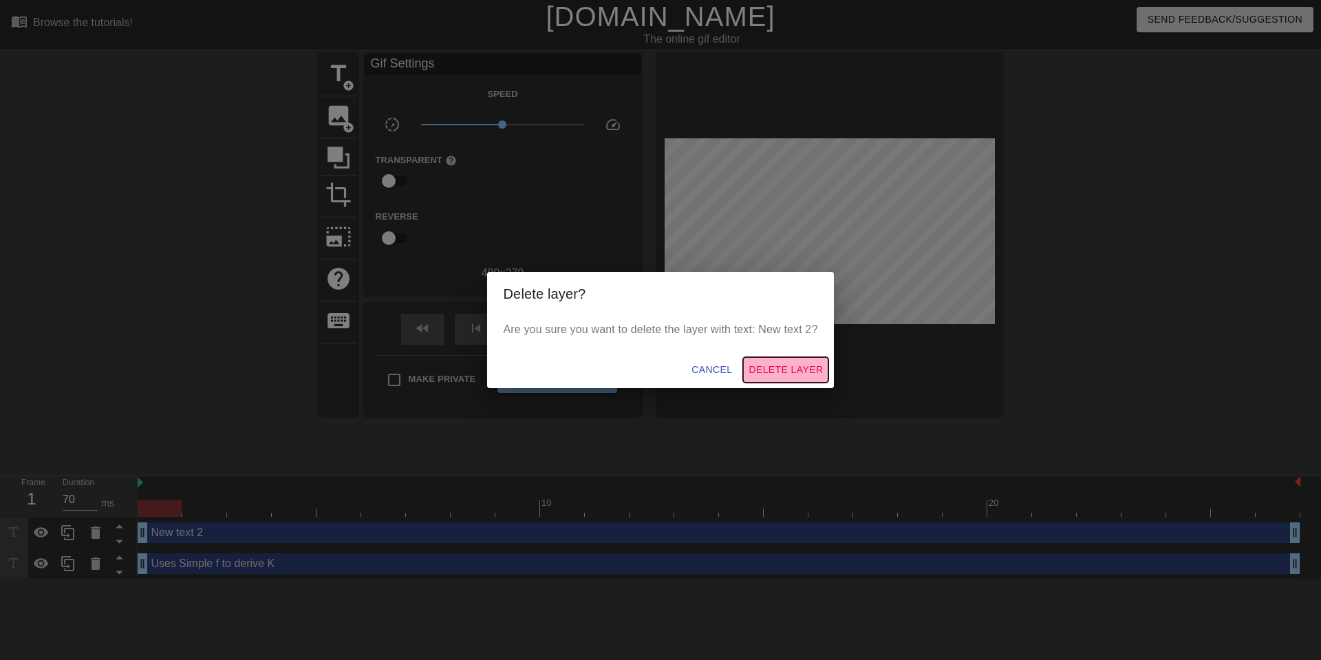
click at [805, 372] on span "Delete Layer" at bounding box center [786, 369] width 74 height 17
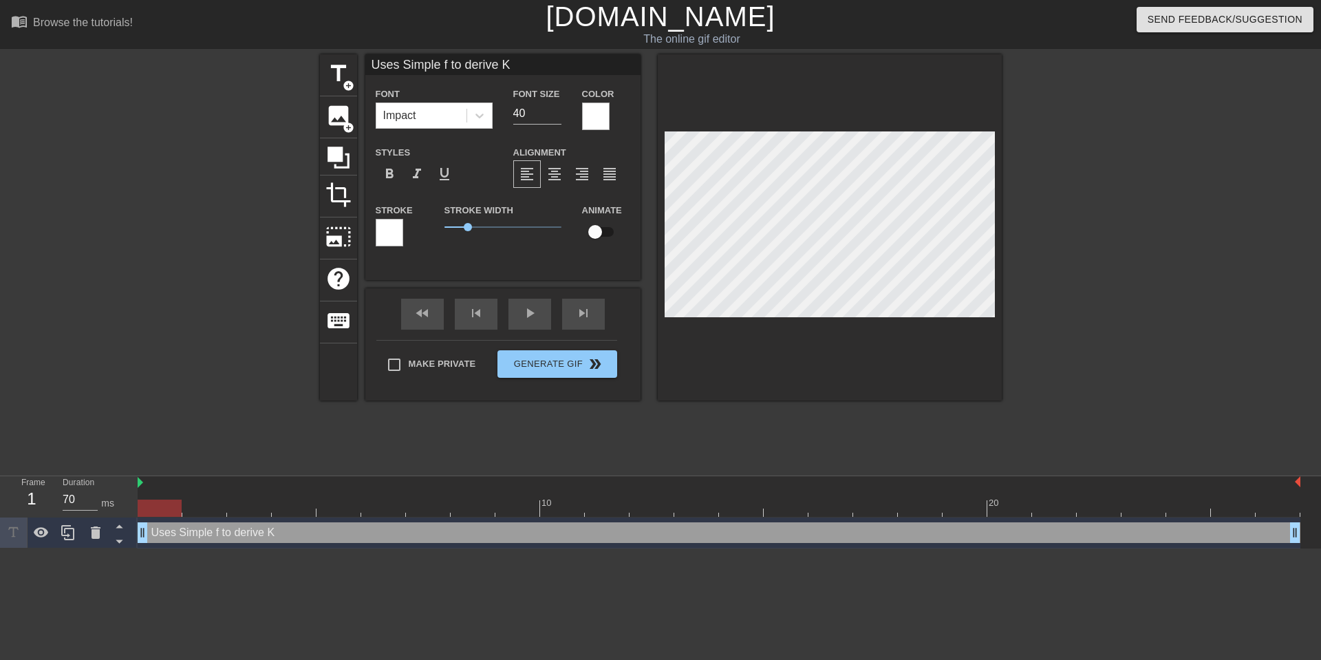
click at [385, 235] on div at bounding box center [390, 233] width 28 height 28
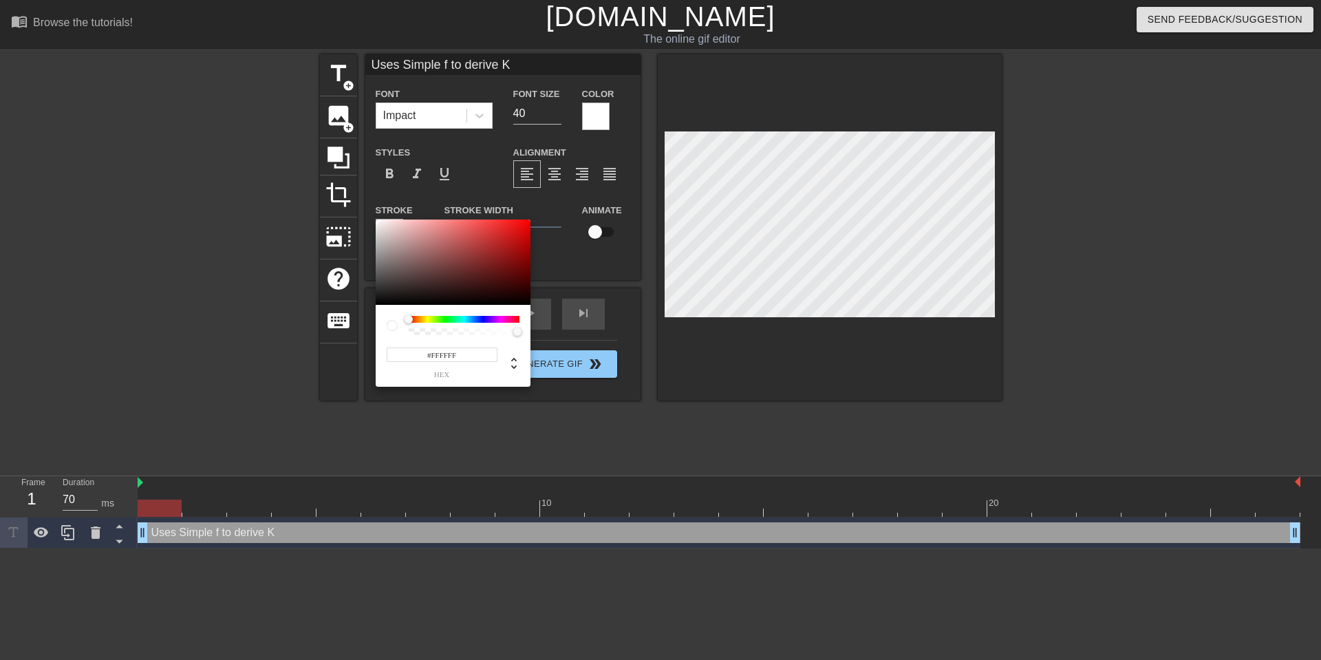
drag, startPoint x: 433, startPoint y: 357, endPoint x: 465, endPoint y: 357, distance: 31.7
click at [465, 357] on input "#FFFFFF" at bounding box center [442, 355] width 111 height 14
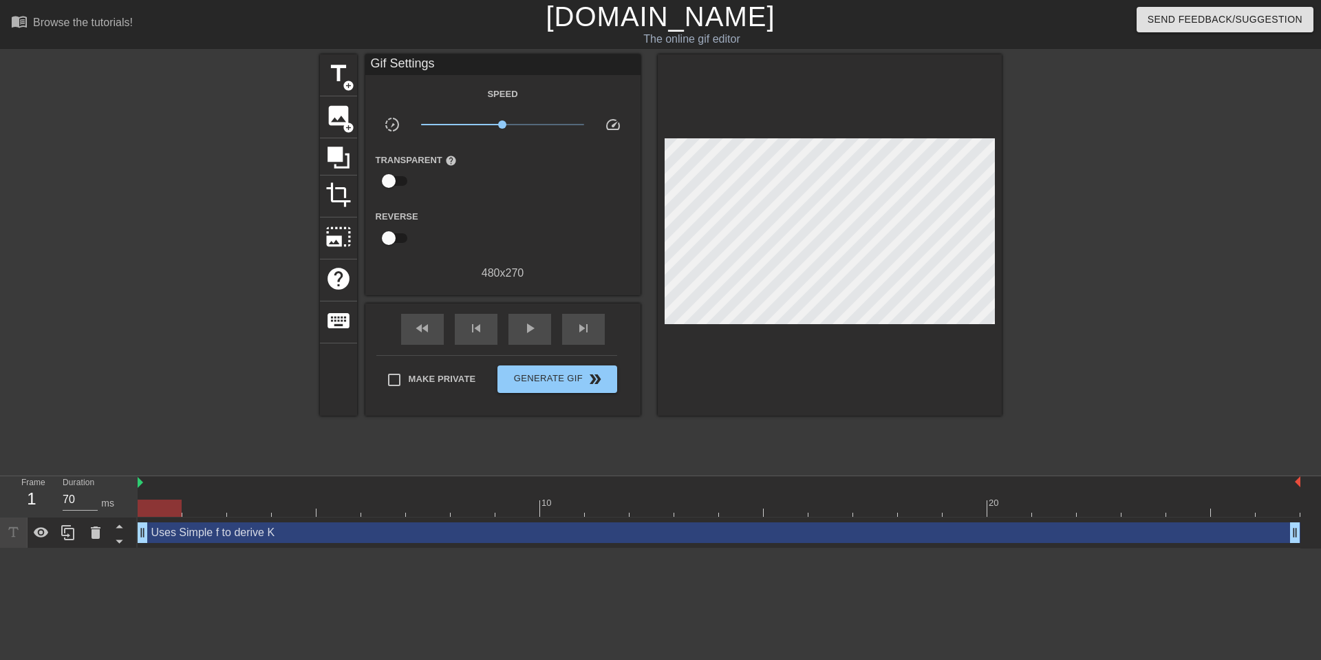
click at [1040, 213] on div at bounding box center [1122, 260] width 206 height 413
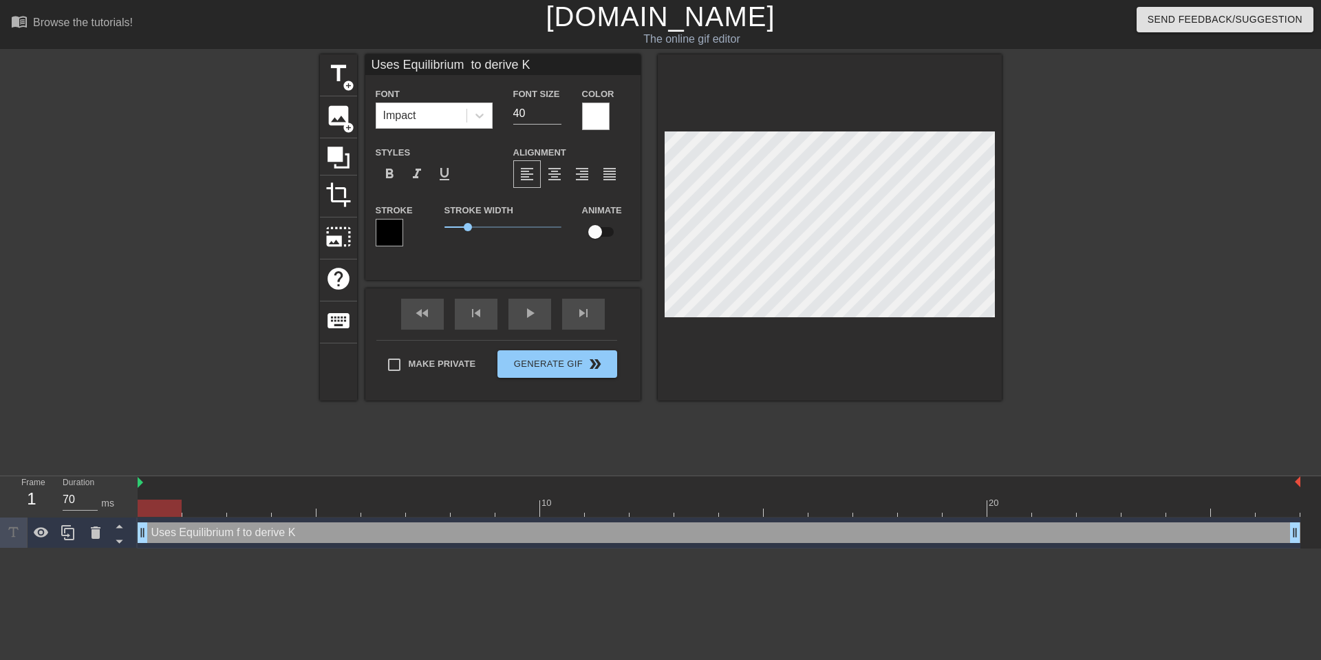
scroll to position [0, 6]
click at [559, 171] on span "format_align_center" at bounding box center [554, 174] width 17 height 17
click at [1185, 234] on div at bounding box center [1122, 260] width 206 height 413
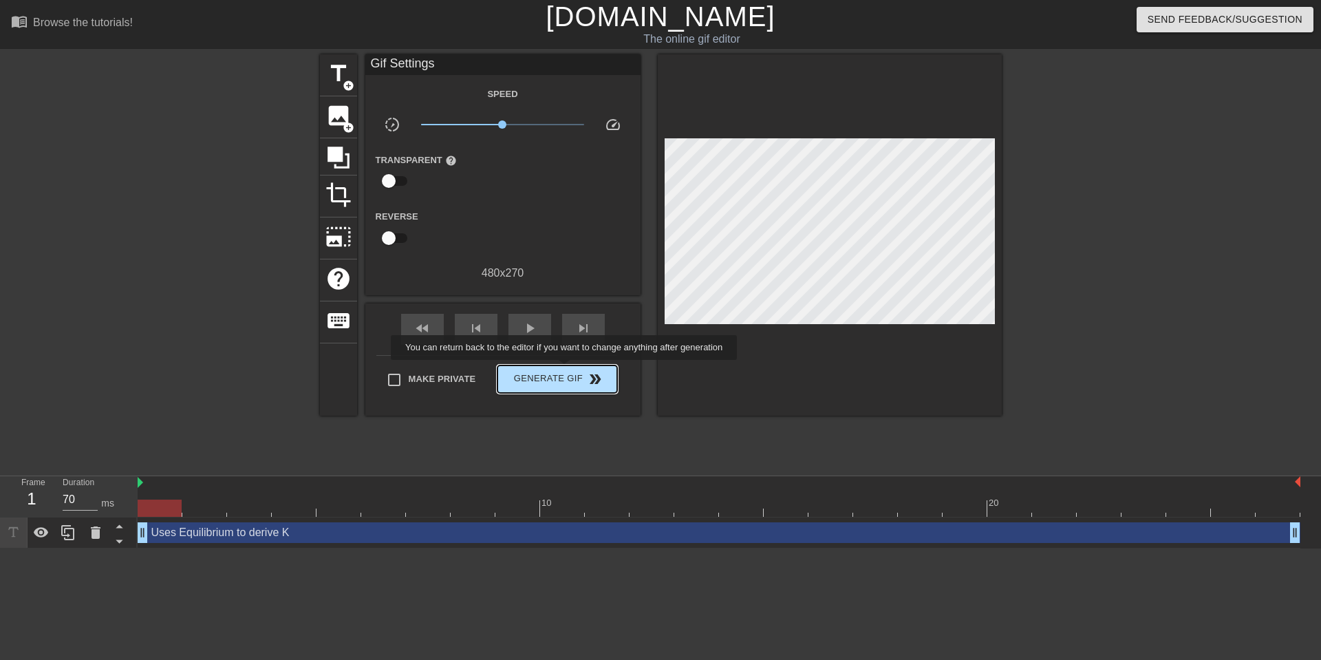
click at [573, 371] on span "Generate Gif double_arrow" at bounding box center [557, 379] width 108 height 17
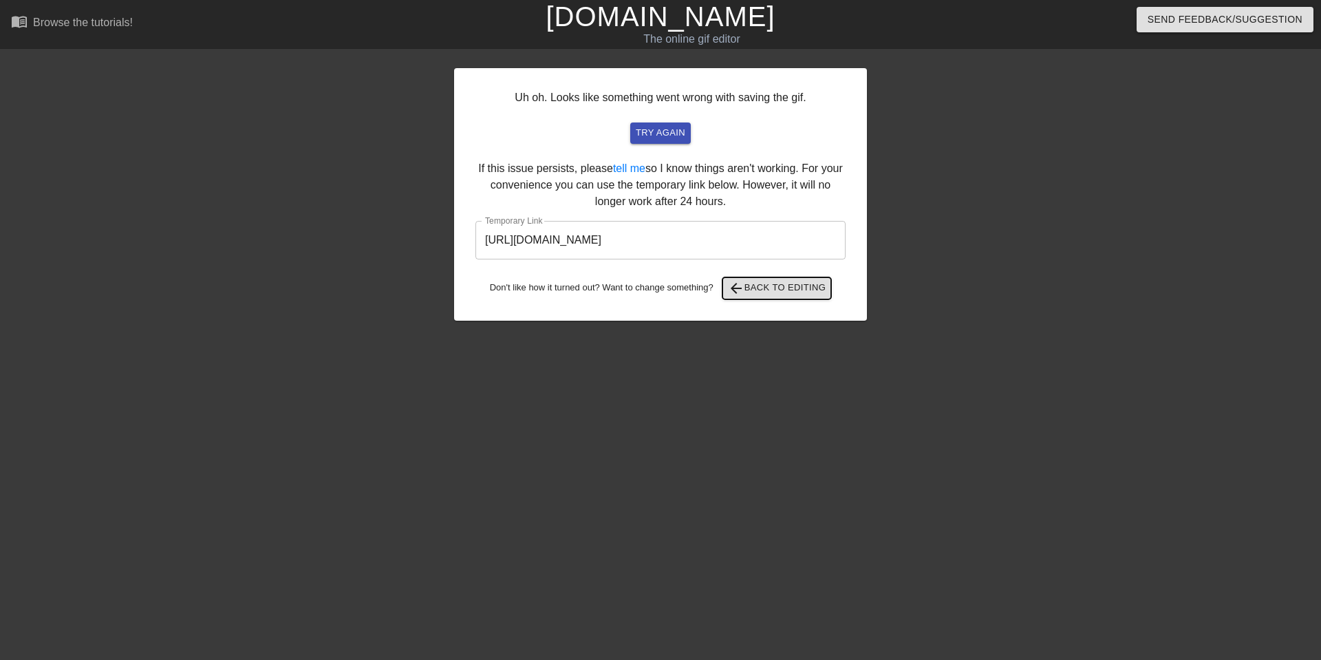
click at [776, 295] on span "arrow_back Back to Editing" at bounding box center [777, 288] width 98 height 17
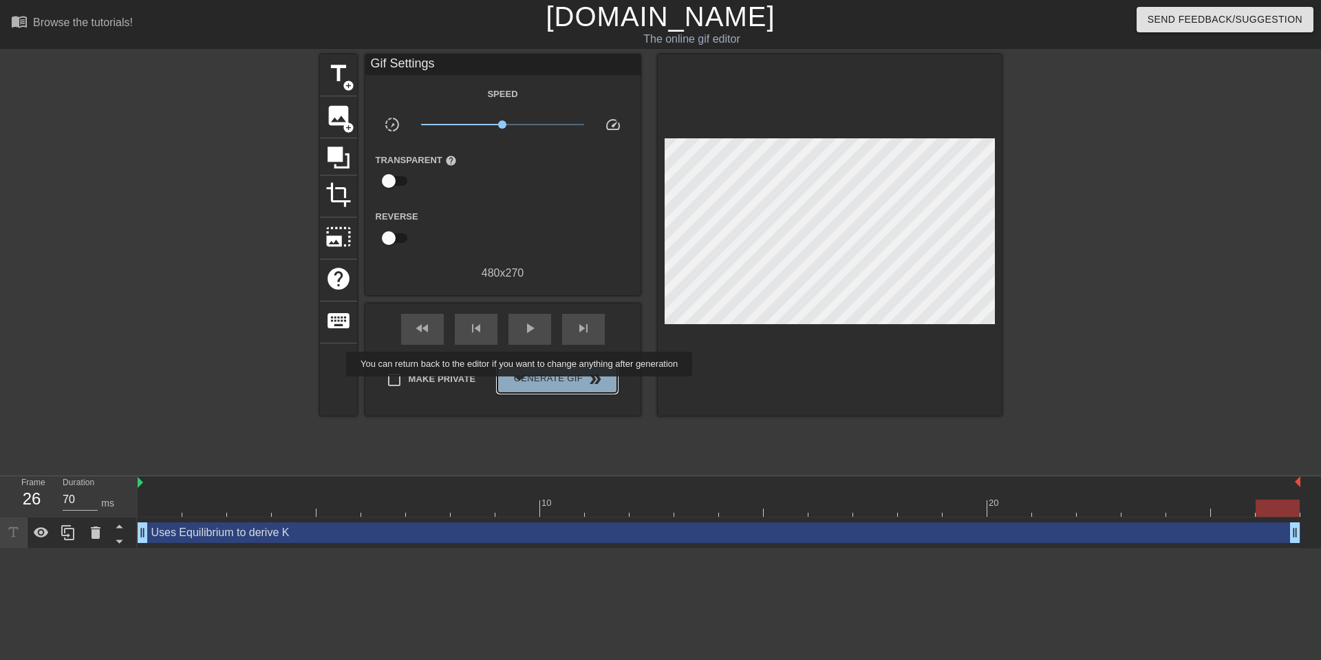
click at [529, 386] on span "Generate Gif double_arrow" at bounding box center [557, 379] width 108 height 17
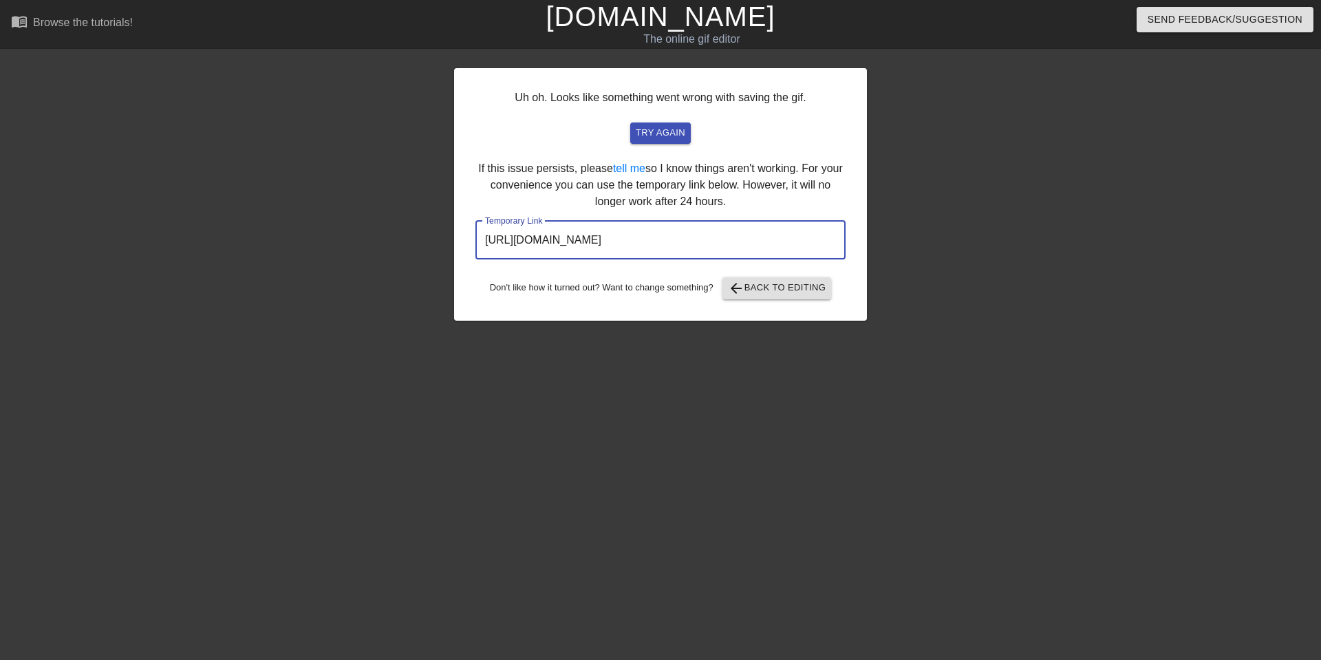
click at [593, 239] on input "[URL][DOMAIN_NAME]" at bounding box center [661, 240] width 370 height 39
click at [912, 161] on div at bounding box center [987, 260] width 206 height 413
